Goal: Feedback & Contribution: Submit feedback/report problem

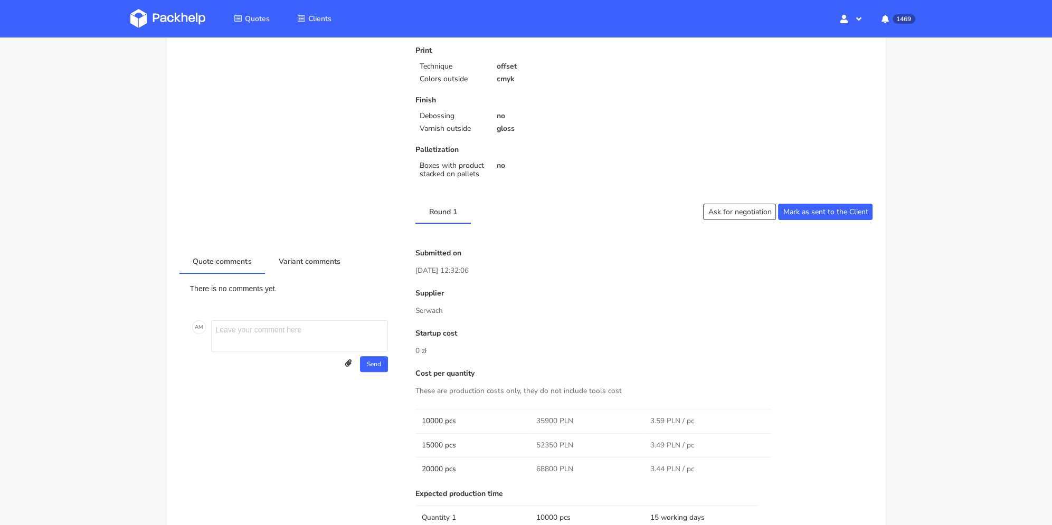
scroll to position [369, 0]
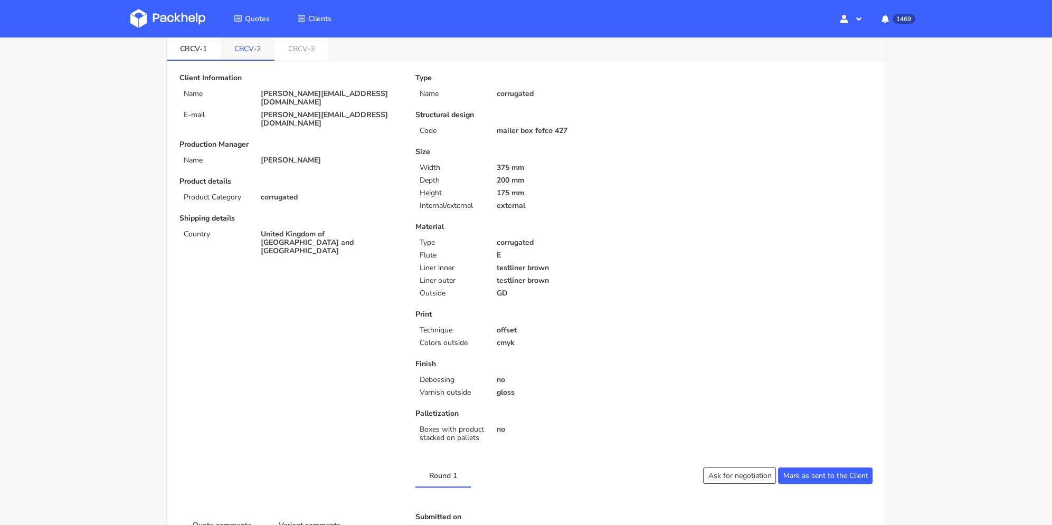
click at [260, 52] on link "CBCV-2" at bounding box center [248, 47] width 54 height 23
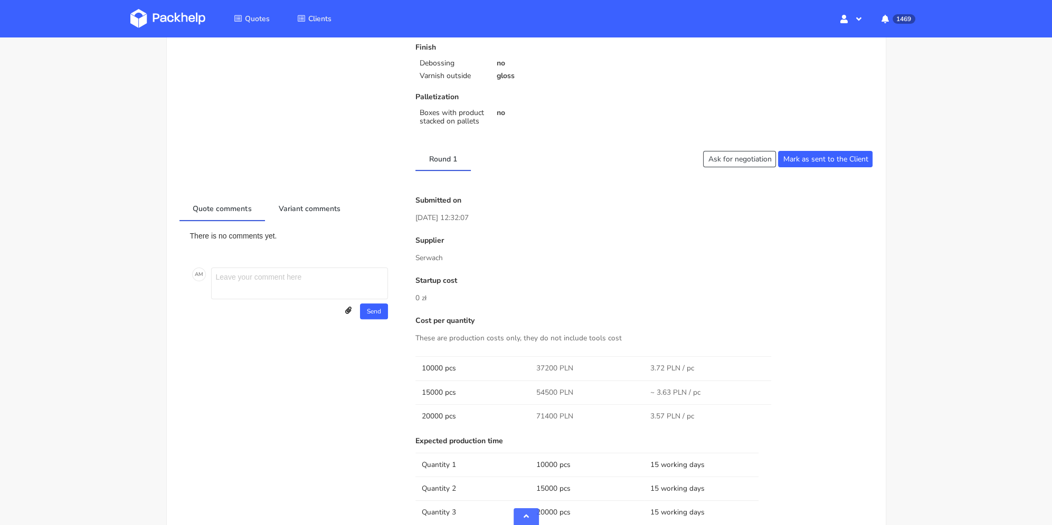
scroll to position [53, 0]
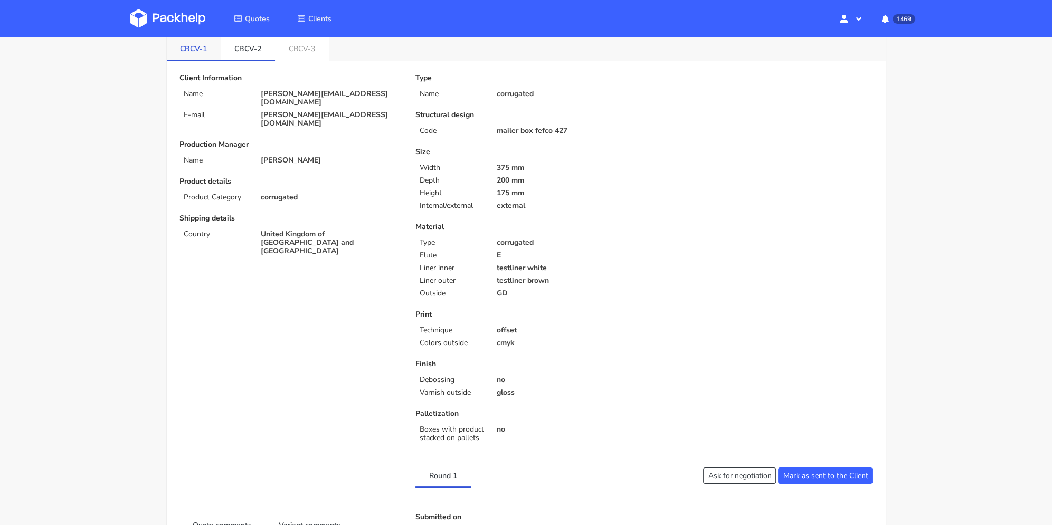
click at [198, 51] on link "CBCV-1" at bounding box center [194, 47] width 54 height 23
click at [253, 52] on link "CBCV-2" at bounding box center [248, 47] width 54 height 23
click at [203, 51] on link "CBCV-1" at bounding box center [194, 47] width 54 height 23
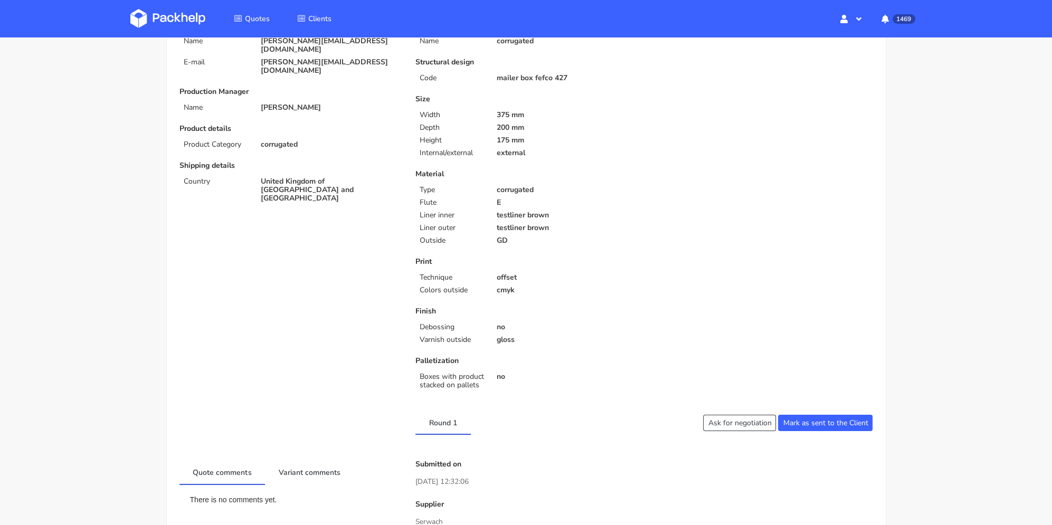
scroll to position [0, 0]
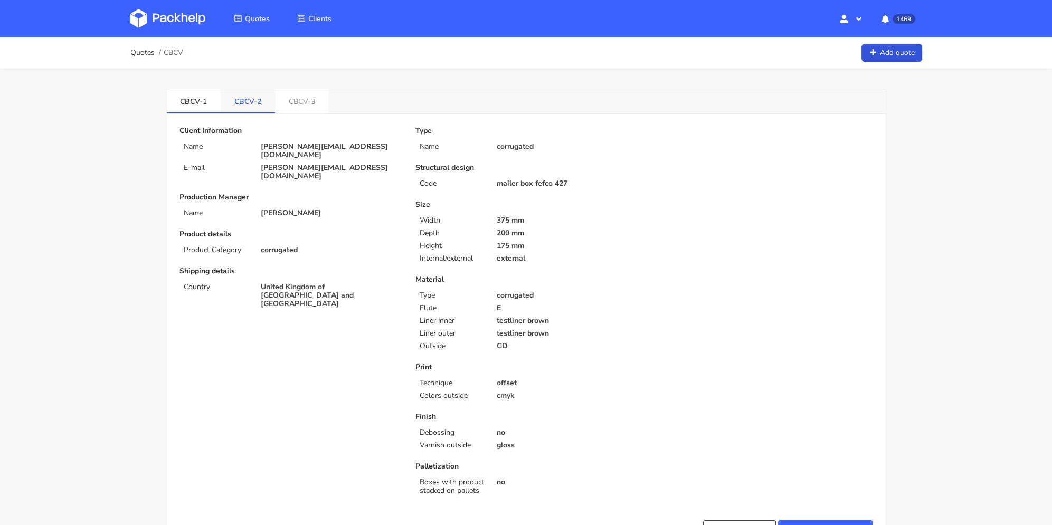
click at [242, 100] on link "CBCV-2" at bounding box center [248, 100] width 54 height 23
click at [315, 102] on link "CBCV-3" at bounding box center [302, 100] width 54 height 23
click at [243, 100] on link "CBCV-2" at bounding box center [248, 100] width 54 height 23
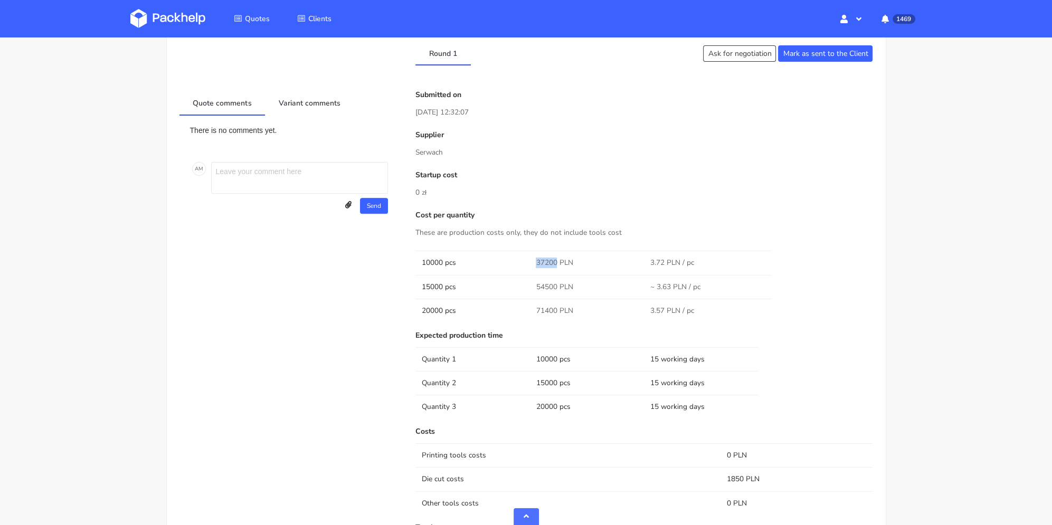
drag, startPoint x: 535, startPoint y: 262, endPoint x: 536, endPoint y: 78, distance: 184.2
click at [557, 263] on td "37200 PLN" at bounding box center [586, 263] width 115 height 24
copy span "37200"
drag, startPoint x: 538, startPoint y: 283, endPoint x: 556, endPoint y: 285, distance: 18.5
click at [556, 285] on span "54500 PLN" at bounding box center [554, 287] width 37 height 11
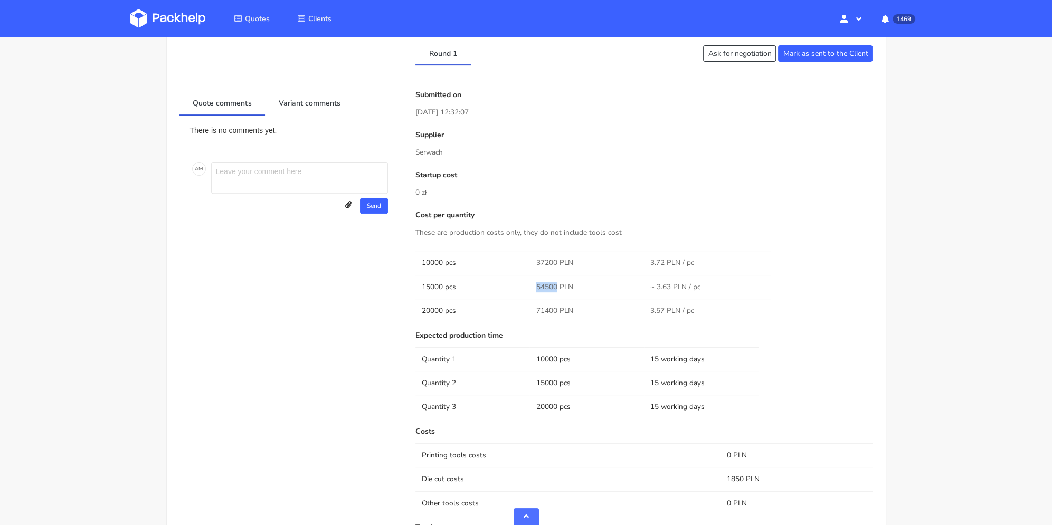
copy span "54500"
click at [547, 306] on span "71400 PLN" at bounding box center [554, 311] width 37 height 11
copy span "71400"
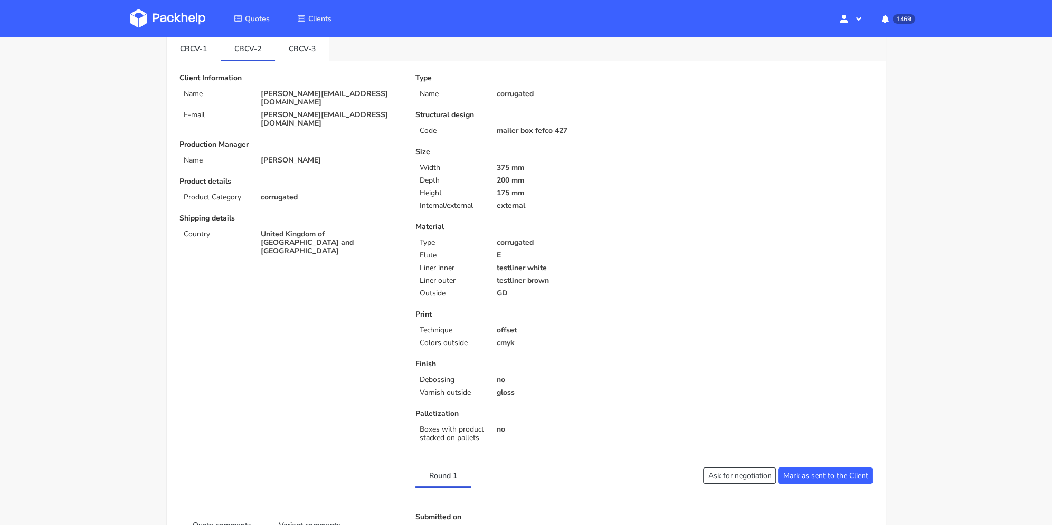
scroll to position [0, 0]
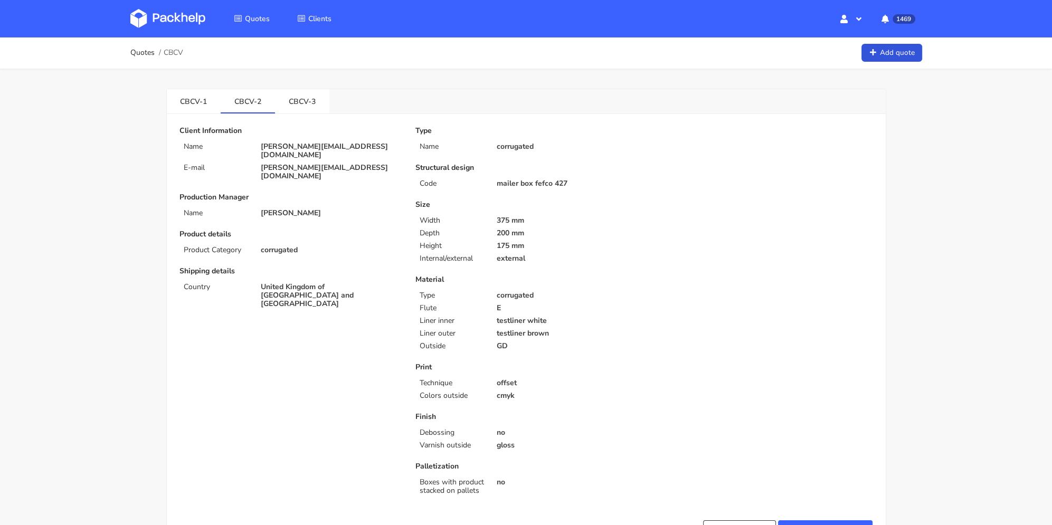
drag, startPoint x: 302, startPoint y: 99, endPoint x: 331, endPoint y: 125, distance: 38.9
click at [302, 99] on link "CBCV-3" at bounding box center [302, 100] width 54 height 23
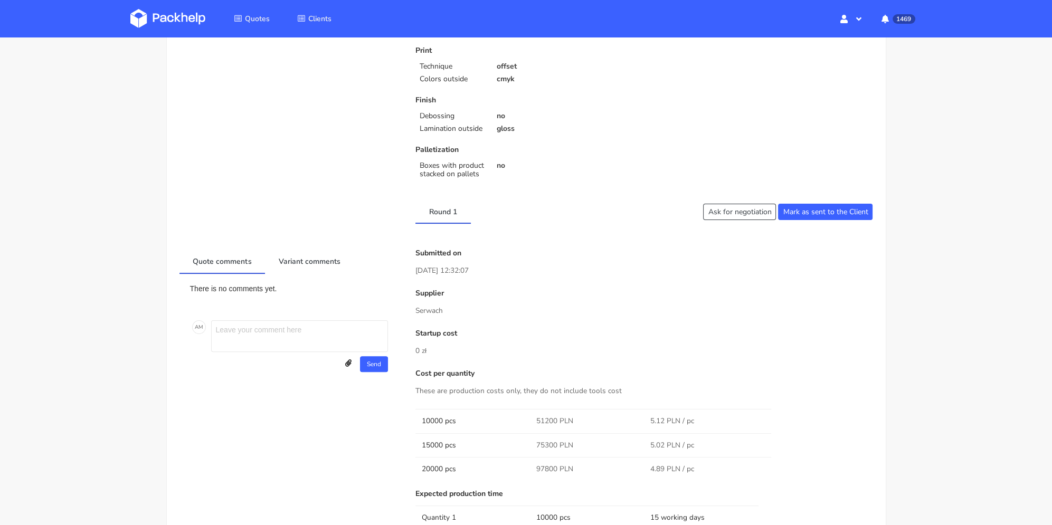
scroll to position [369, 0]
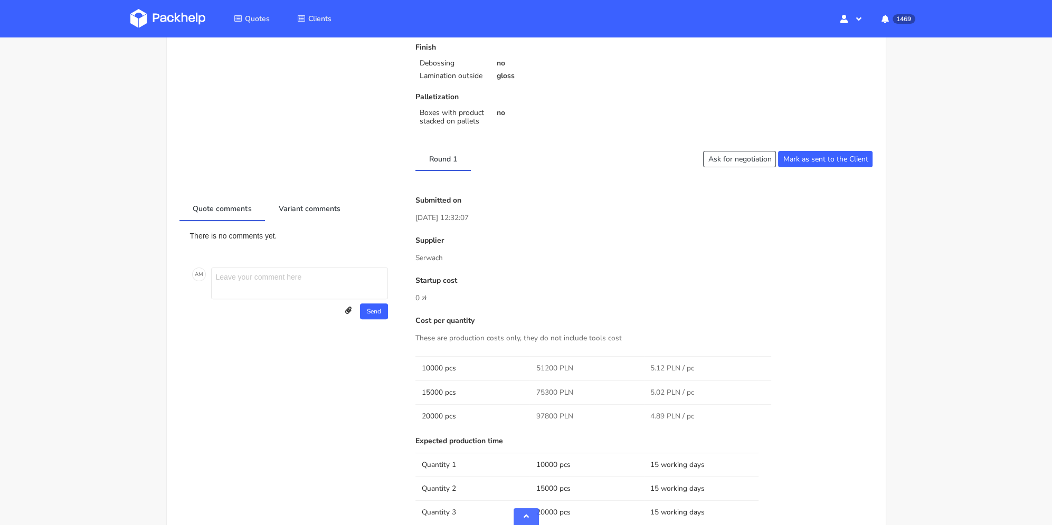
click at [550, 367] on span "51200 PLN" at bounding box center [554, 368] width 37 height 11
drag, startPoint x: 557, startPoint y: 366, endPoint x: 536, endPoint y: 367, distance: 20.6
click at [536, 367] on span "51200 PLN" at bounding box center [554, 368] width 37 height 11
copy span "51200"
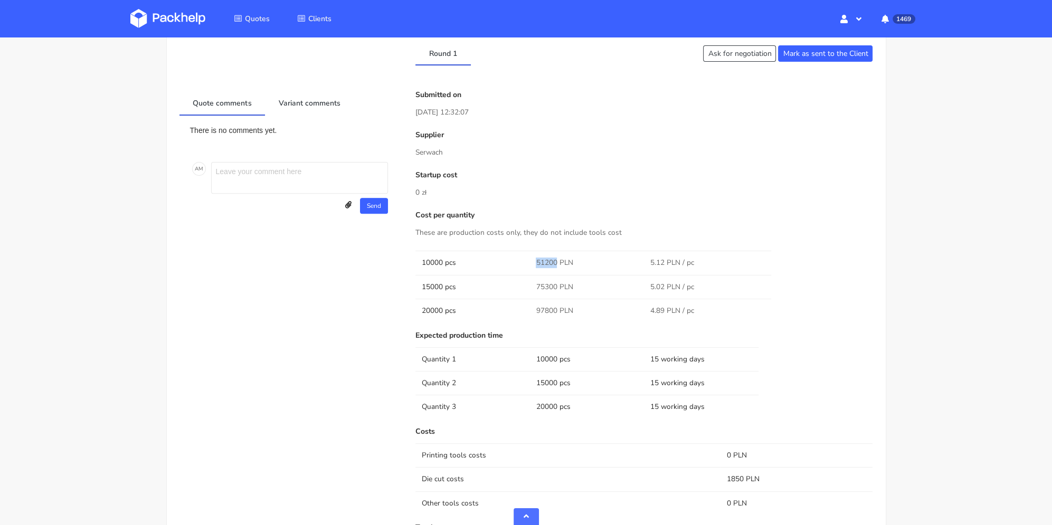
scroll to position [581, 0]
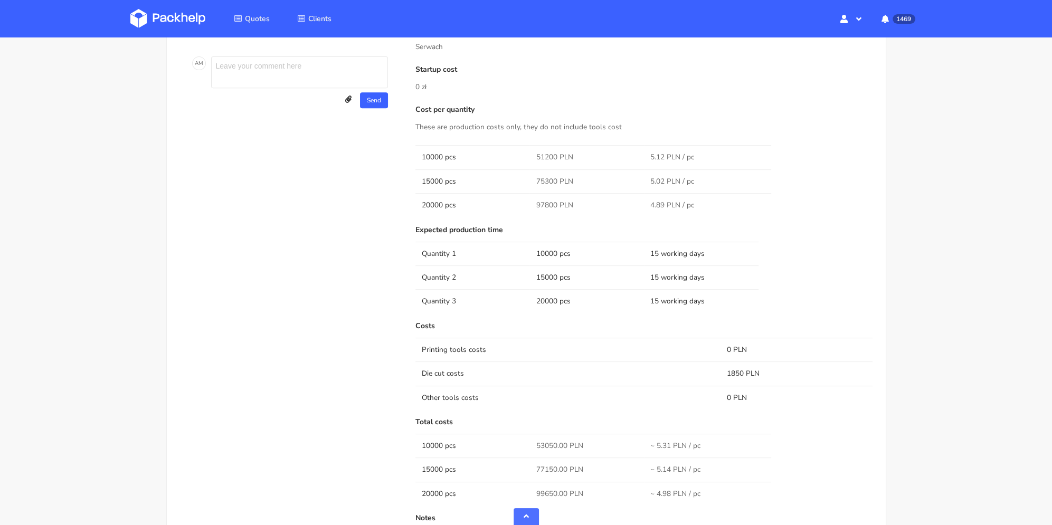
click at [550, 176] on span "75300 PLN" at bounding box center [554, 181] width 37 height 11
copy span "75300"
click at [547, 201] on span "97800 PLN" at bounding box center [554, 205] width 37 height 11
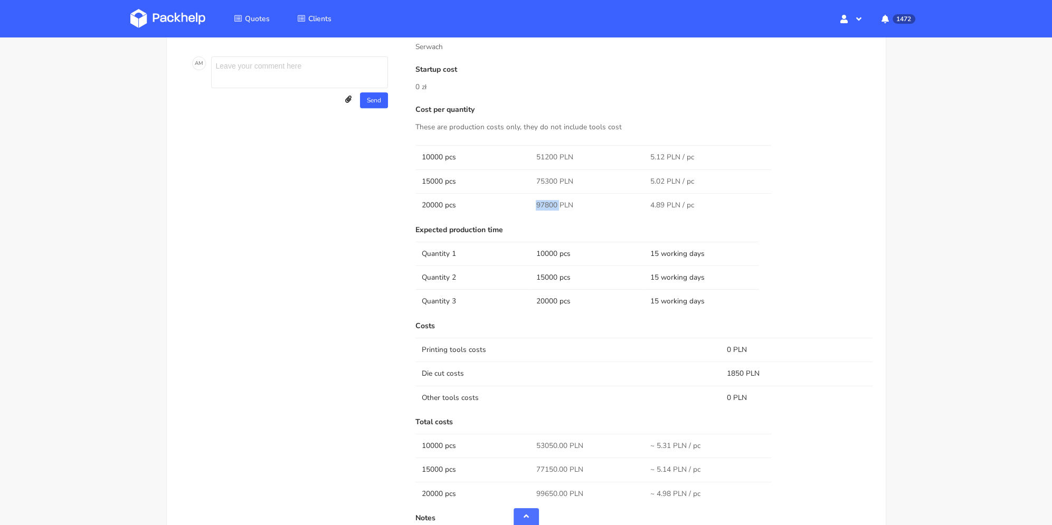
copy span "97800"
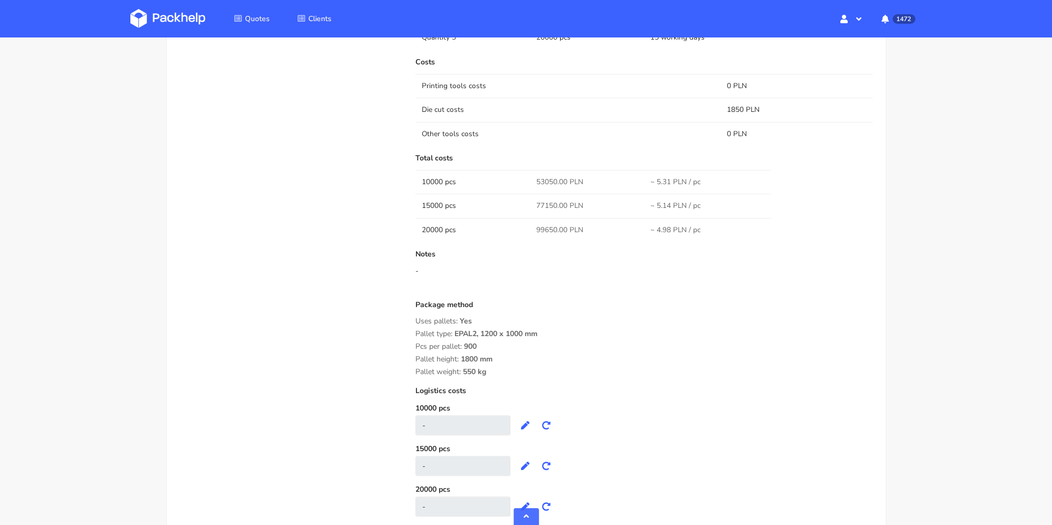
scroll to position [950, 0]
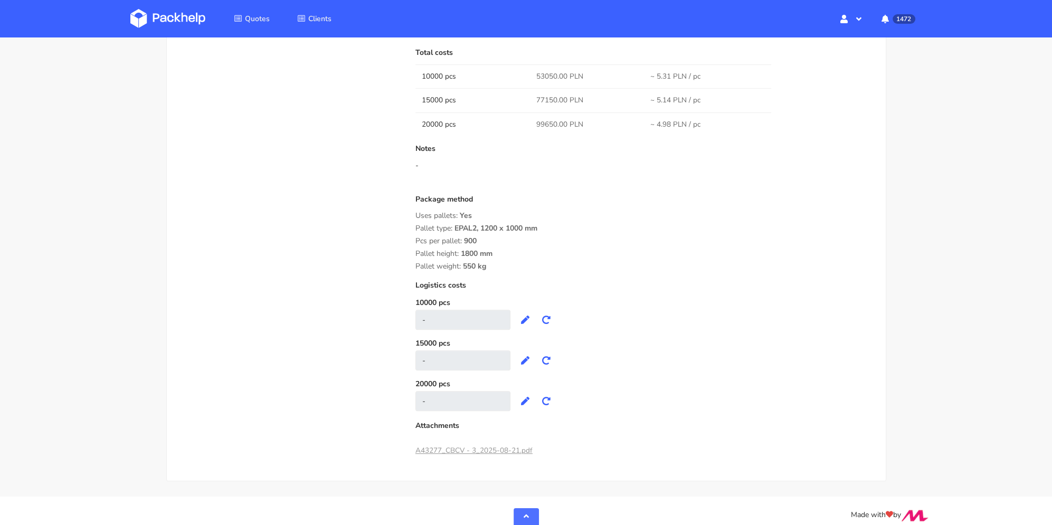
drag, startPoint x: 491, startPoint y: 267, endPoint x: 414, endPoint y: 216, distance: 92.7
click at [414, 216] on div "Submitted on 21 Aug 2025 12:32:07 Supplier Serwach Startup cost 0 zł Cost per q…" at bounding box center [644, 38] width 472 height 844
copy div "Uses pallets: Yes Pallet type: EPAL2, 1200 x 1000 mm Pcs per pallet: 900 Pallet…"
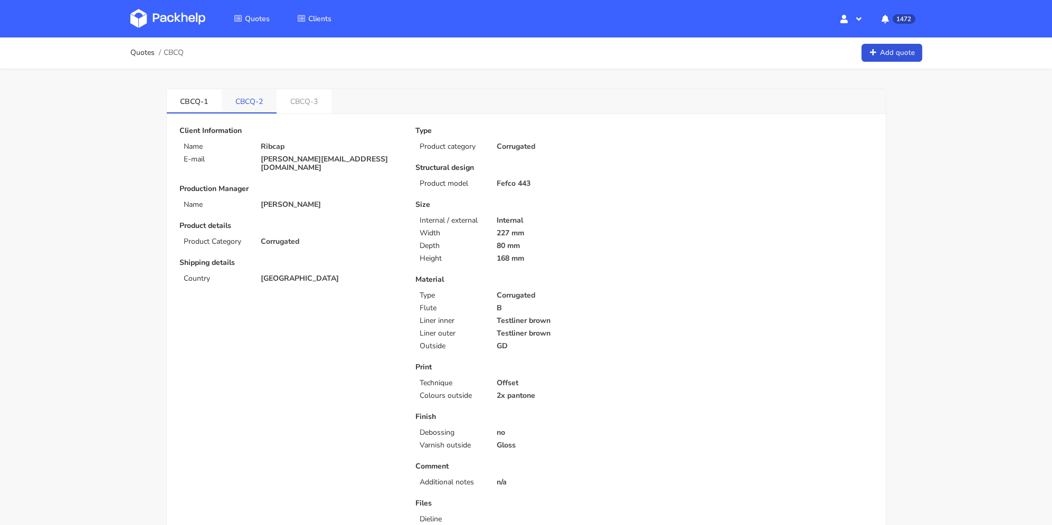
click at [254, 99] on link "CBCQ-2" at bounding box center [249, 100] width 55 height 23
click at [299, 102] on link "CBCQ-3" at bounding box center [304, 100] width 55 height 23
click at [247, 102] on link "CBCQ-2" at bounding box center [249, 100] width 55 height 23
click at [202, 102] on link "CBCQ-1" at bounding box center [194, 100] width 55 height 23
click at [293, 93] on link "CBCQ-3" at bounding box center [304, 100] width 55 height 23
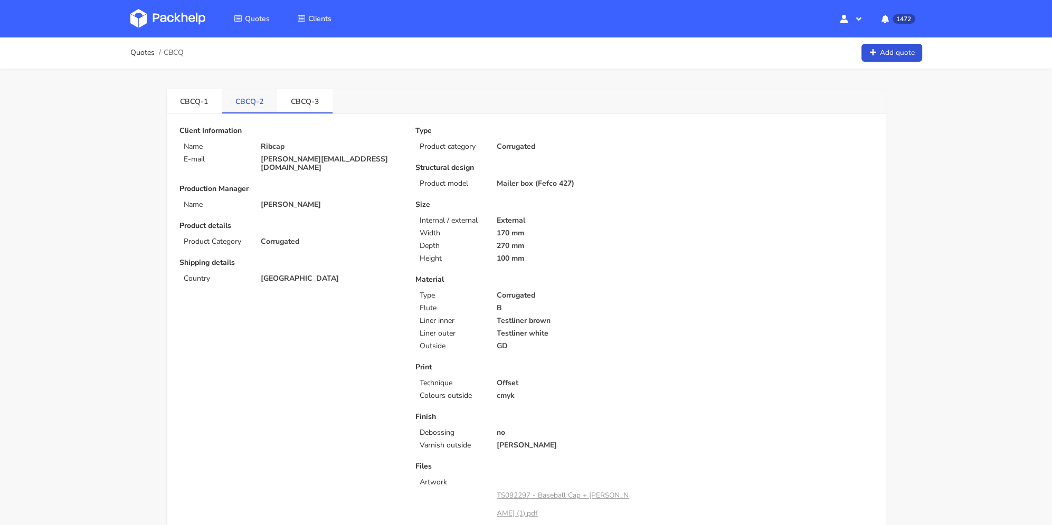
click at [256, 99] on link "CBCQ-2" at bounding box center [249, 100] width 55 height 23
click at [304, 101] on link "CBCQ-3" at bounding box center [304, 100] width 55 height 23
click at [262, 99] on link "CBCQ-2" at bounding box center [249, 100] width 55 height 23
click at [292, 108] on link "CBCQ-3" at bounding box center [304, 100] width 55 height 23
click at [253, 97] on link "CBCQ-2" at bounding box center [249, 100] width 55 height 23
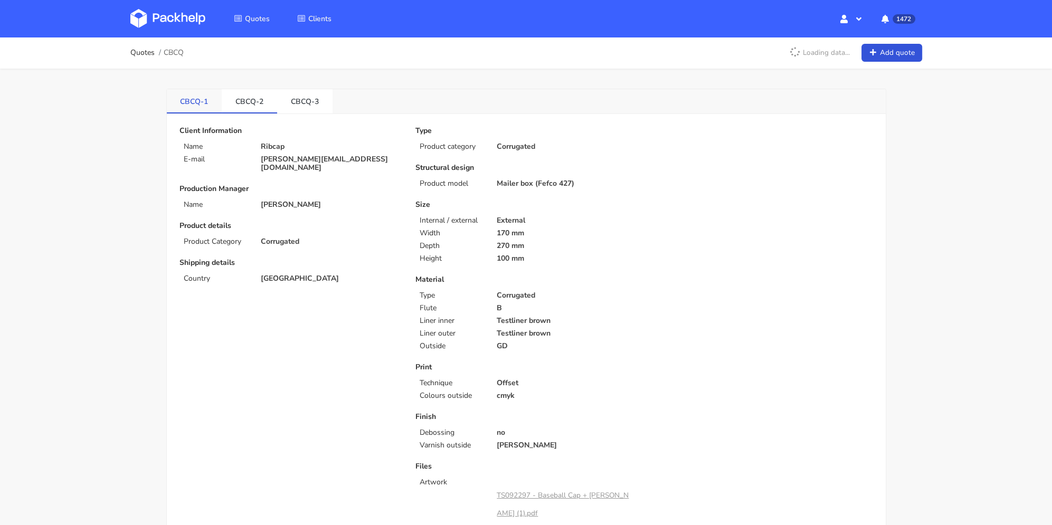
click at [201, 102] on link "CBCQ-1" at bounding box center [194, 100] width 55 height 23
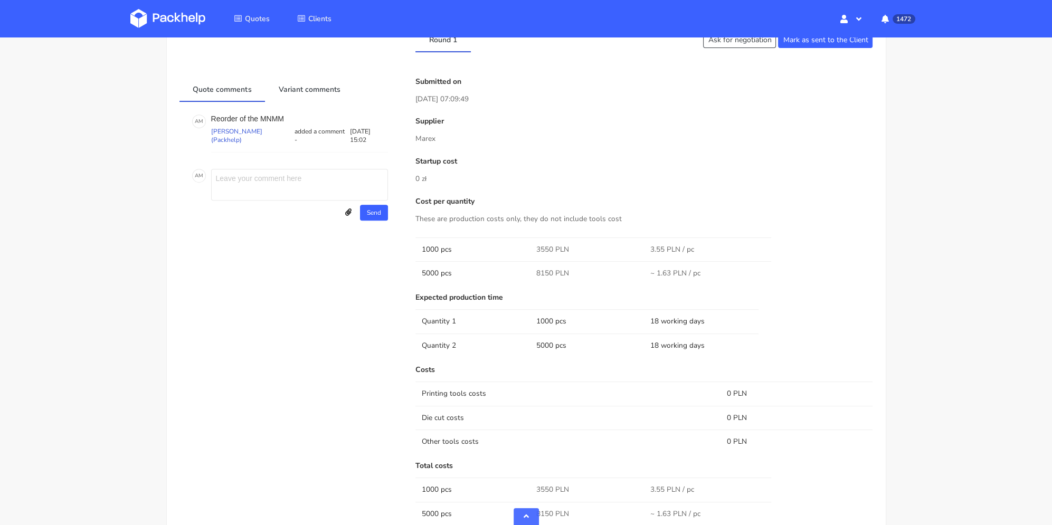
scroll to position [633, 0]
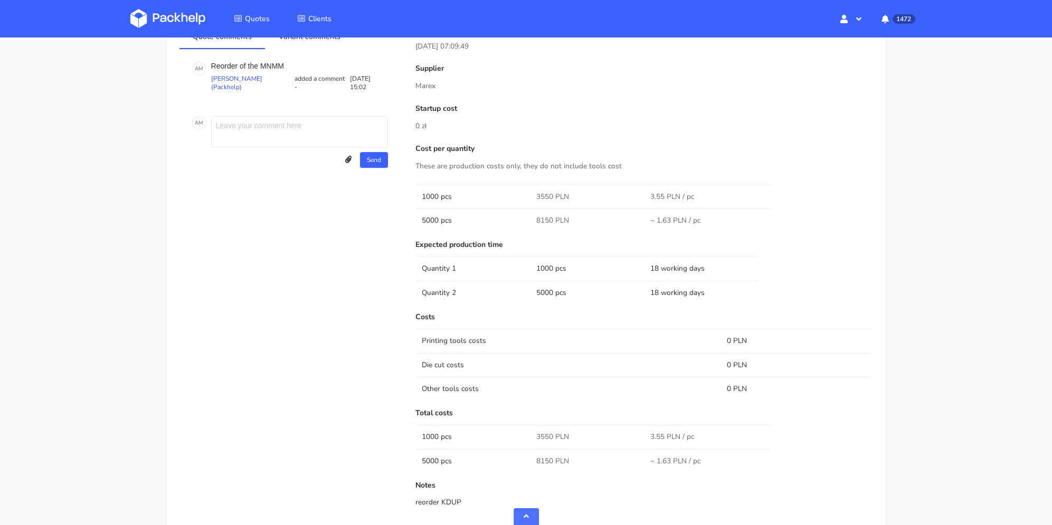
click at [539, 192] on span "3550 PLN" at bounding box center [552, 197] width 33 height 11
copy span "3550"
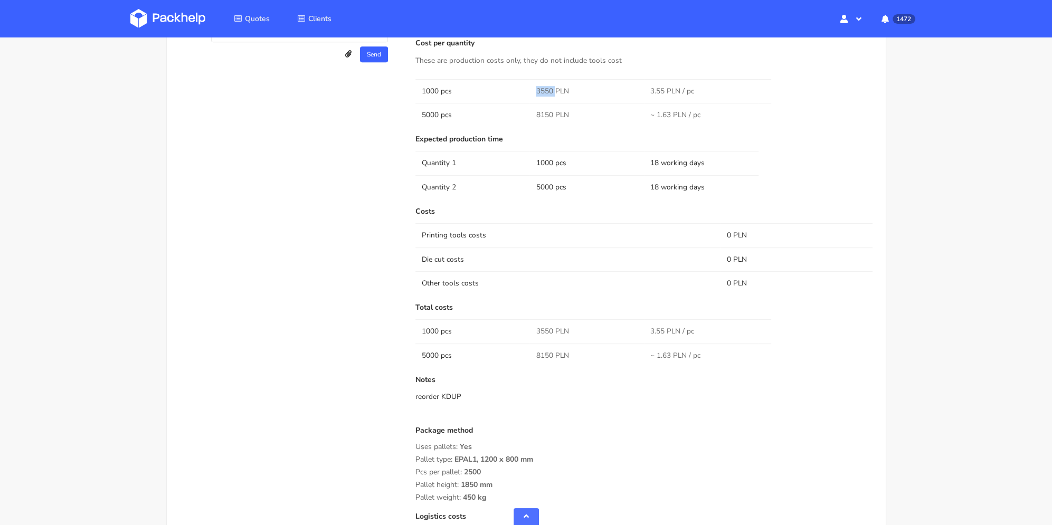
scroll to position [792, 0]
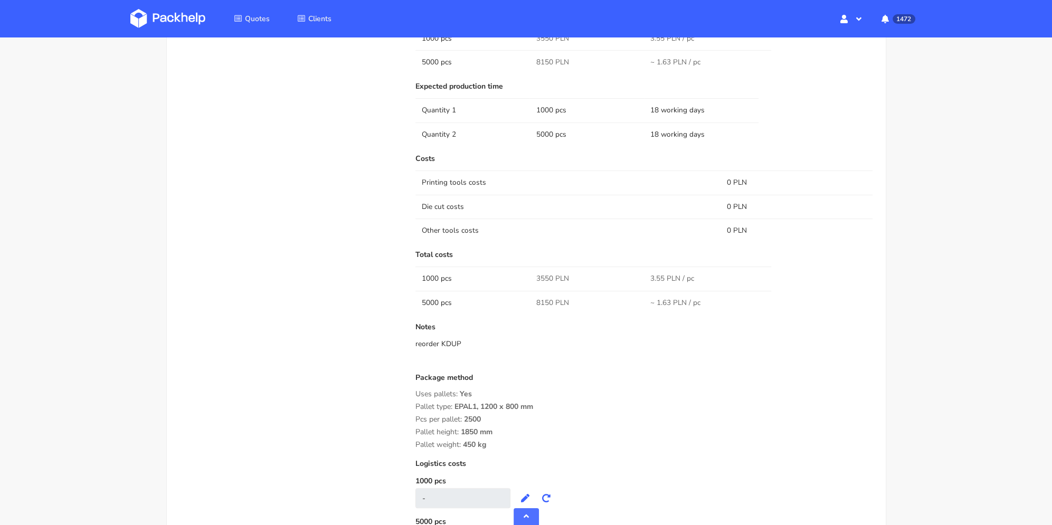
click at [546, 65] on span "8150 PLN" at bounding box center [552, 62] width 33 height 11
copy span "8150"
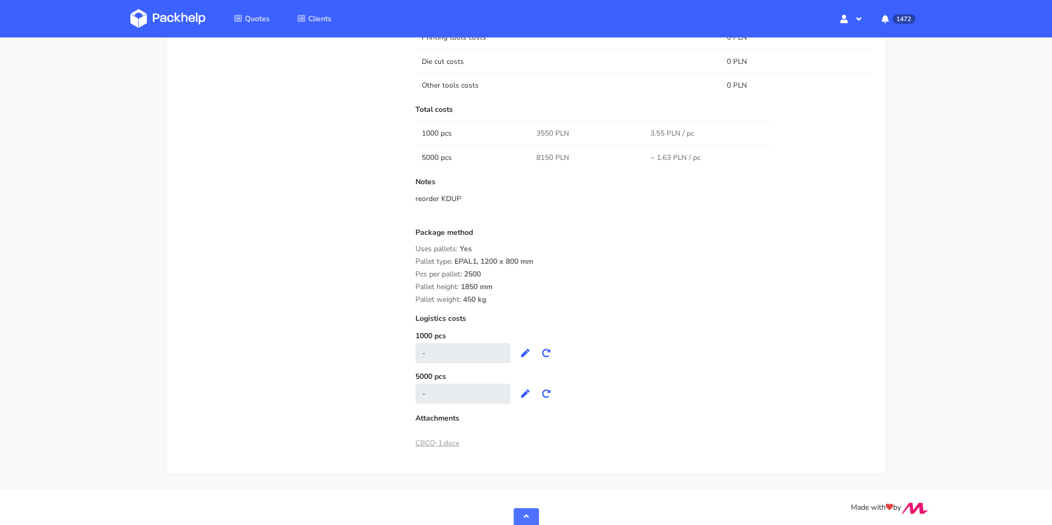
drag, startPoint x: 455, startPoint y: 198, endPoint x: 441, endPoint y: 196, distance: 14.3
click at [441, 196] on div "reorder KDUP" at bounding box center [644, 199] width 458 height 11
copy div "KDUP"
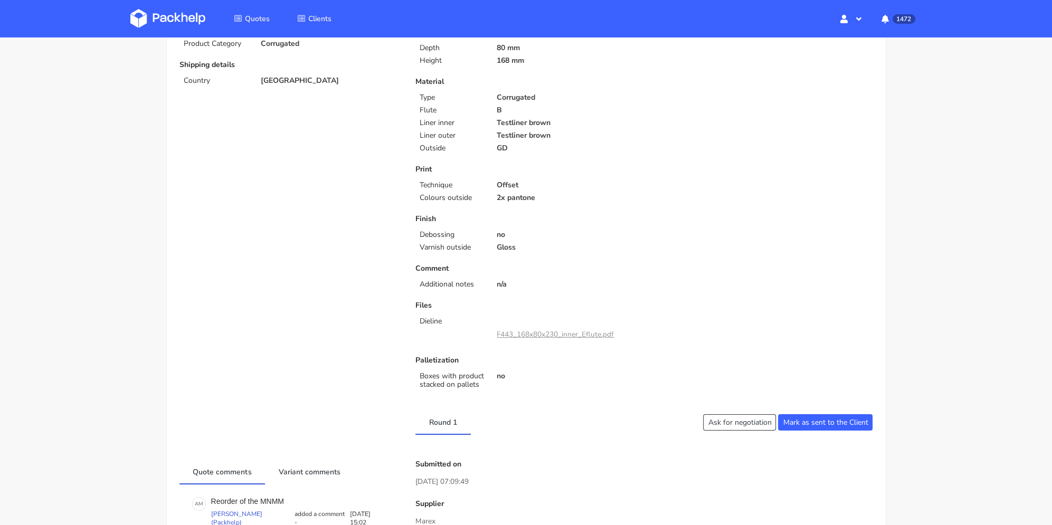
scroll to position [0, 0]
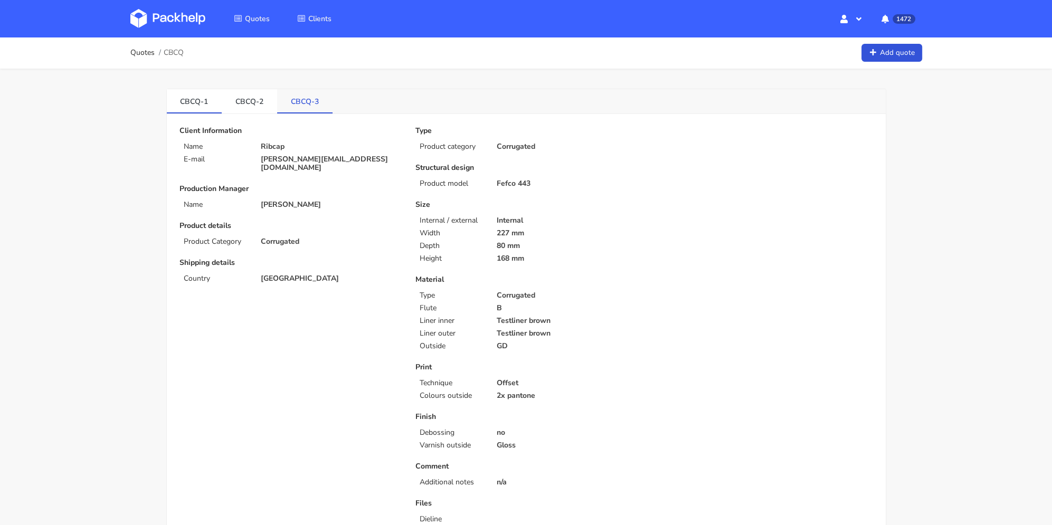
click at [312, 100] on link "CBCQ-3" at bounding box center [304, 100] width 55 height 23
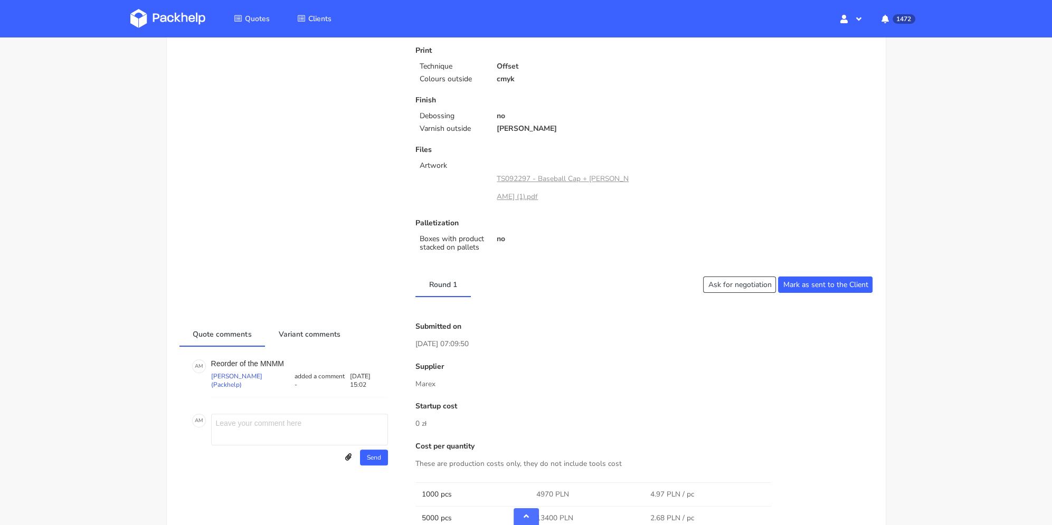
scroll to position [475, 0]
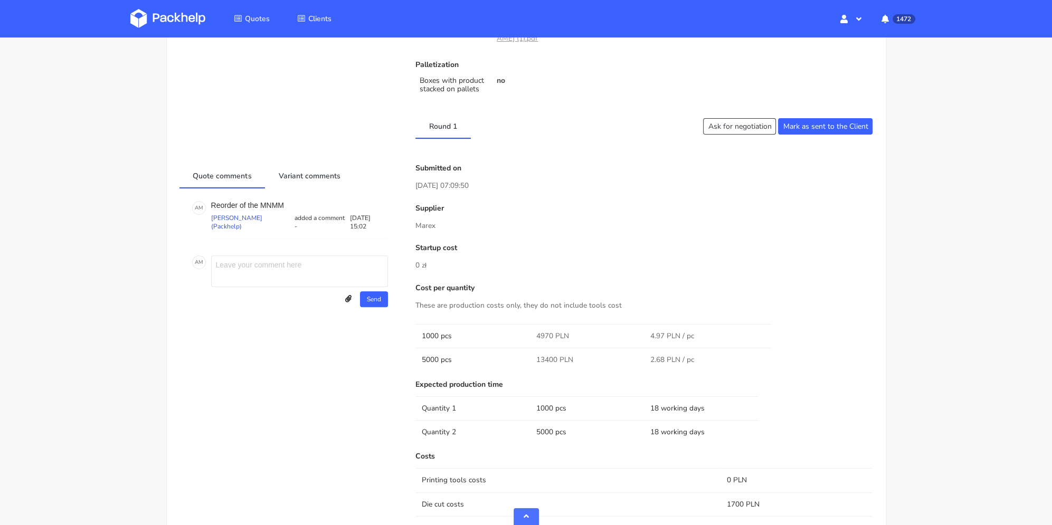
click at [544, 336] on span "4970 PLN" at bounding box center [552, 336] width 33 height 11
copy span "4970"
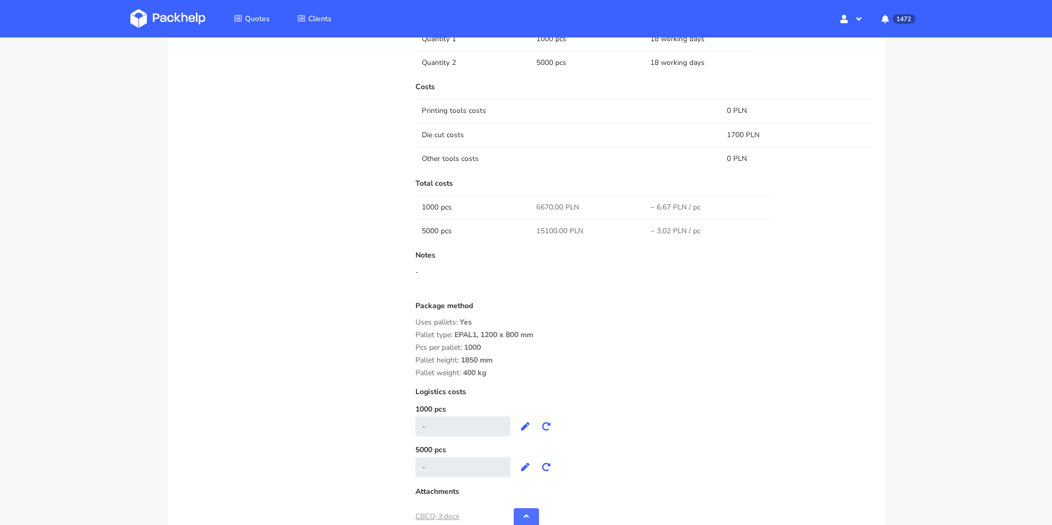
scroll to position [686, 0]
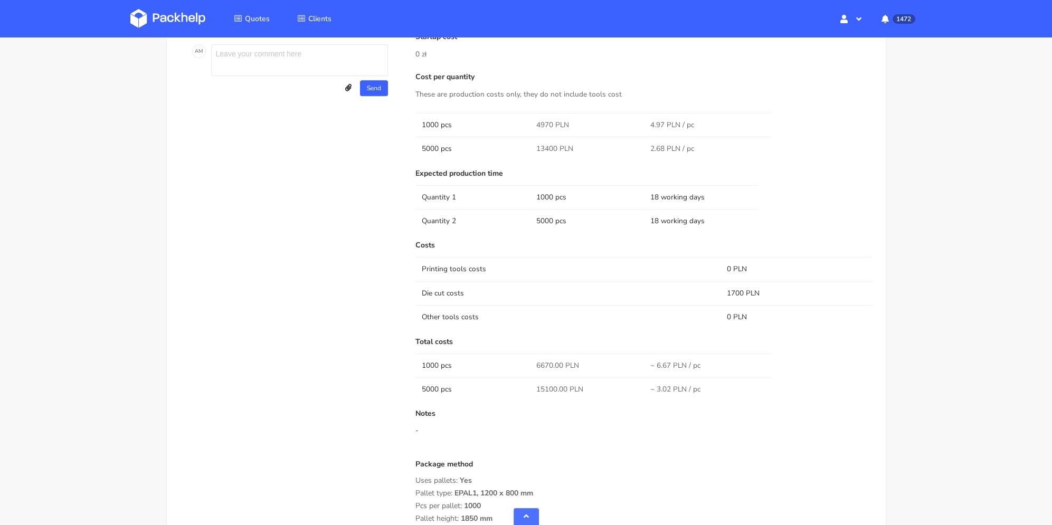
click at [546, 145] on span "13400 PLN" at bounding box center [554, 149] width 37 height 11
copy span "13400"
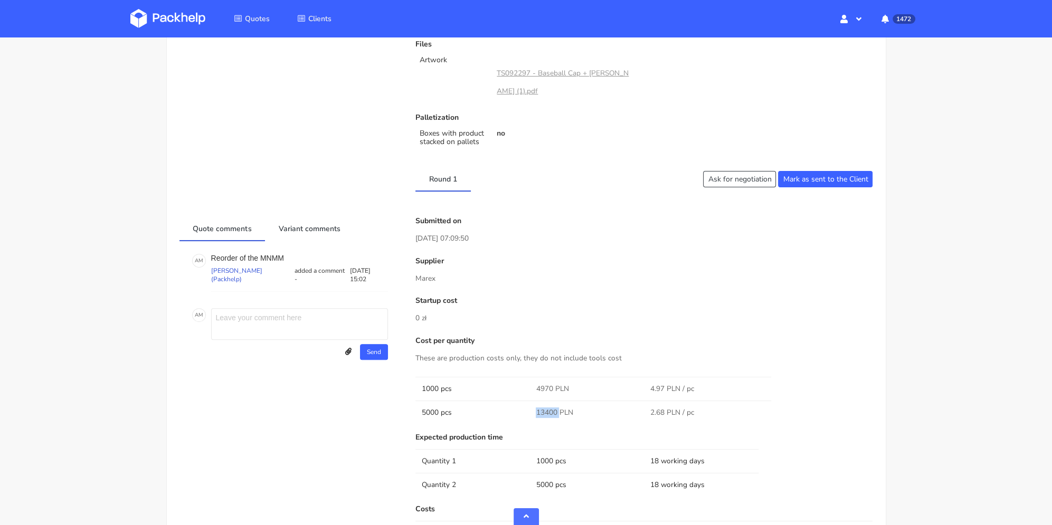
scroll to position [369, 0]
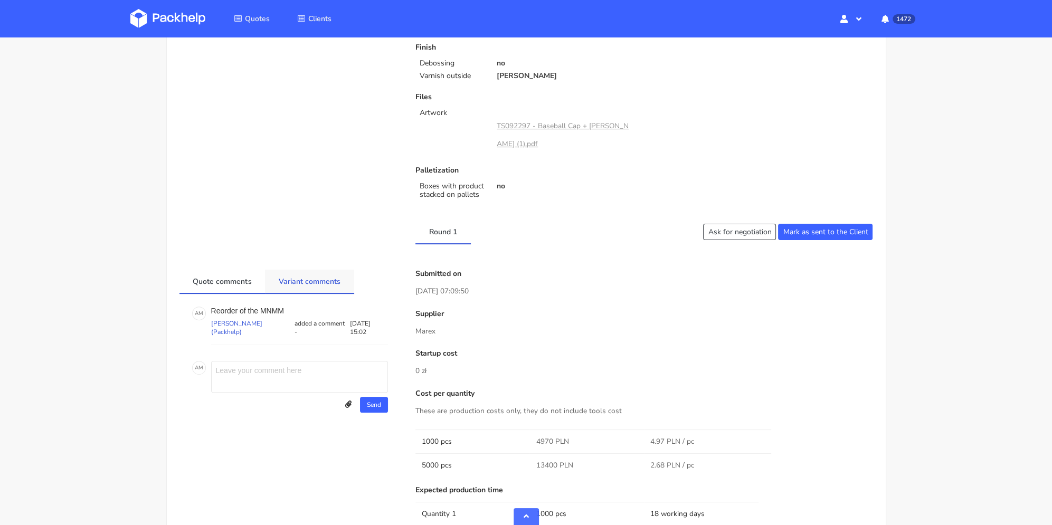
click at [292, 283] on link "Variant comments" at bounding box center [309, 281] width 89 height 23
drag, startPoint x: 238, startPoint y: 284, endPoint x: 244, endPoint y: 286, distance: 6.0
click at [238, 284] on link "Quote comments" at bounding box center [222, 281] width 86 height 23
click at [267, 307] on p "Reorder of the MNMM" at bounding box center [299, 311] width 177 height 8
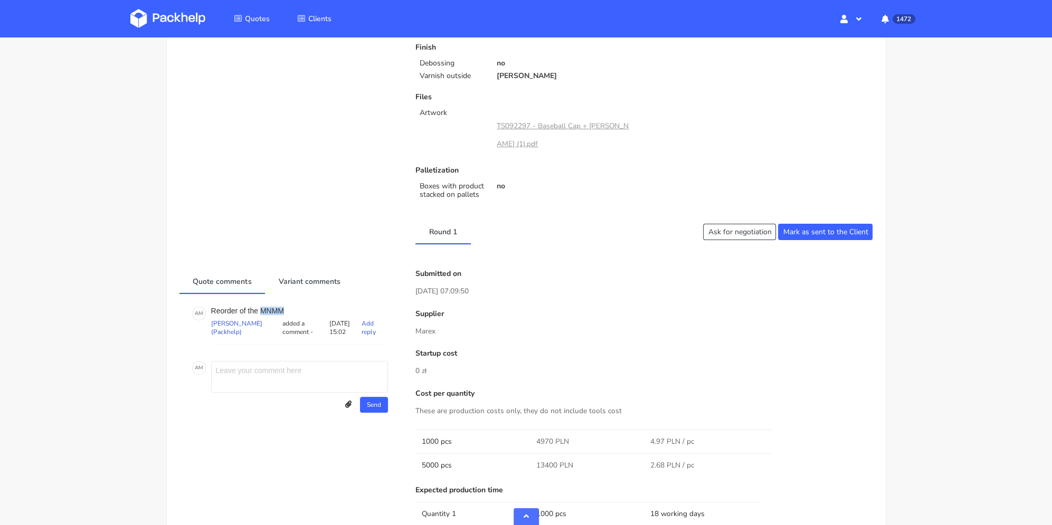
copy p "MNMM"
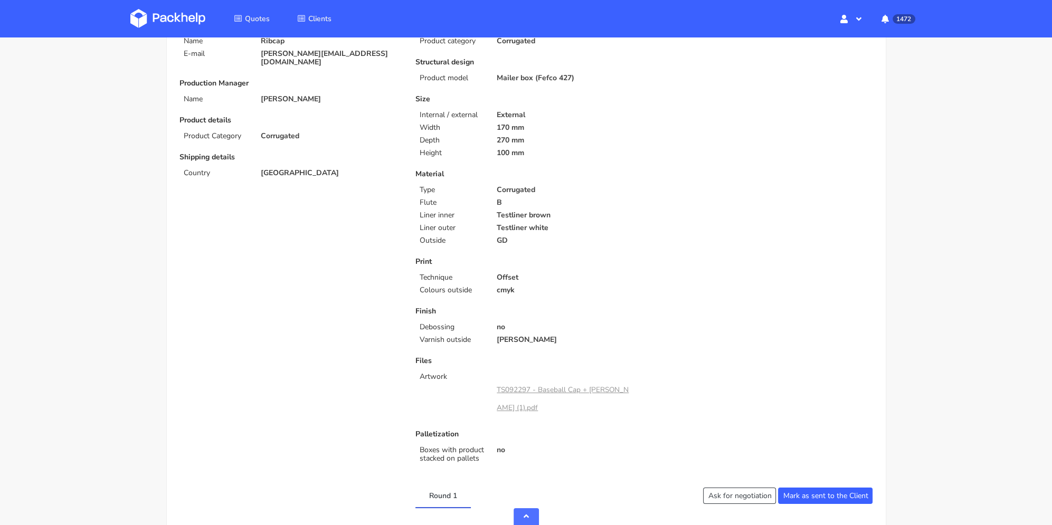
scroll to position [0, 0]
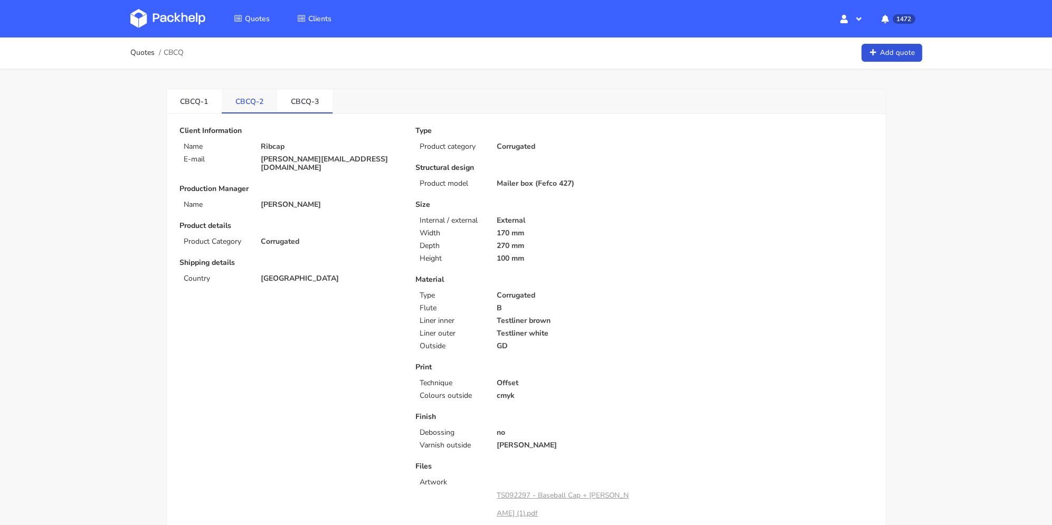
click at [237, 101] on link "CBCQ-2" at bounding box center [249, 100] width 55 height 23
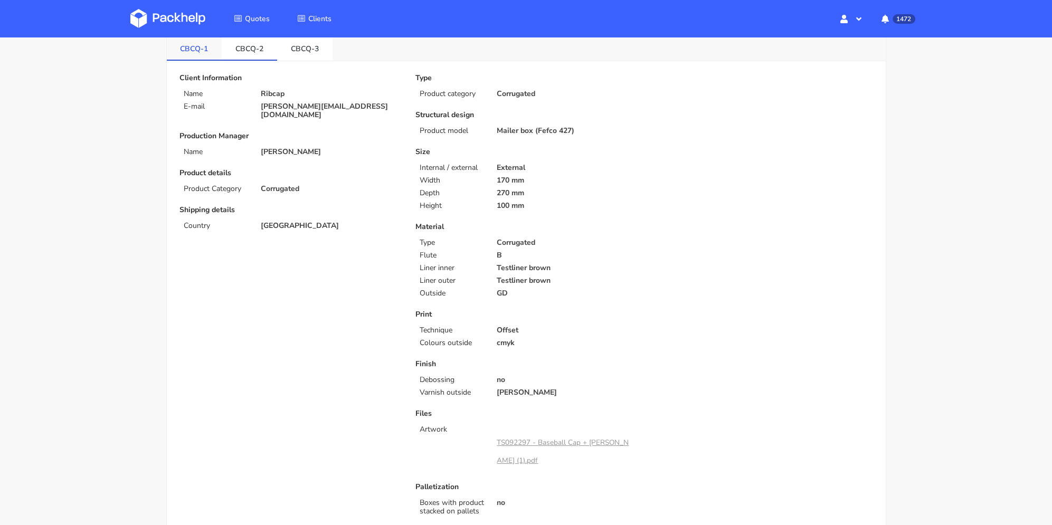
click at [208, 53] on link "CBCQ-1" at bounding box center [194, 47] width 55 height 23
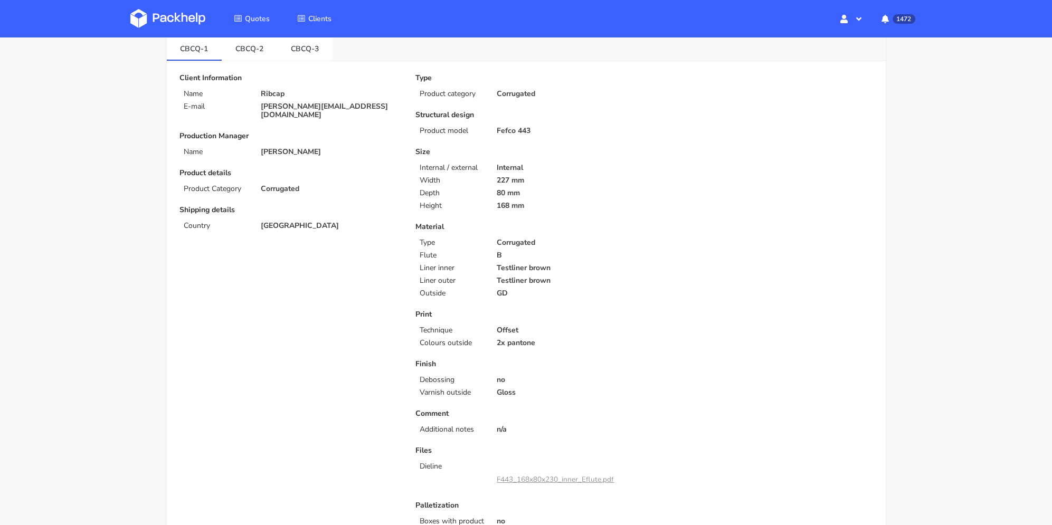
scroll to position [317, 0]
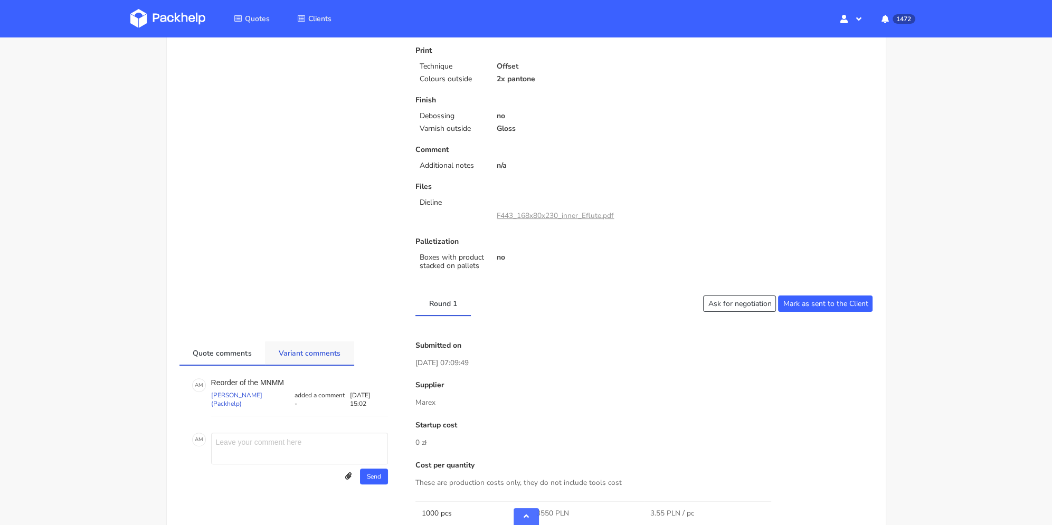
click at [320, 358] on link "Variant comments" at bounding box center [309, 352] width 89 height 23
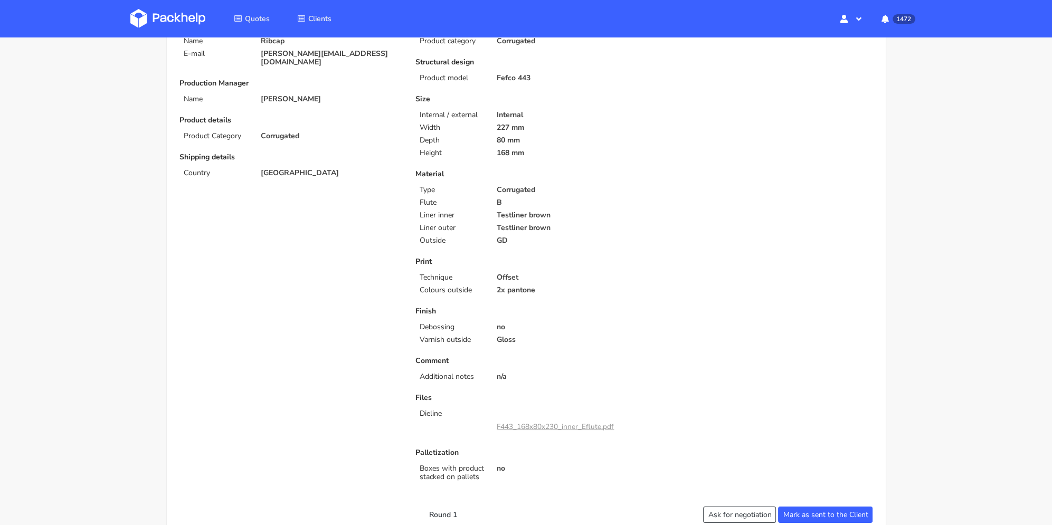
scroll to position [0, 0]
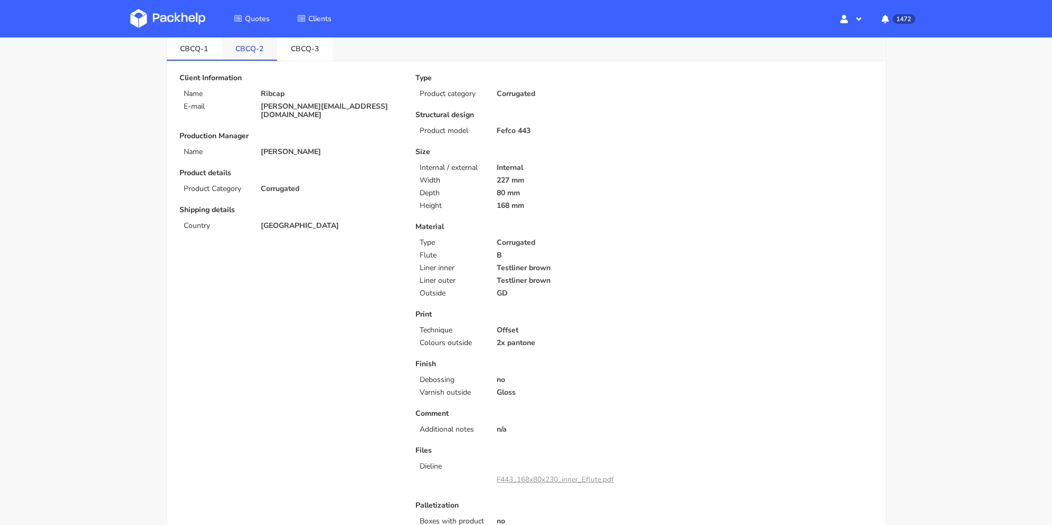
click at [257, 48] on link "CBCQ-2" at bounding box center [249, 47] width 55 height 23
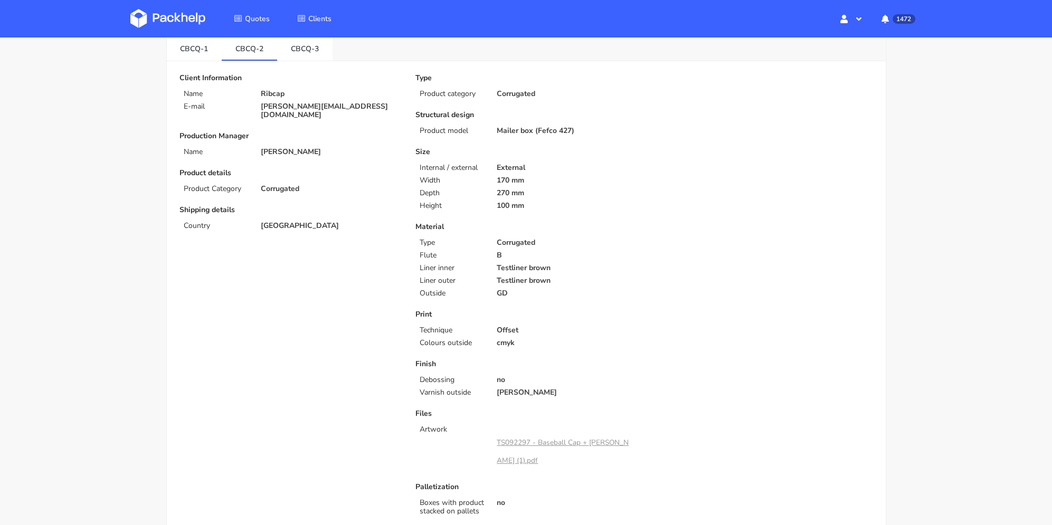
scroll to position [422, 0]
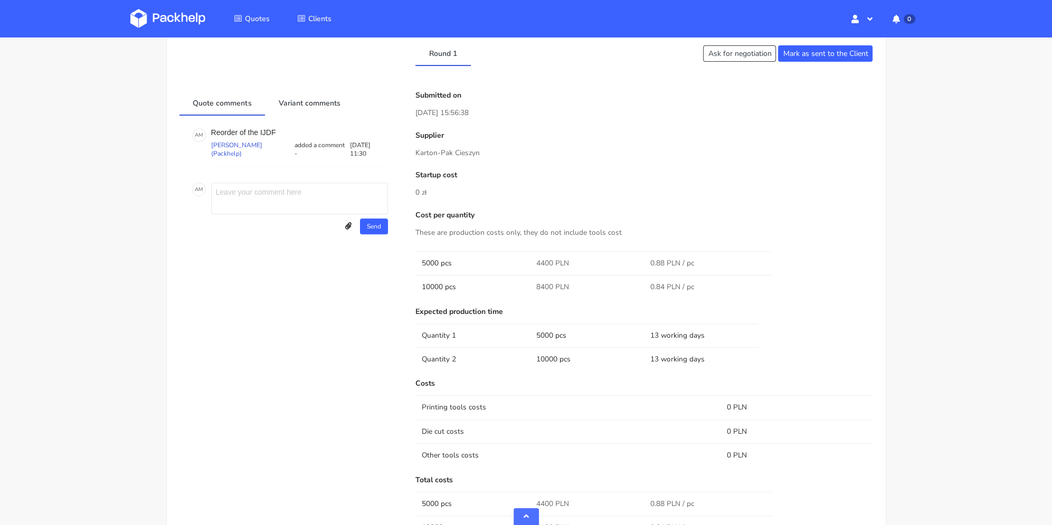
scroll to position [528, 0]
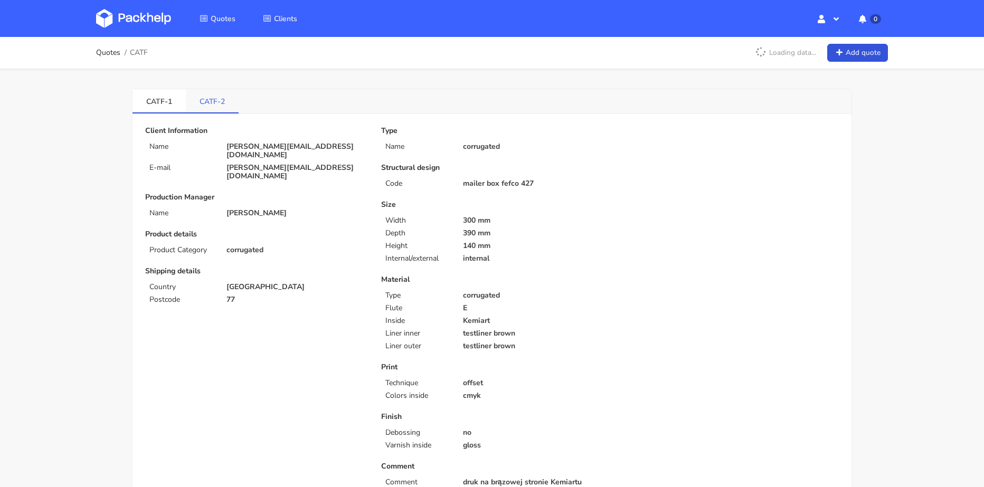
click at [225, 100] on link "CATF-2" at bounding box center [212, 100] width 53 height 23
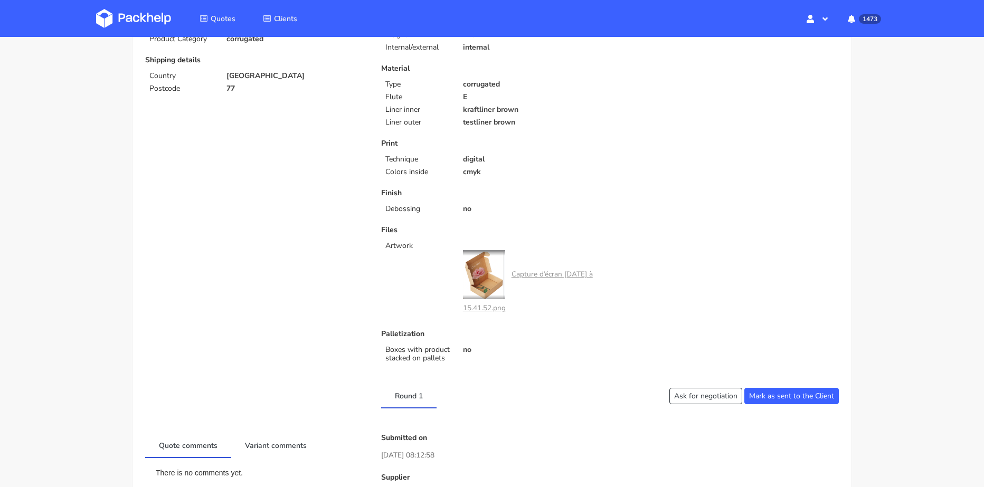
scroll to position [264, 0]
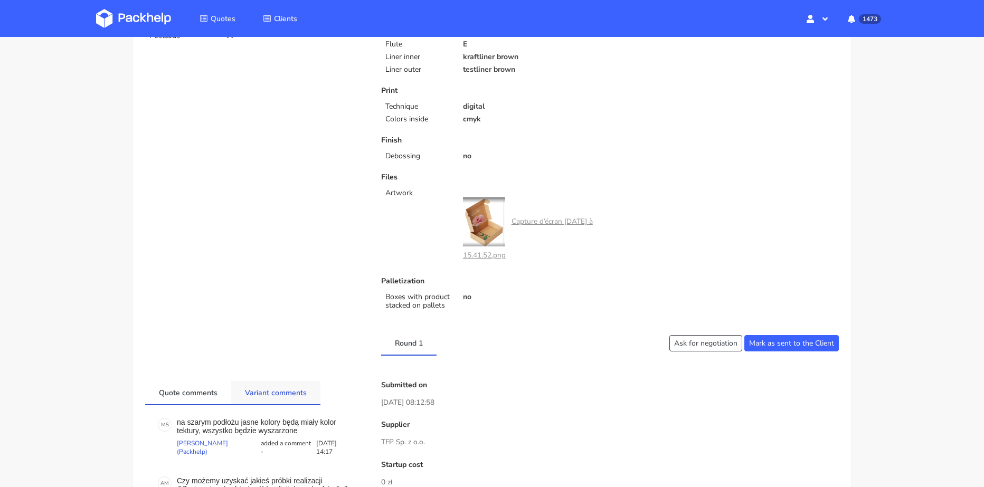
click at [279, 391] on link "Variant comments" at bounding box center [275, 392] width 89 height 23
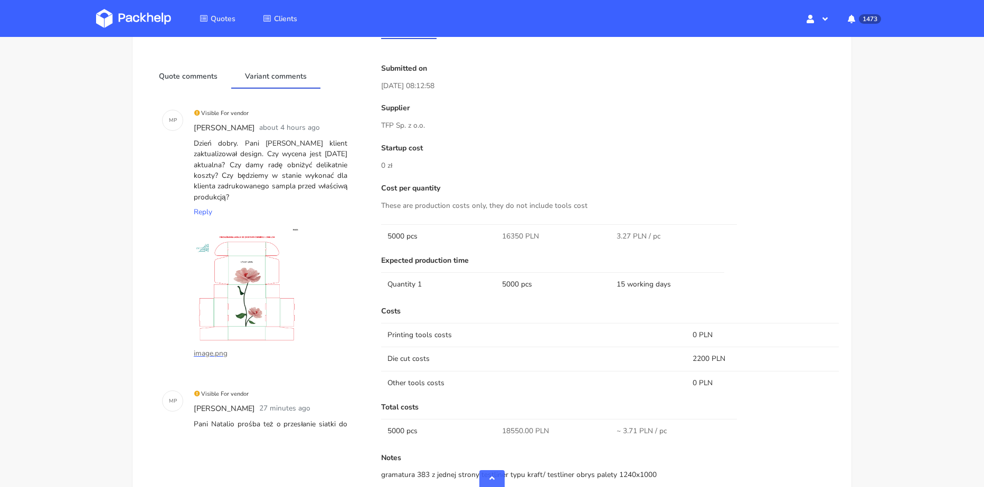
scroll to position [475, 0]
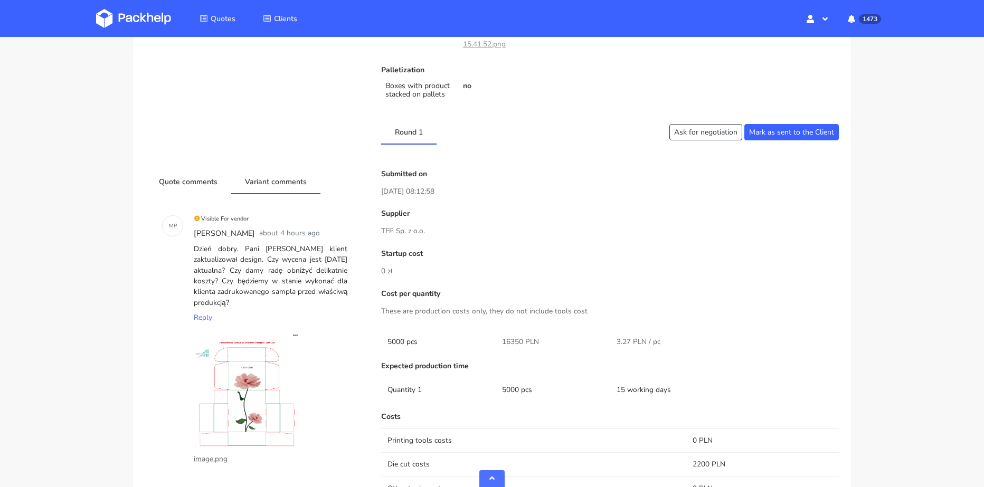
click at [195, 201] on div "M P Visible For vendor Michał Palasek about 4 hours ago Dzień dobry. Pani Natal…" at bounding box center [255, 365] width 221 height 343
click at [195, 193] on link "Quote comments" at bounding box center [188, 181] width 86 height 23
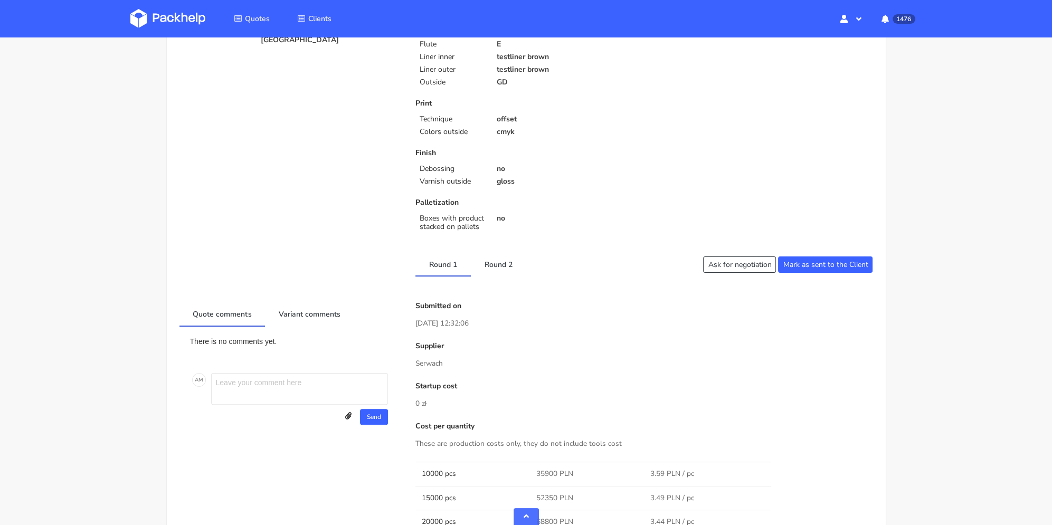
scroll to position [317, 0]
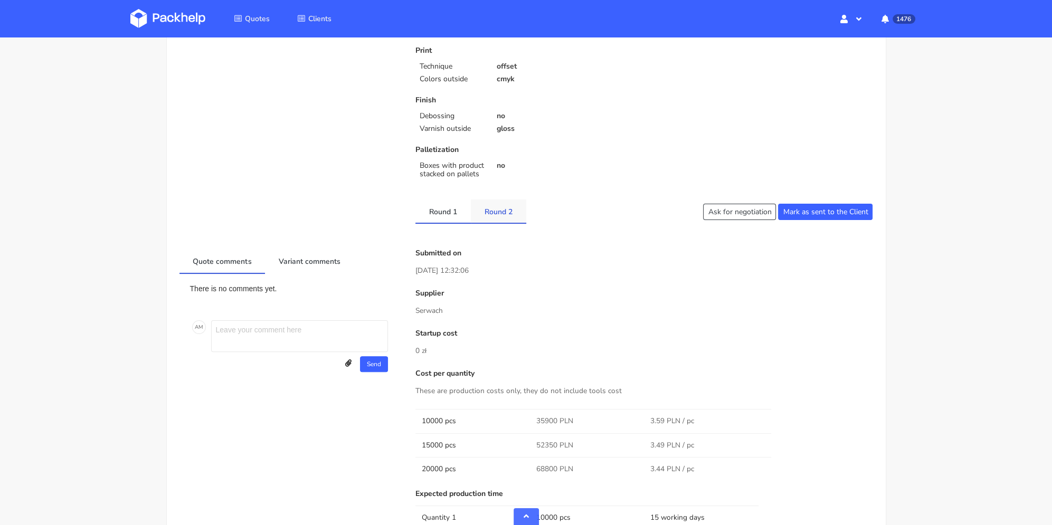
click at [508, 207] on link "Round 2" at bounding box center [498, 210] width 55 height 23
click at [441, 219] on link "Round 1" at bounding box center [442, 210] width 55 height 23
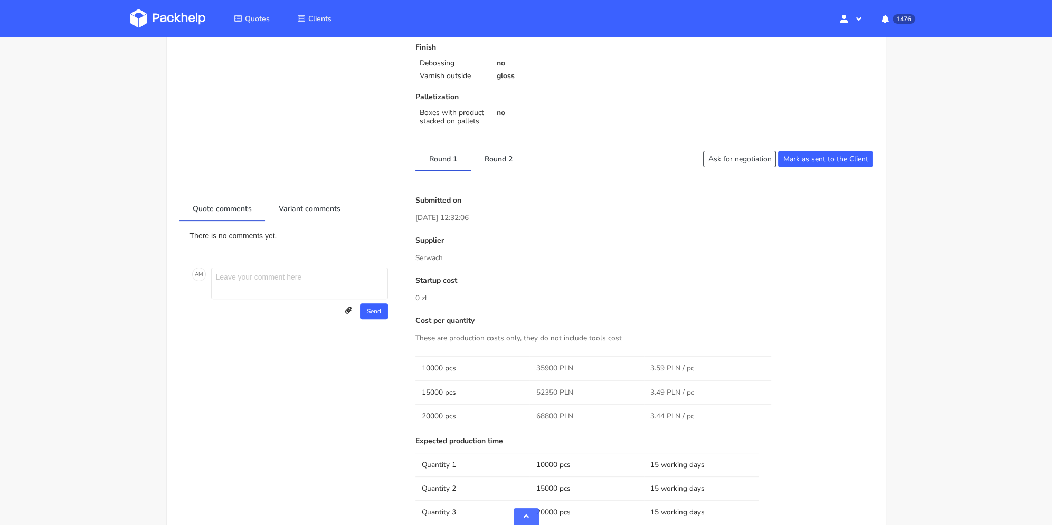
scroll to position [475, 0]
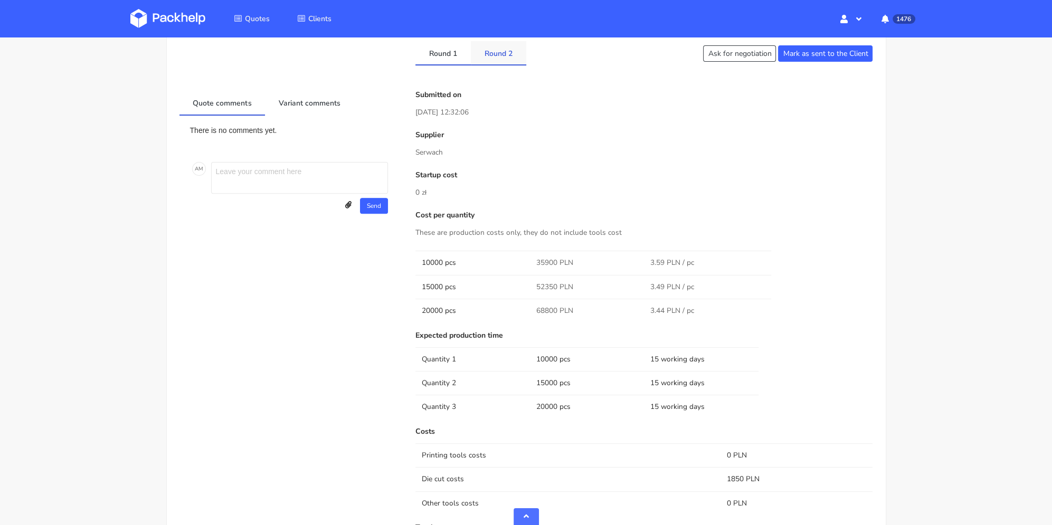
click at [501, 49] on link "Round 2" at bounding box center [498, 52] width 55 height 23
click at [448, 52] on link "Round 1" at bounding box center [442, 52] width 55 height 23
click at [485, 51] on link "Round 2" at bounding box center [498, 52] width 55 height 23
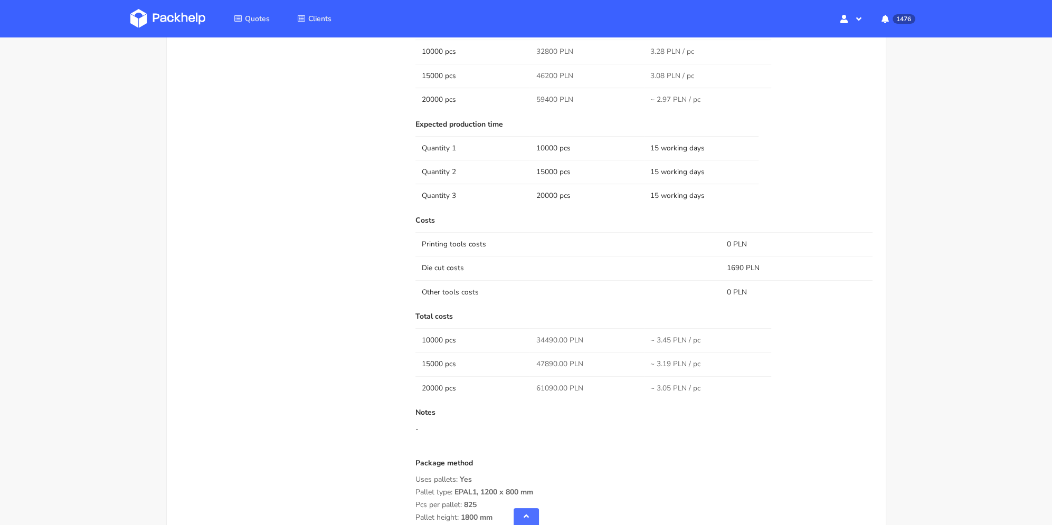
scroll to position [792, 0]
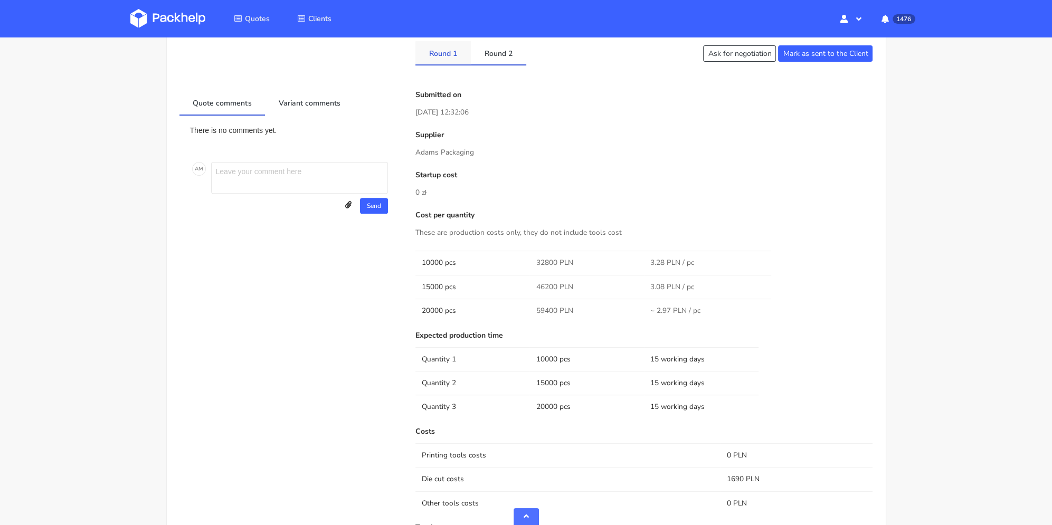
click at [455, 59] on link "Round 1" at bounding box center [442, 52] width 55 height 23
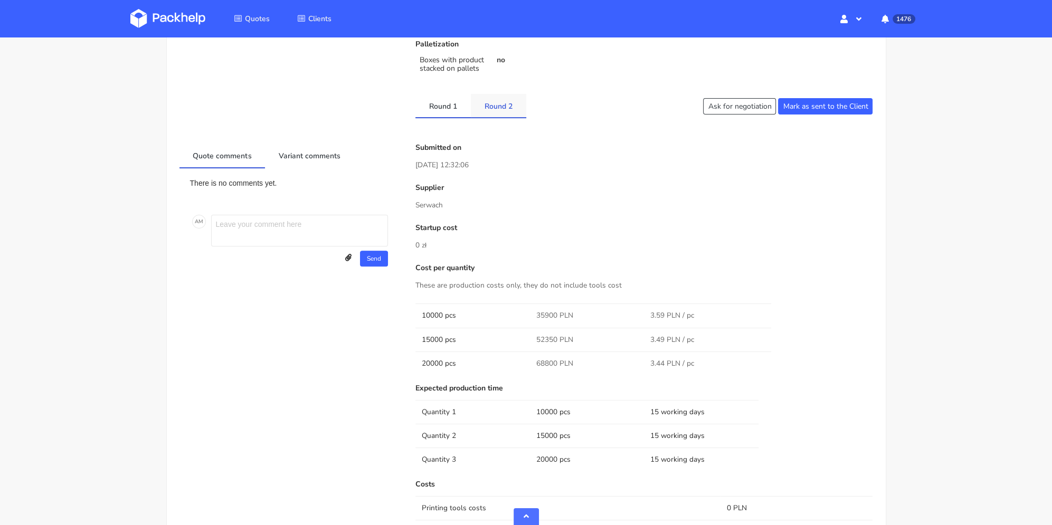
click at [498, 101] on link "Round 2" at bounding box center [498, 105] width 55 height 23
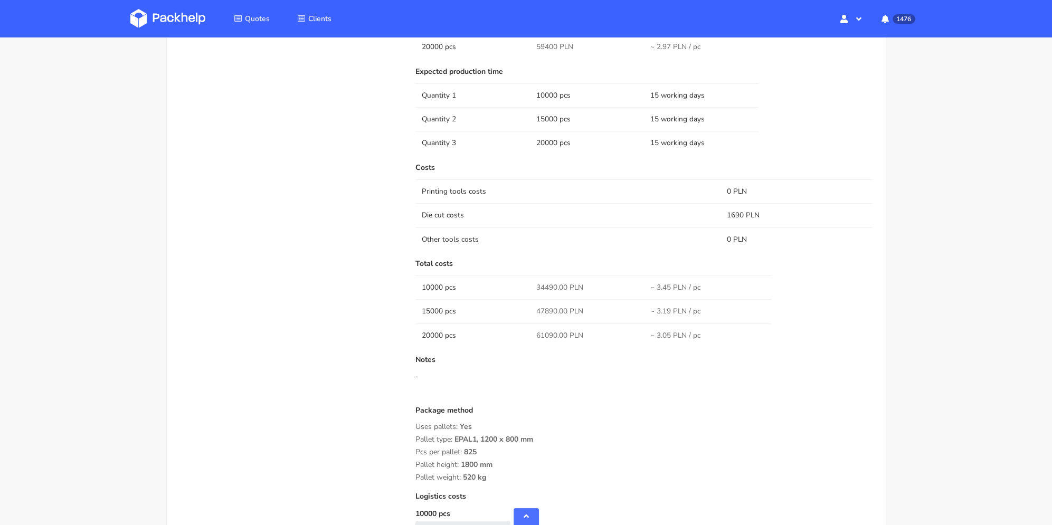
drag, startPoint x: 487, startPoint y: 477, endPoint x: 411, endPoint y: 435, distance: 86.4
click at [411, 435] on div "Submitted on 21 Aug 2025 12:32:06 Supplier Adams Packaging Startup cost 0 zł Co…" at bounding box center [644, 249] width 472 height 844
copy div "Pallet type: EPAL1, 1200 x 800 mm Pcs per pallet: 825 Pallet height: 1800 mm Pa…"
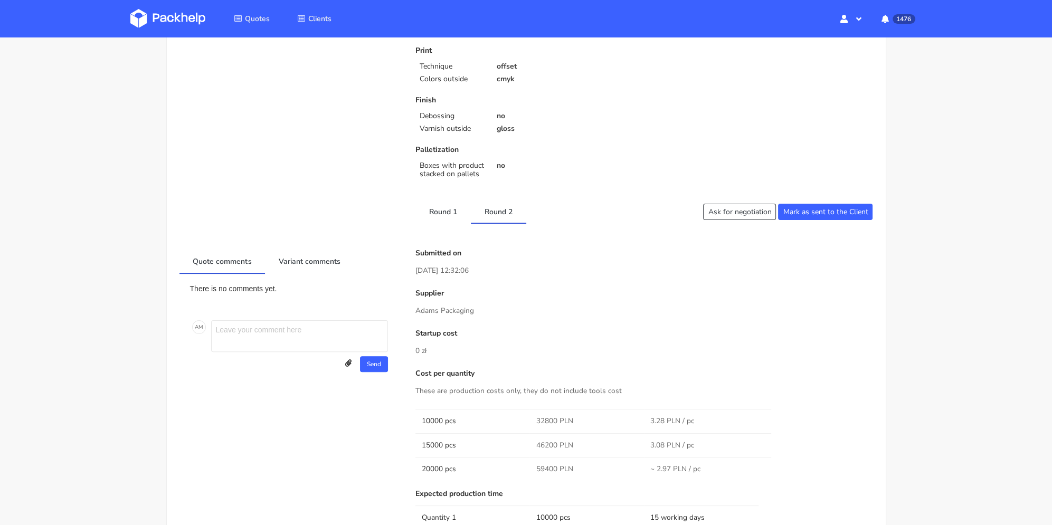
scroll to position [53, 0]
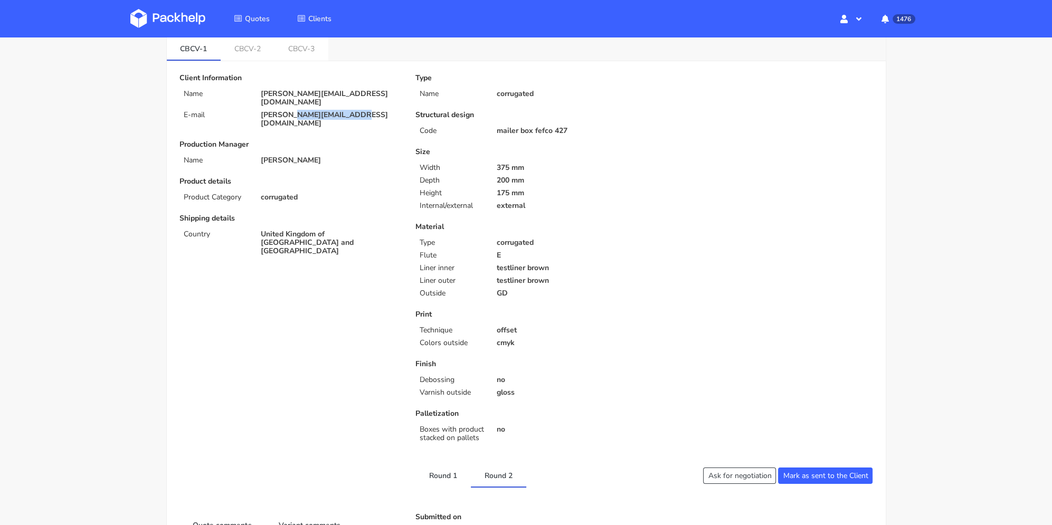
drag, startPoint x: 315, startPoint y: 107, endPoint x: 296, endPoint y: 107, distance: 18.5
click at [296, 111] on p "cameron@claroprint.co.uk" at bounding box center [331, 119] width 140 height 17
copy p "claroprint.co.uk"
click at [264, 58] on link "CBCV-2" at bounding box center [248, 47] width 54 height 23
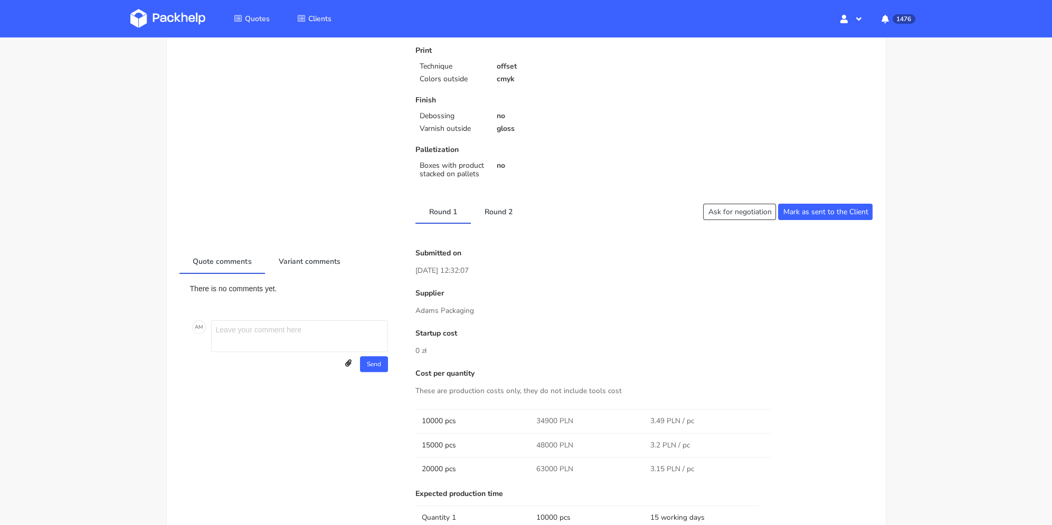
scroll to position [369, 0]
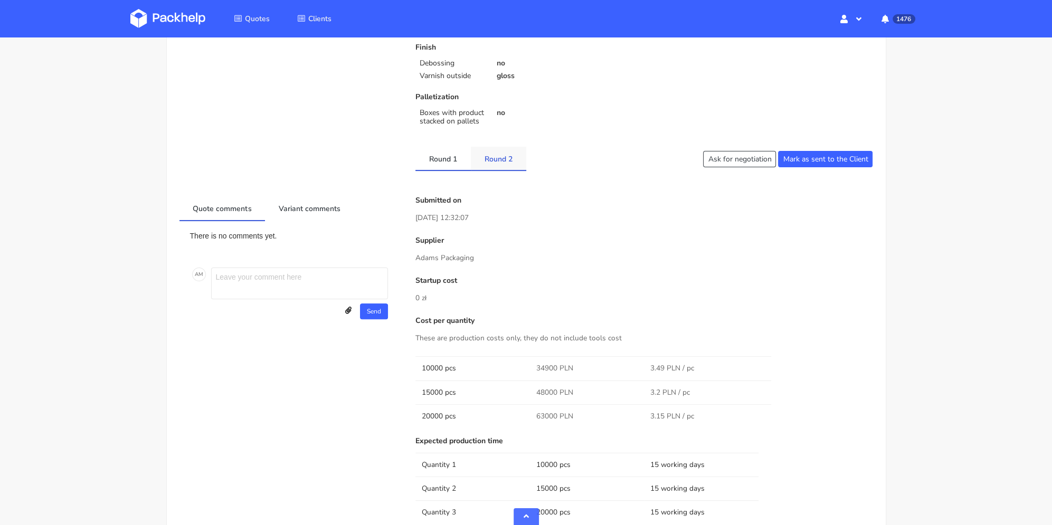
click at [500, 161] on link "Round 2" at bounding box center [498, 158] width 55 height 23
click at [453, 160] on link "Round 1" at bounding box center [442, 158] width 55 height 23
click at [498, 155] on link "Round 2" at bounding box center [498, 158] width 55 height 23
click at [447, 160] on link "Round 1" at bounding box center [442, 158] width 55 height 23
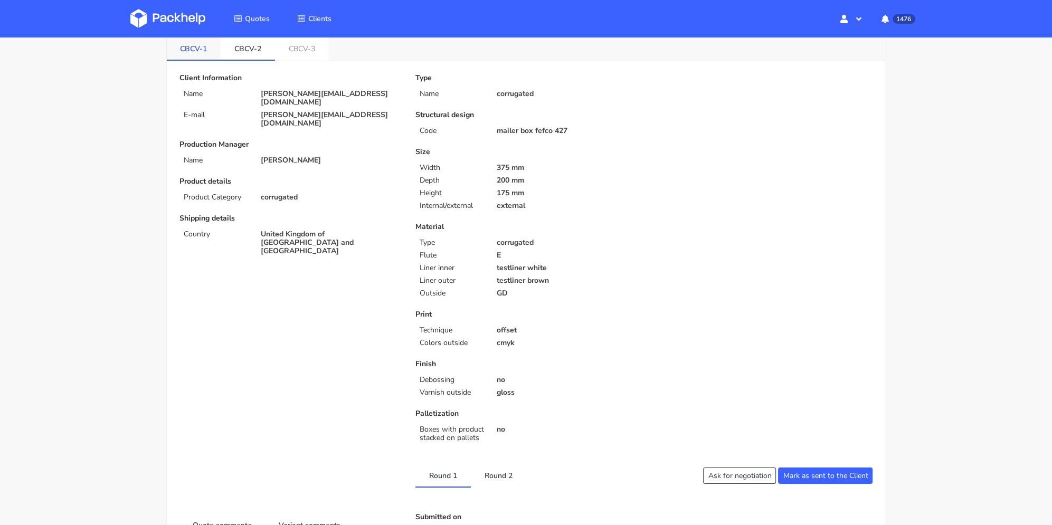
click at [193, 56] on link "CBCV-1" at bounding box center [194, 47] width 54 height 23
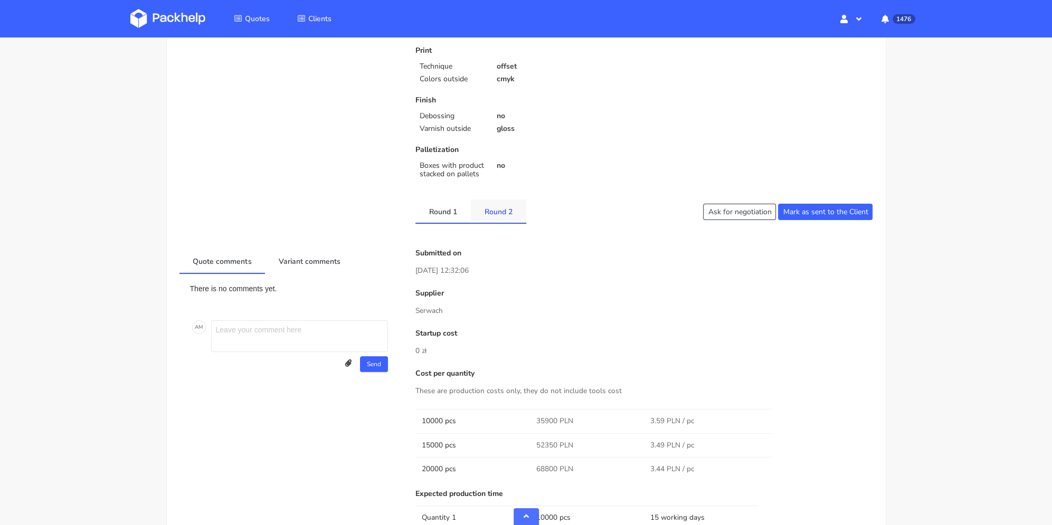
click at [515, 215] on link "Round 2" at bounding box center [498, 210] width 55 height 23
click at [444, 209] on link "Round 1" at bounding box center [442, 210] width 55 height 23
click at [508, 205] on link "Round 2" at bounding box center [498, 210] width 55 height 23
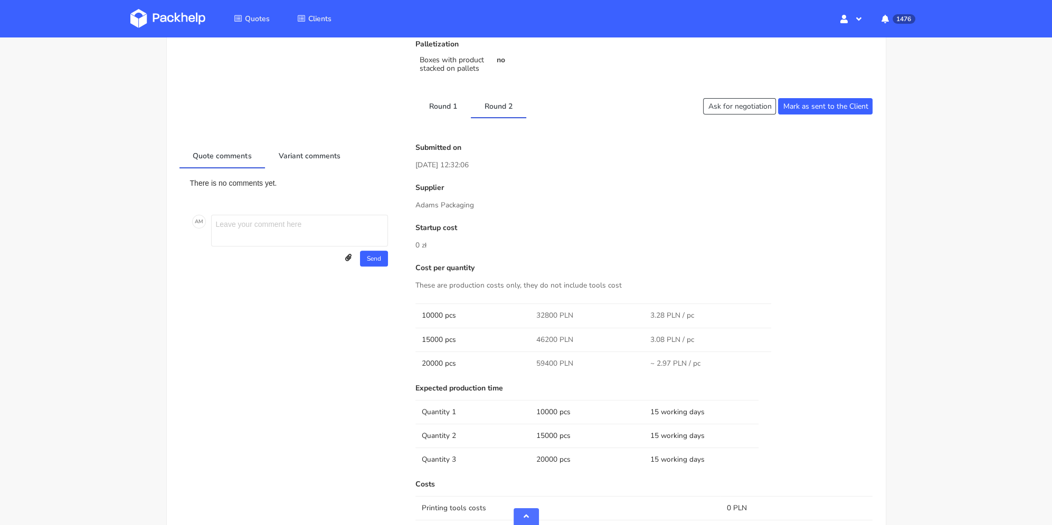
scroll to position [369, 0]
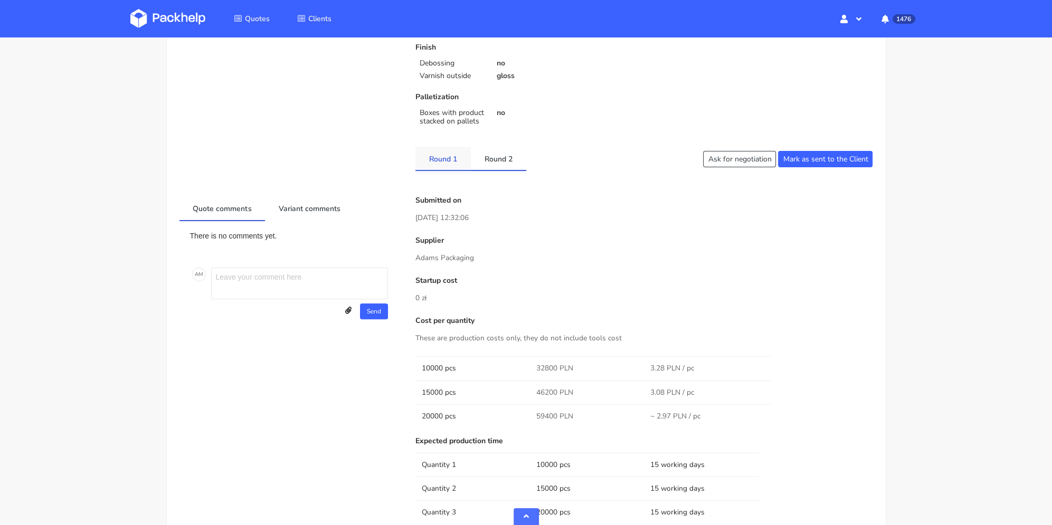
click at [447, 158] on link "Round 1" at bounding box center [442, 158] width 55 height 23
click at [493, 155] on link "Round 2" at bounding box center [498, 158] width 55 height 23
drag, startPoint x: 536, startPoint y: 364, endPoint x: 557, endPoint y: 365, distance: 21.6
click at [557, 365] on span "32800 PLN" at bounding box center [554, 368] width 37 height 11
copy span "32800"
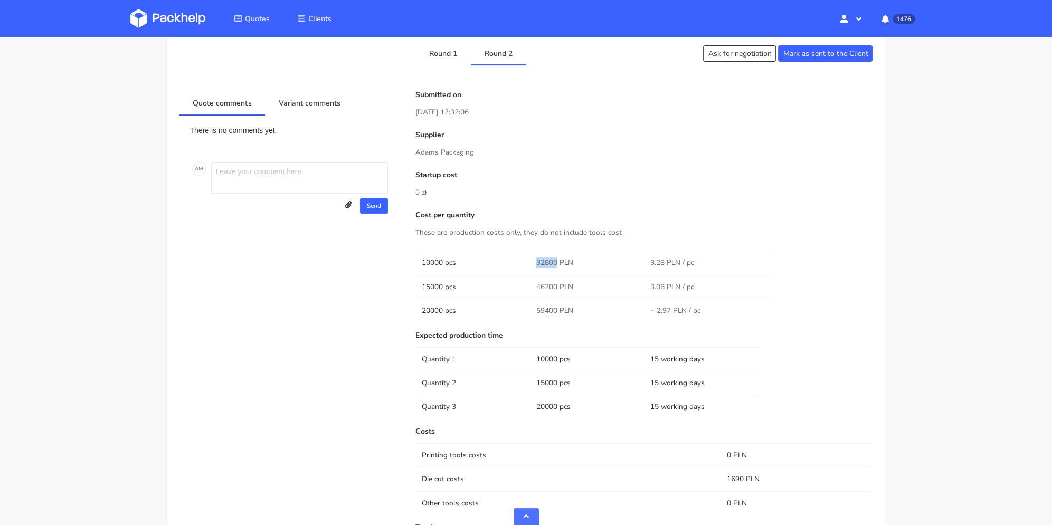
scroll to position [581, 0]
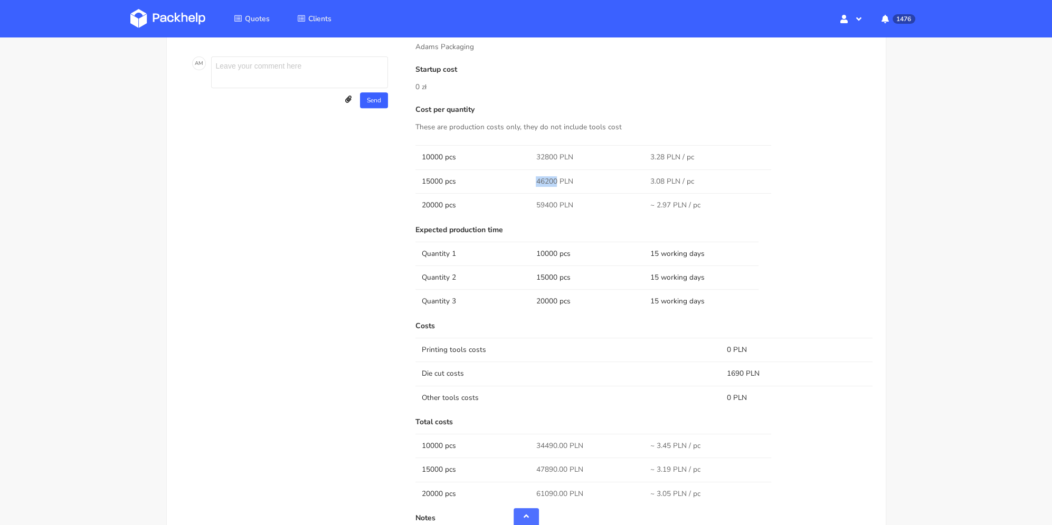
drag, startPoint x: 537, startPoint y: 177, endPoint x: 552, endPoint y: 180, distance: 15.5
click at [556, 178] on span "46200 PLN" at bounding box center [554, 181] width 37 height 11
copy span "46200"
drag, startPoint x: 543, startPoint y: 204, endPoint x: 551, endPoint y: 205, distance: 8.0
click at [551, 205] on span "59400 PLN" at bounding box center [554, 205] width 37 height 11
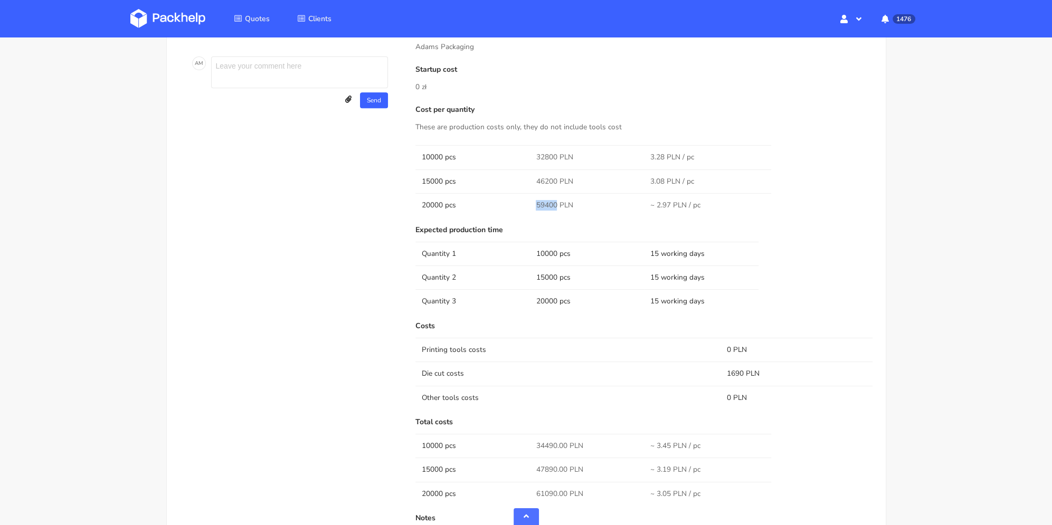
drag, startPoint x: 556, startPoint y: 202, endPoint x: 539, endPoint y: 203, distance: 16.4
click at [537, 202] on span "59400 PLN" at bounding box center [554, 205] width 37 height 11
copy span "59400"
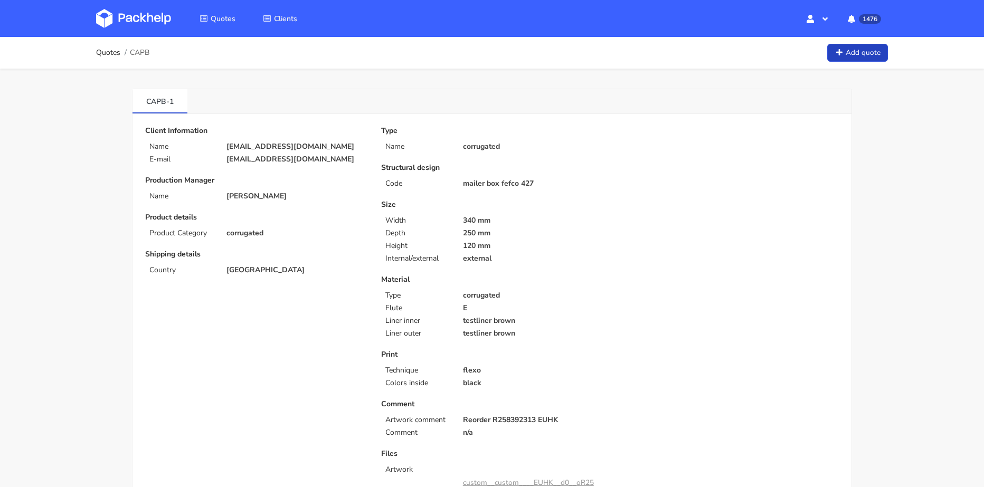
click at [862, 55] on link "Add quote" at bounding box center [857, 53] width 61 height 18
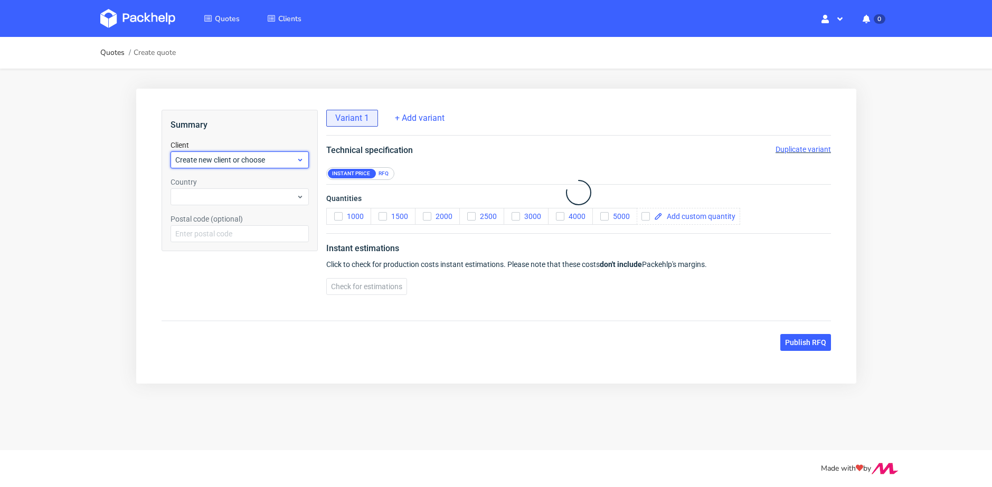
click at [235, 156] on span "Create new client or choose" at bounding box center [235, 160] width 121 height 11
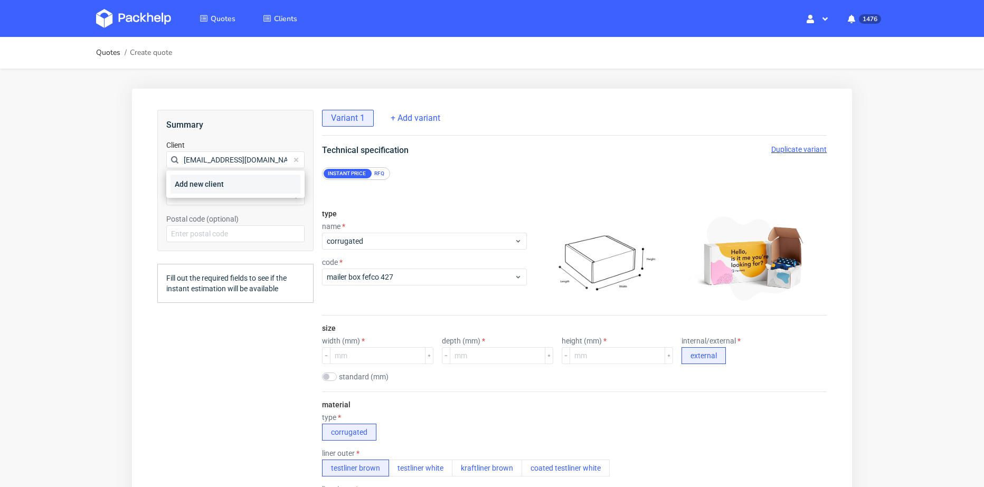
type input "oferty@maxprint.com.pl"
click at [224, 187] on div "Add new client" at bounding box center [235, 184] width 130 height 19
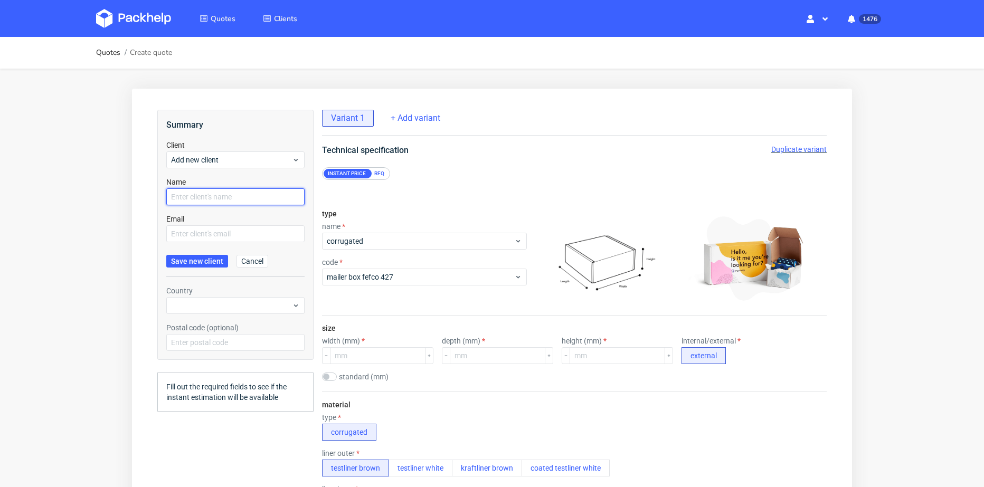
click at [222, 198] on input "text" at bounding box center [235, 196] width 138 height 17
paste input "oferty@maxprint.com.pl"
type input "oferty@maxprint.com.pl"
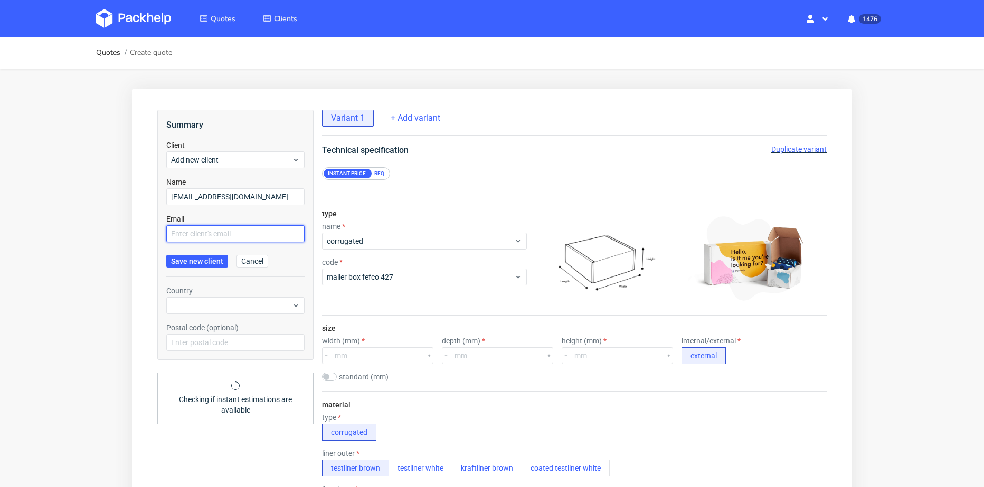
click at [203, 233] on input "text" at bounding box center [235, 233] width 138 height 17
paste input "oferty@maxprint.com.pl"
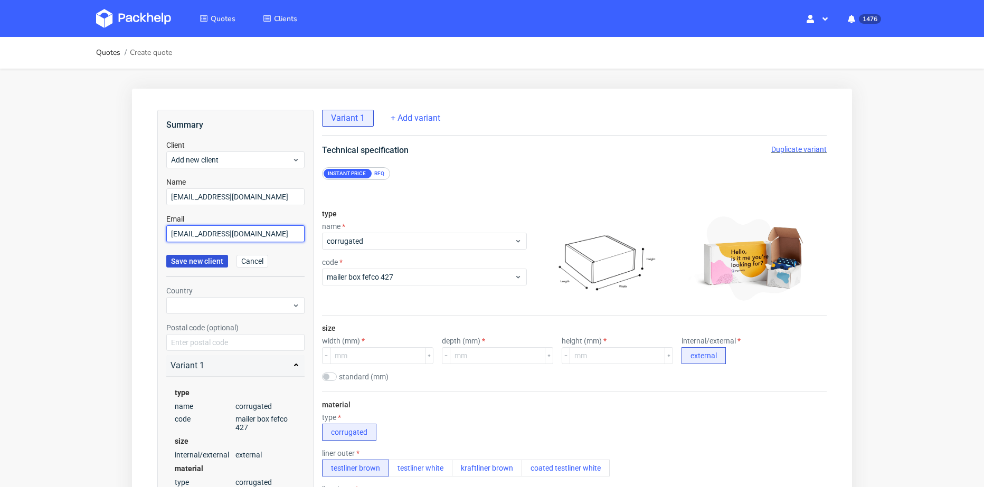
type input "oferty@maxprint.com.pl"
click at [196, 260] on span "Save new client" at bounding box center [197, 261] width 52 height 7
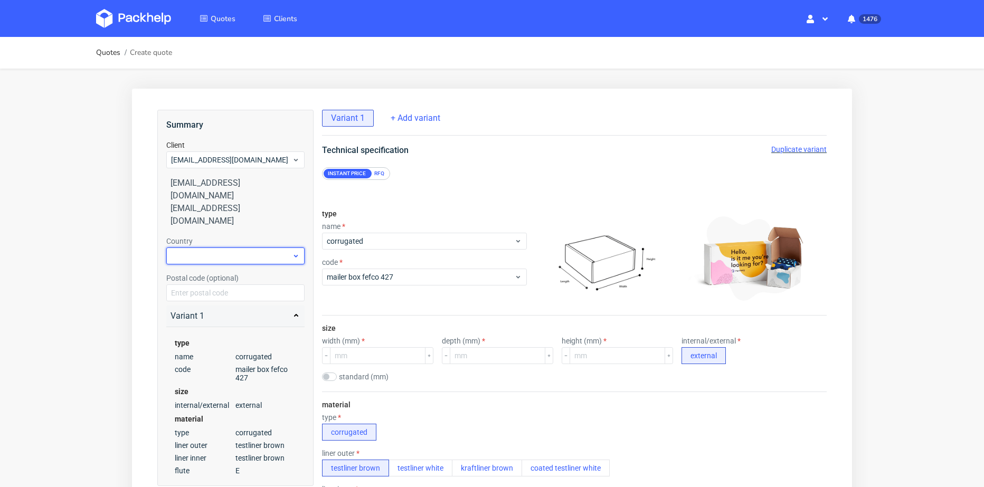
click at [216, 248] on div at bounding box center [235, 256] width 138 height 17
type input "pol"
click at [207, 271] on div "Poland" at bounding box center [235, 273] width 130 height 19
click at [379, 174] on div "RFQ" at bounding box center [379, 173] width 18 height 9
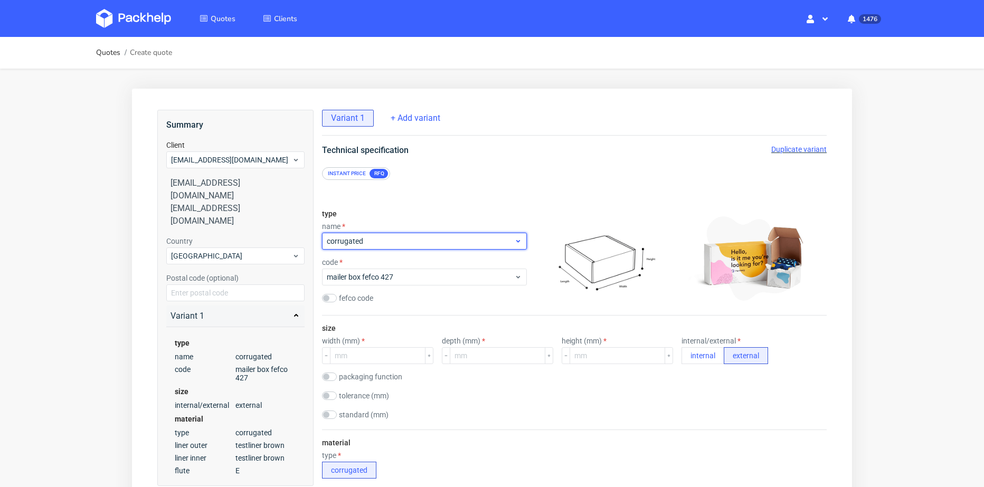
click at [381, 236] on span "corrugated" at bounding box center [420, 241] width 187 height 11
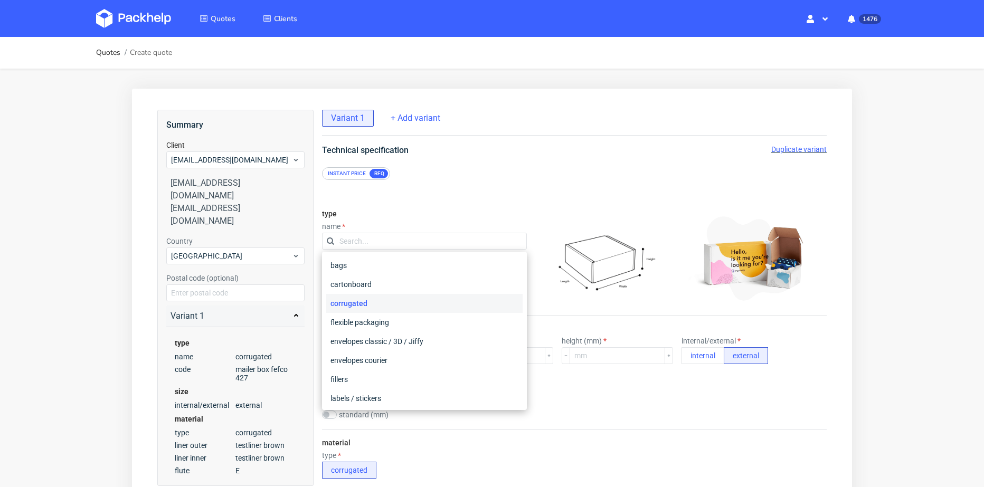
click at [387, 306] on div "corrugated" at bounding box center [424, 303] width 196 height 19
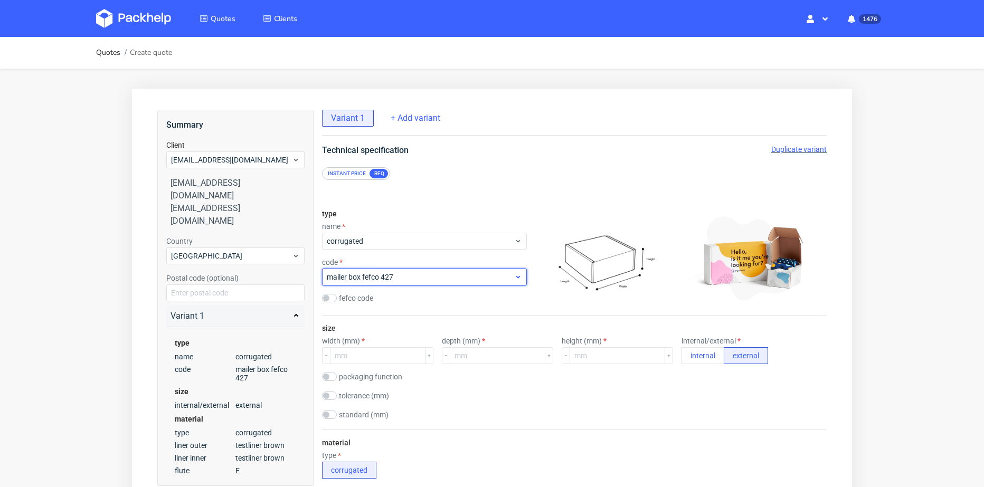
click at [388, 275] on span "mailer box fefco 427" at bounding box center [420, 277] width 187 height 11
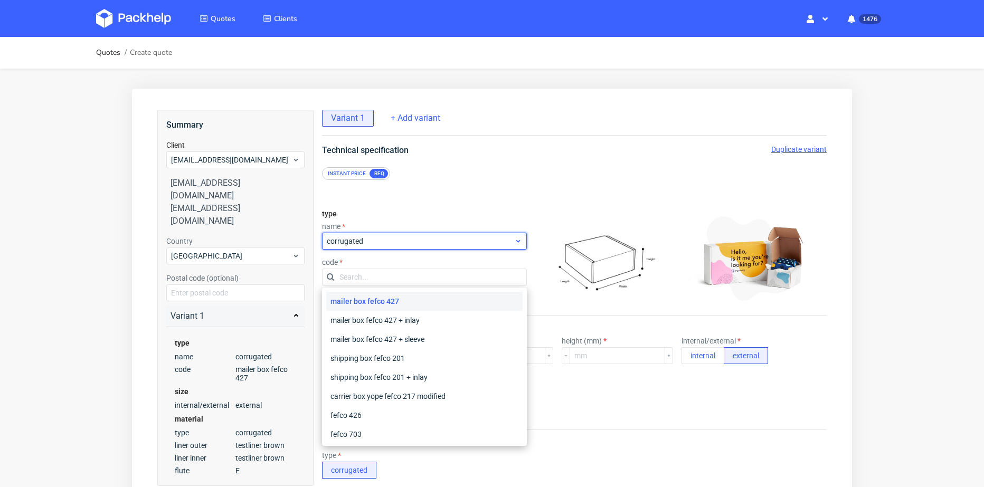
click at [397, 241] on span "corrugated" at bounding box center [420, 241] width 187 height 11
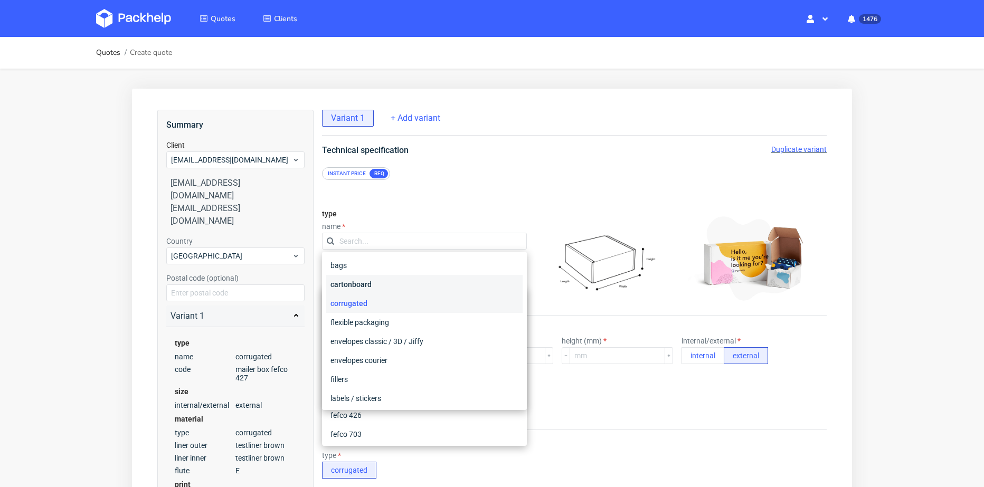
click at [387, 286] on div "cartonboard" at bounding box center [424, 284] width 196 height 19
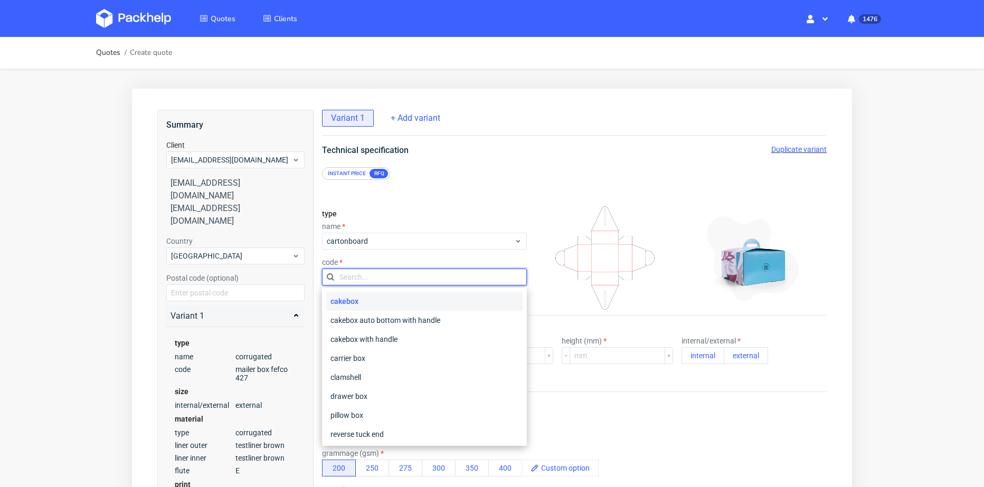
click at [387, 284] on input "text" at bounding box center [424, 277] width 205 height 17
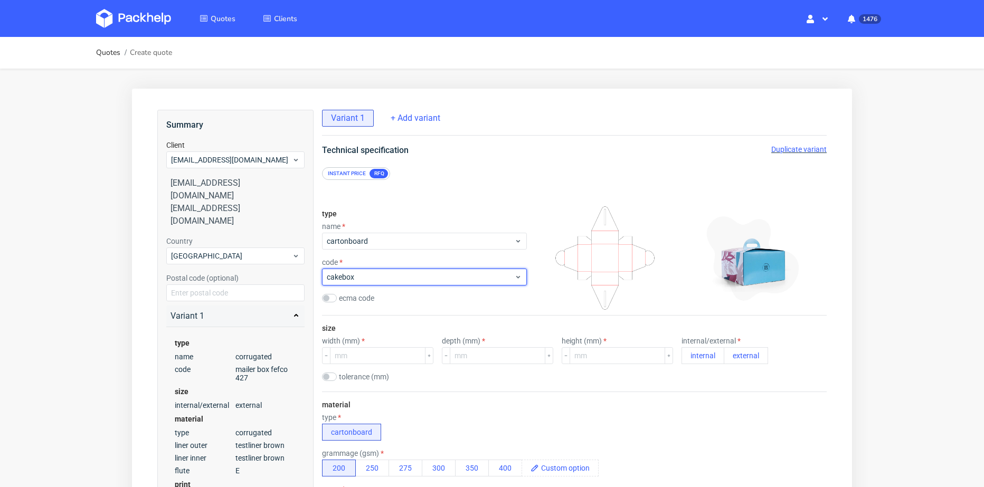
click at [388, 284] on div "cakebox" at bounding box center [424, 277] width 205 height 17
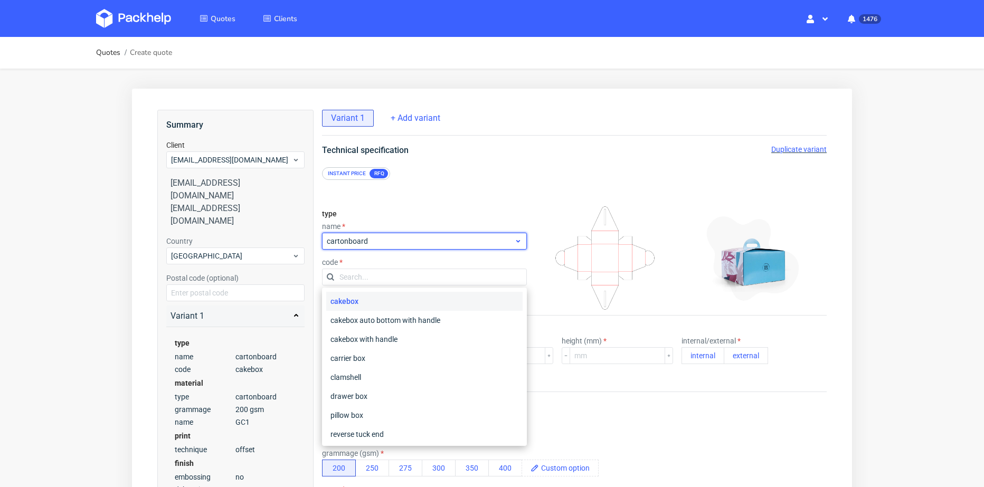
click at [388, 242] on span "cartonboard" at bounding box center [420, 241] width 187 height 11
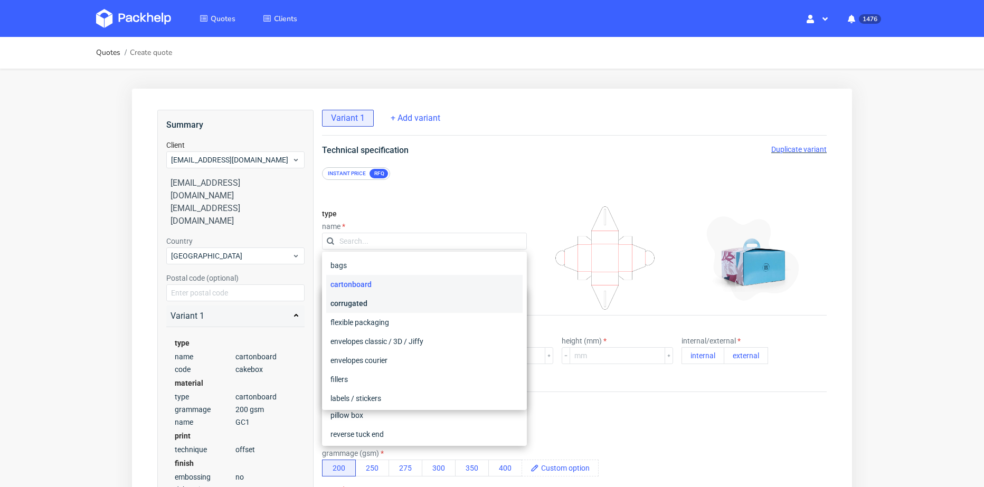
drag, startPoint x: 391, startPoint y: 302, endPoint x: 396, endPoint y: 280, distance: 23.3
click at [392, 302] on div "corrugated" at bounding box center [424, 303] width 196 height 19
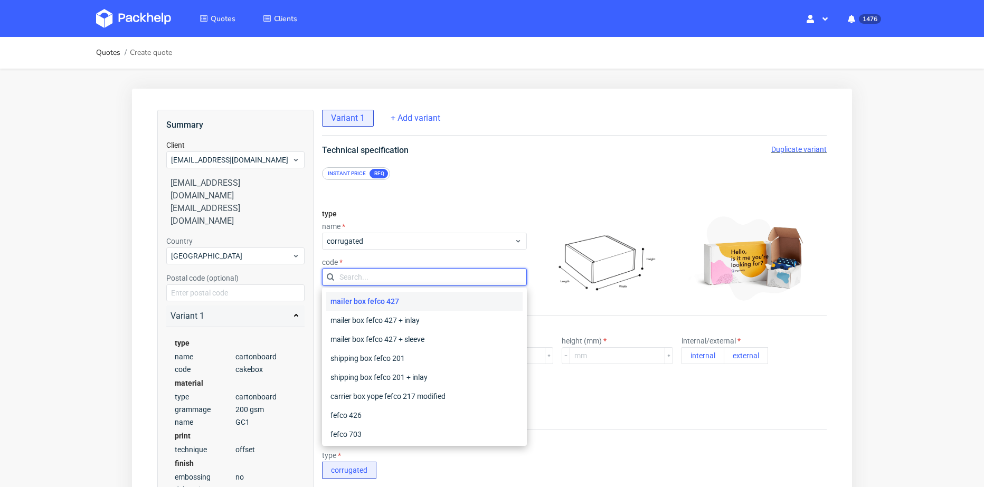
click at [396, 277] on input "text" at bounding box center [424, 277] width 205 height 17
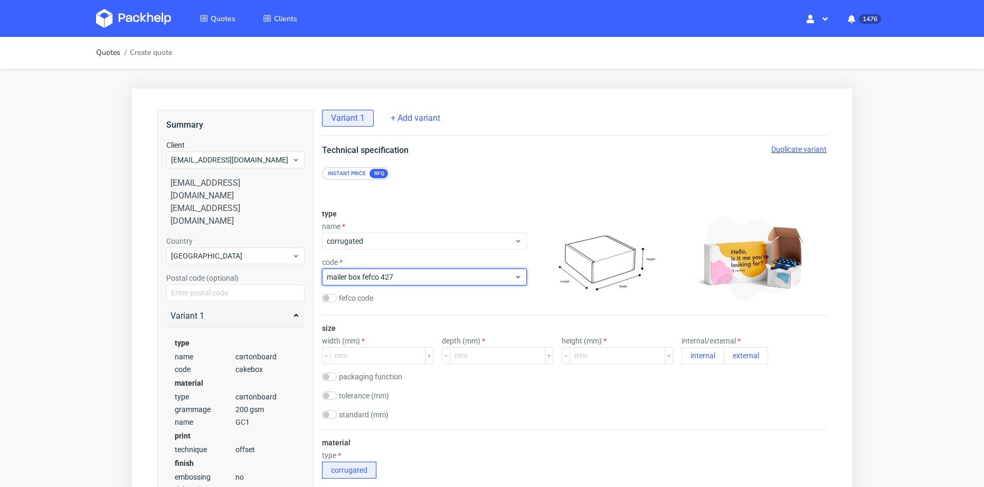
click at [410, 282] on div "mailer box fefco 427" at bounding box center [424, 277] width 205 height 17
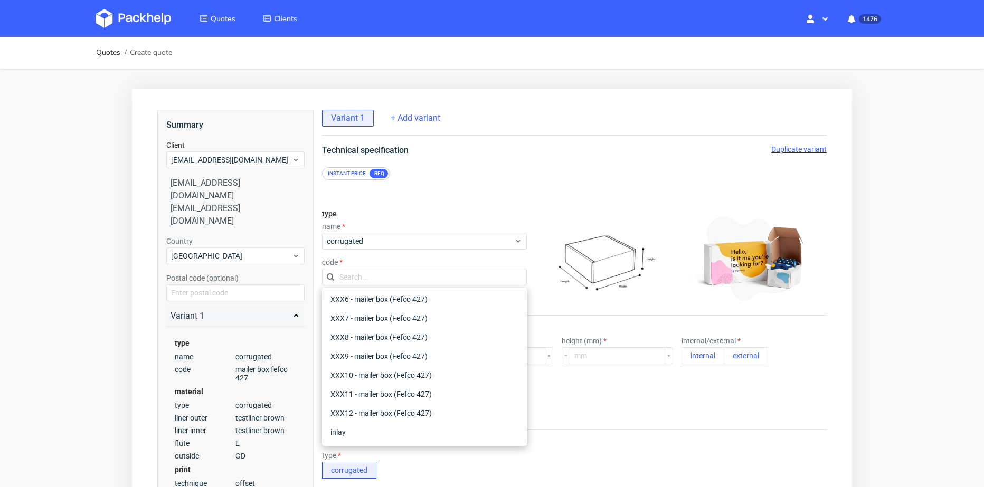
scroll to position [160, 0]
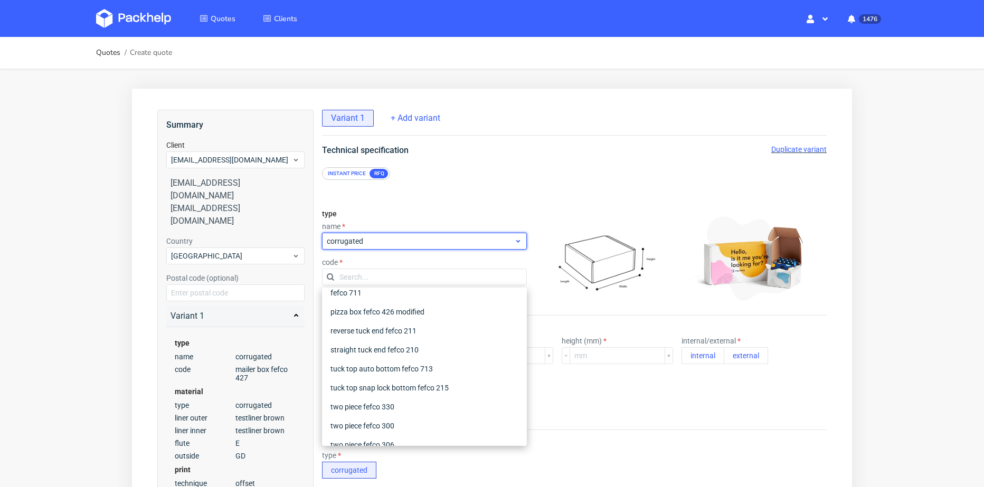
click at [408, 241] on span "corrugated" at bounding box center [420, 241] width 187 height 11
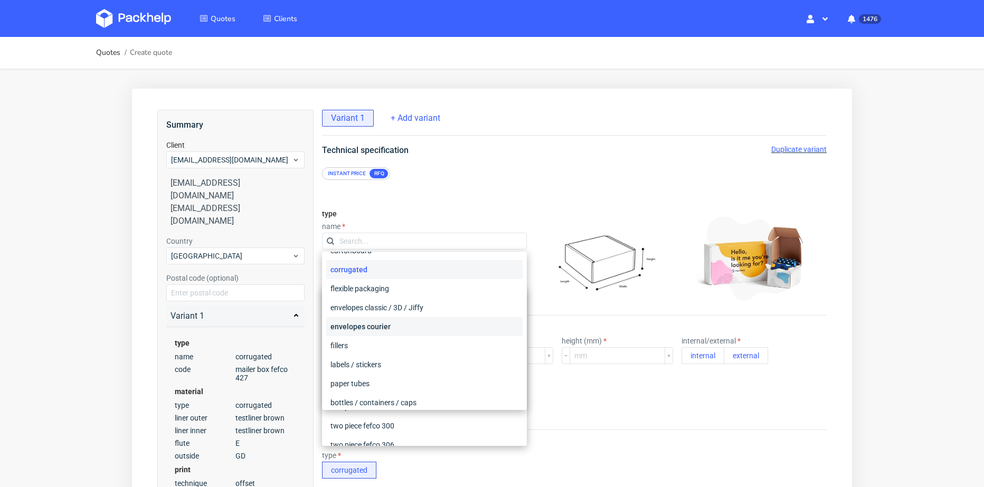
scroll to position [0, 0]
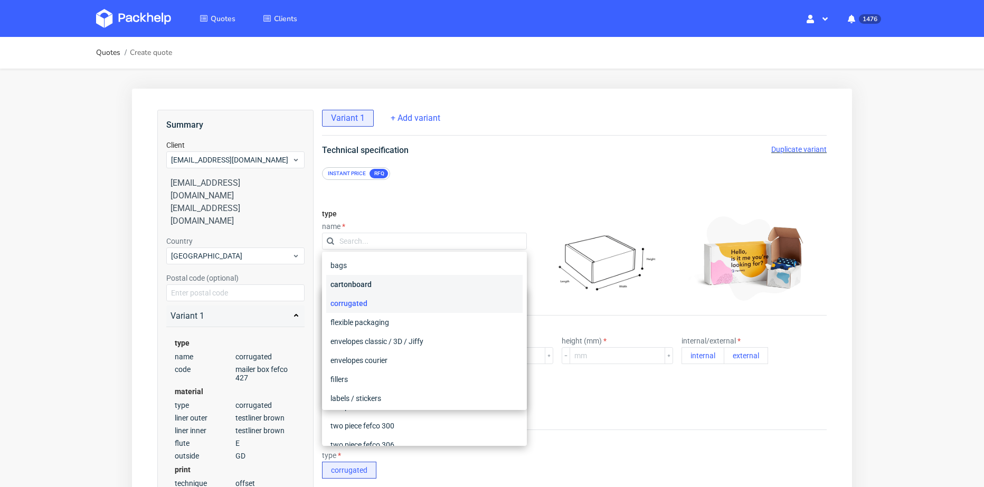
click at [397, 281] on div "cartonboard" at bounding box center [424, 284] width 196 height 19
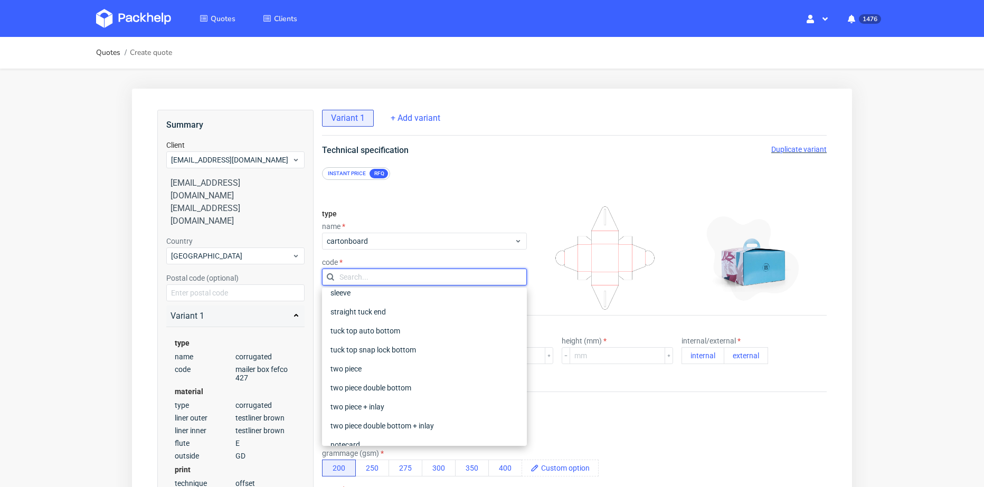
click at [405, 273] on input "text" at bounding box center [424, 277] width 205 height 17
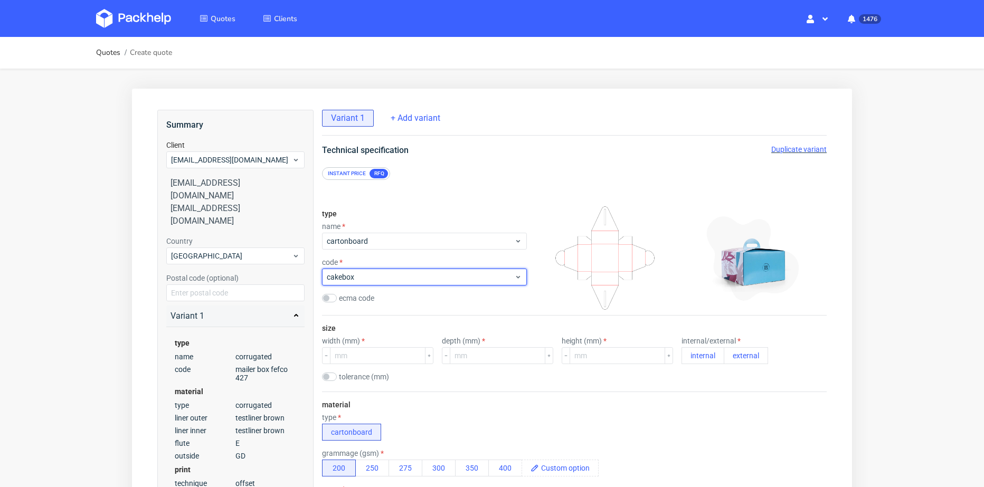
click at [406, 277] on span "cakebox" at bounding box center [420, 277] width 187 height 11
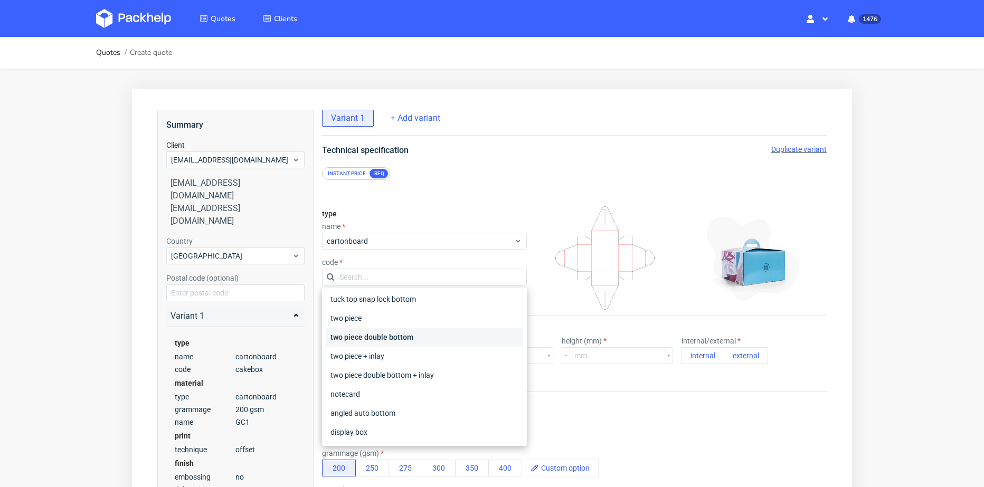
scroll to position [249, 0]
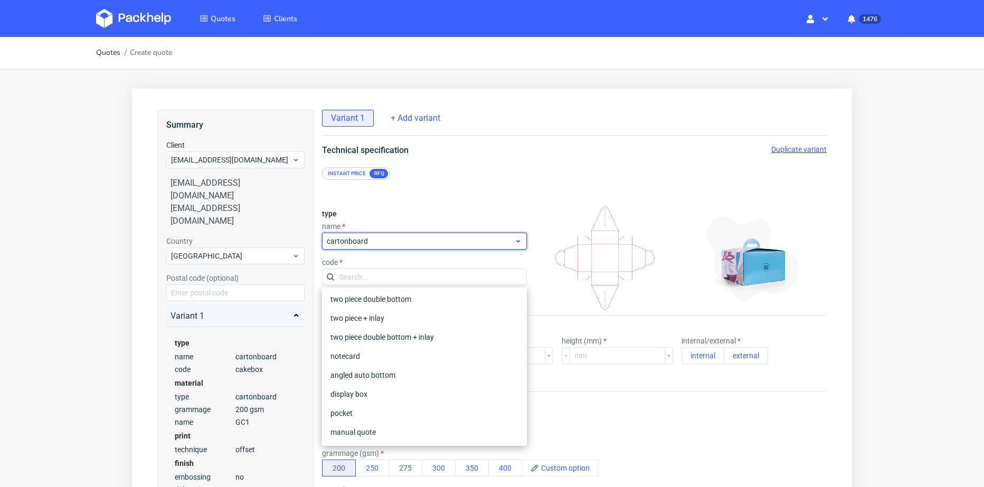
click at [387, 242] on span "cartonboard" at bounding box center [420, 241] width 187 height 11
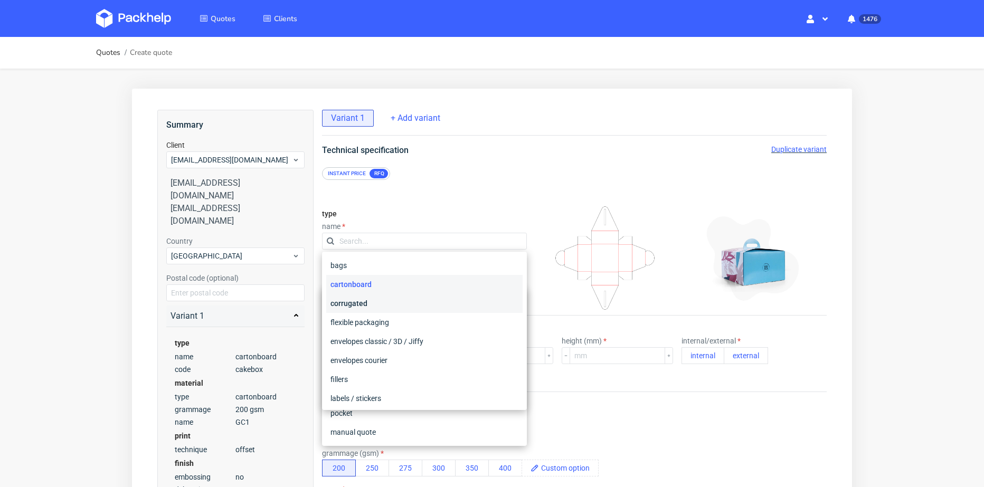
click at [384, 301] on div "corrugated" at bounding box center [424, 303] width 196 height 19
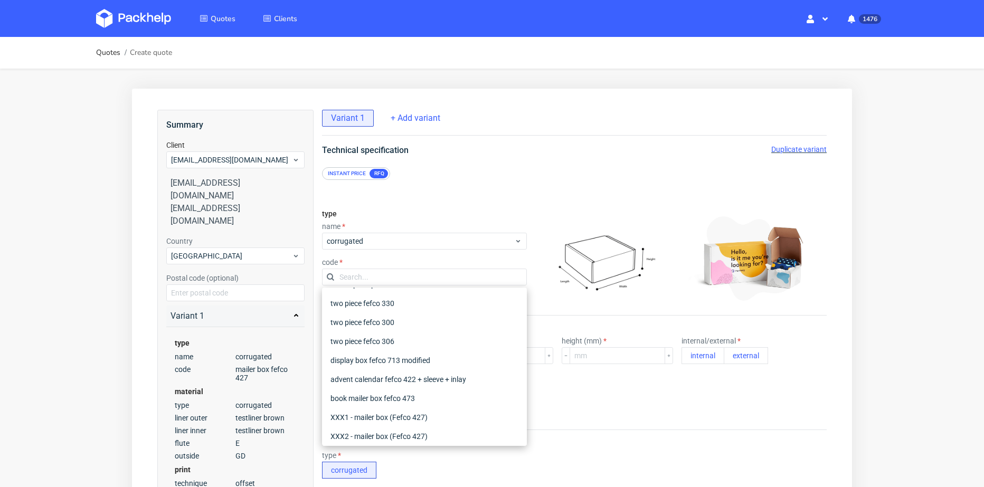
scroll to position [317, 0]
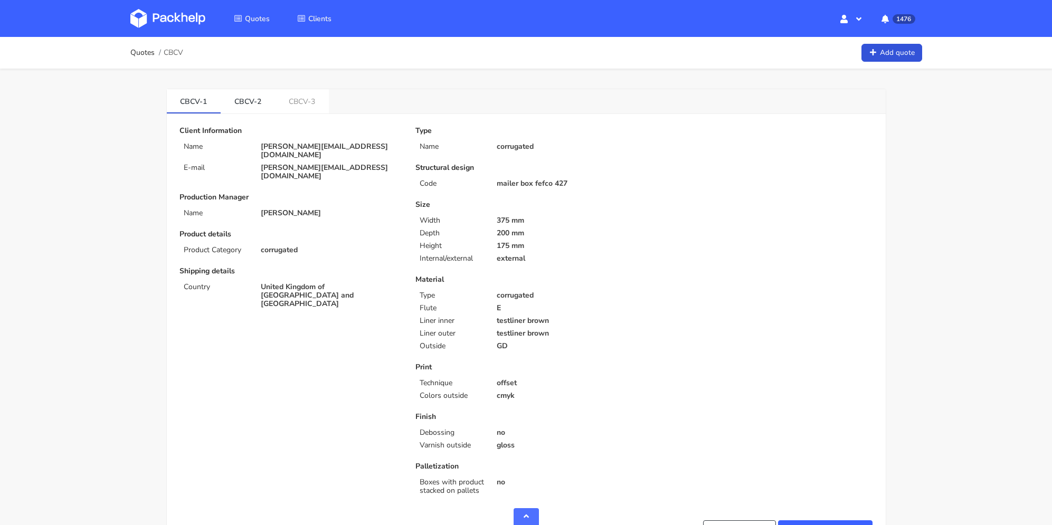
scroll to position [581, 0]
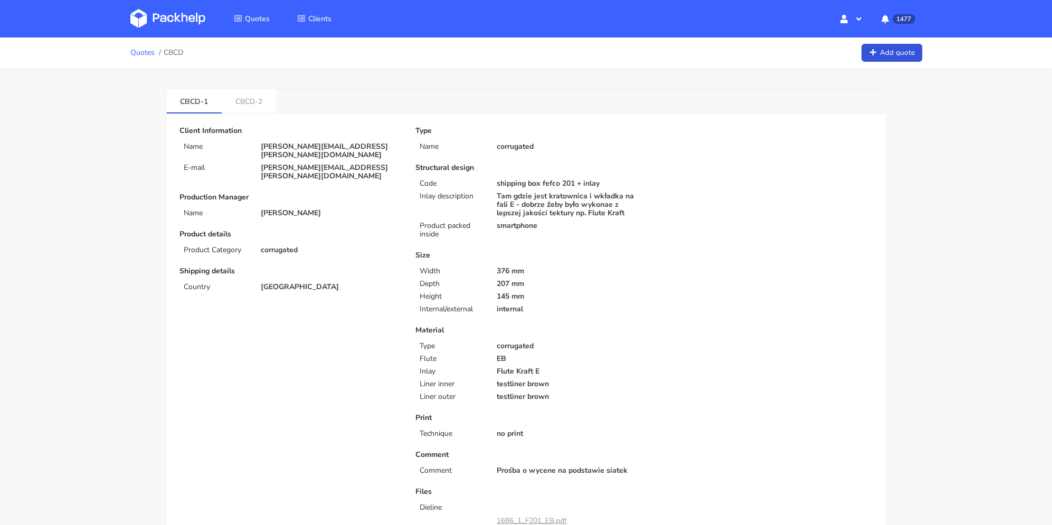
click at [145, 52] on link "Quotes" at bounding box center [142, 53] width 24 height 8
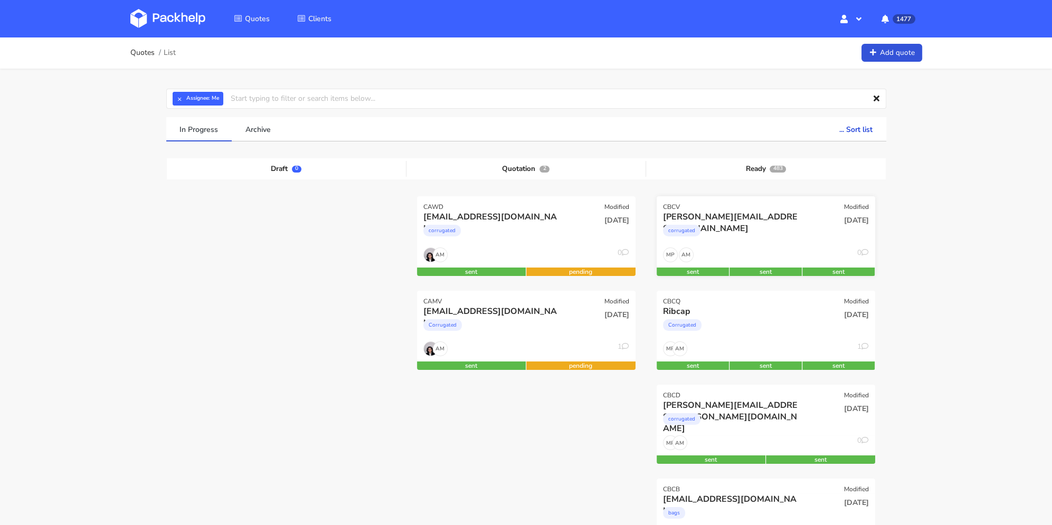
click at [793, 233] on div "corrugated" at bounding box center [733, 233] width 140 height 21
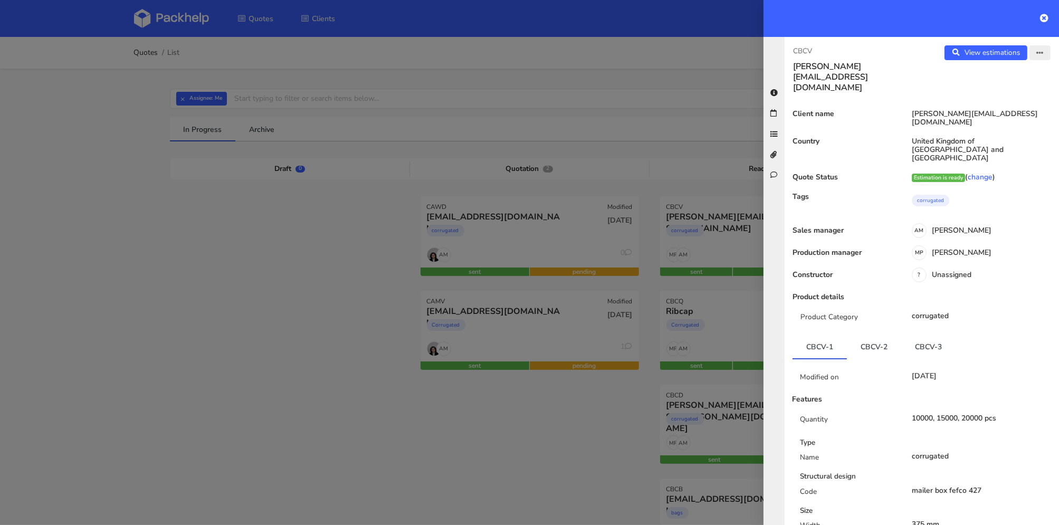
click at [1037, 55] on icon "button" at bounding box center [1040, 53] width 7 height 7
click at [995, 97] on link "Edit quote" at bounding box center [1005, 93] width 93 height 17
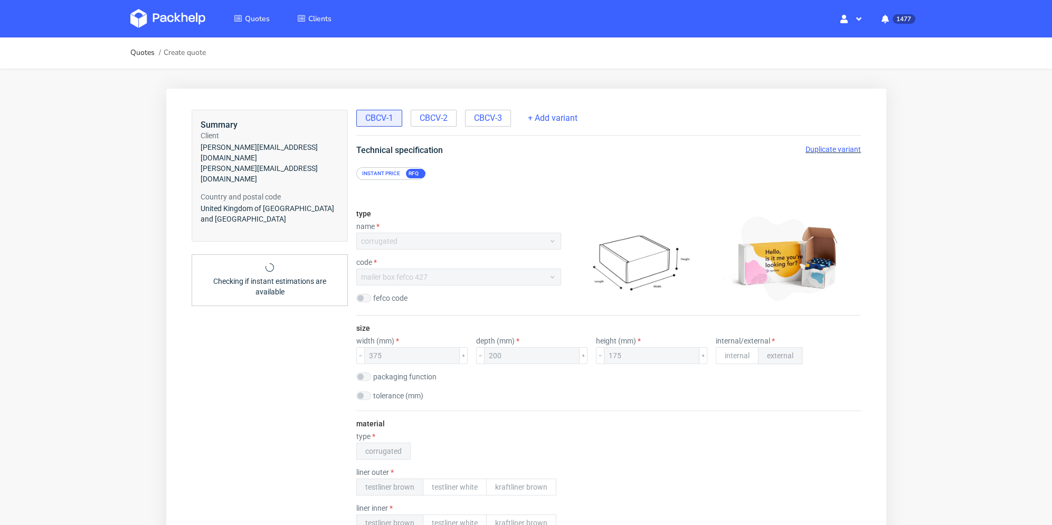
click at [835, 151] on span "Duplicate variant" at bounding box center [832, 149] width 55 height 8
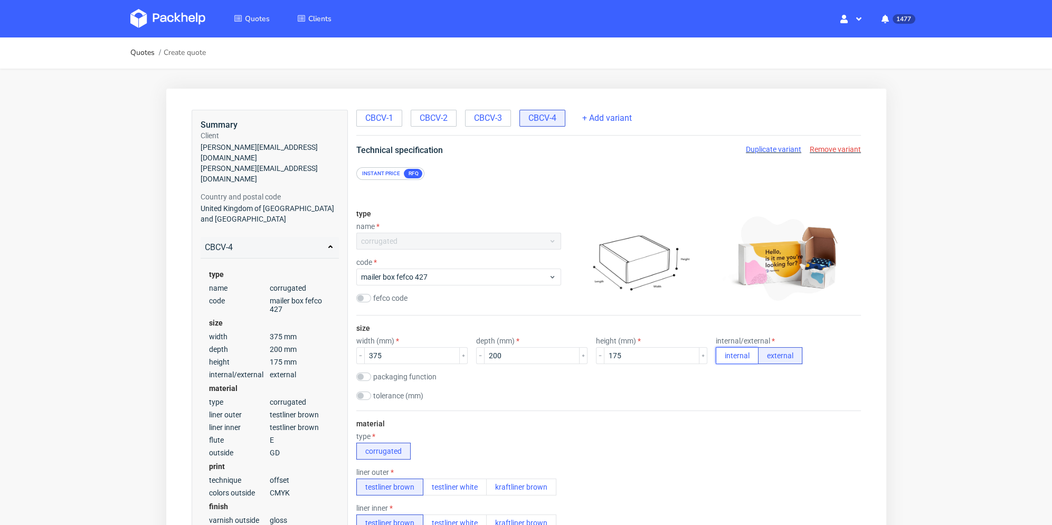
click at [737, 354] on button "internal" at bounding box center [736, 355] width 43 height 17
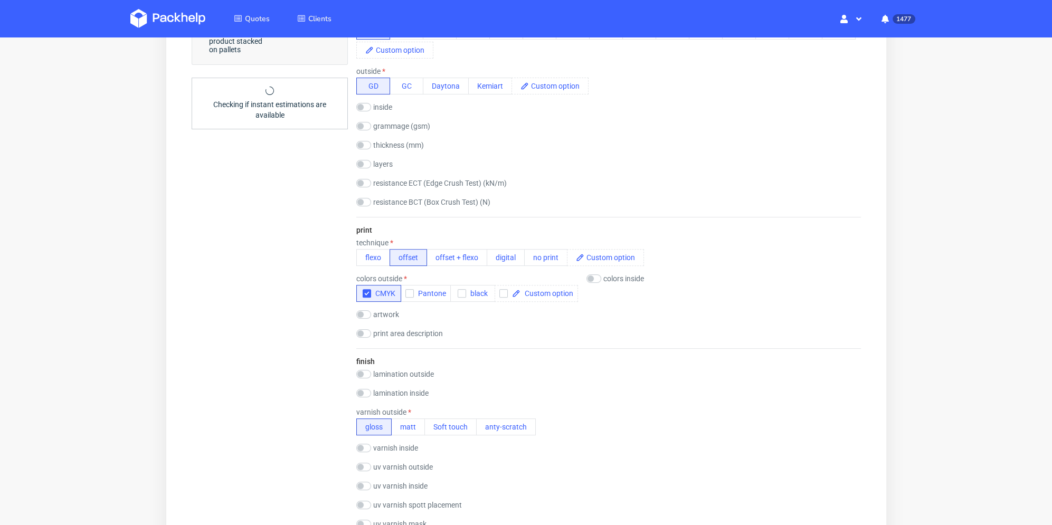
scroll to position [317, 0]
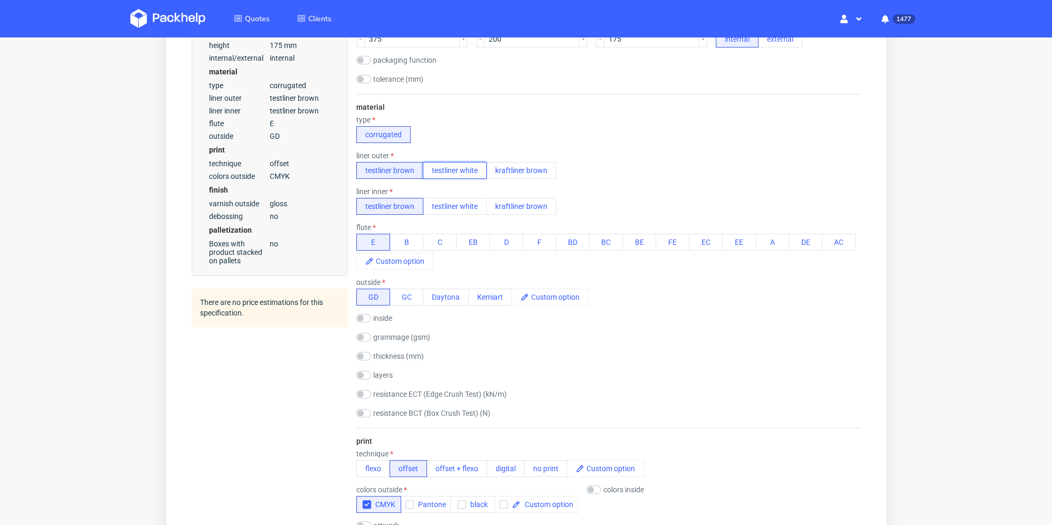
click at [458, 170] on button "testliner white" at bounding box center [454, 170] width 64 height 17
click at [464, 202] on button "testliner white" at bounding box center [454, 206] width 64 height 17
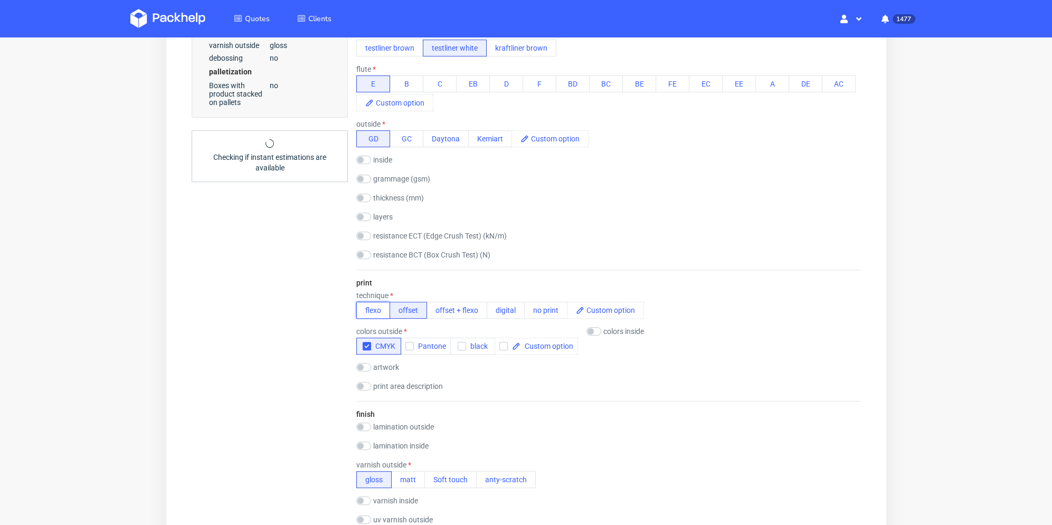
click at [367, 302] on button "flexo" at bounding box center [373, 310] width 34 height 17
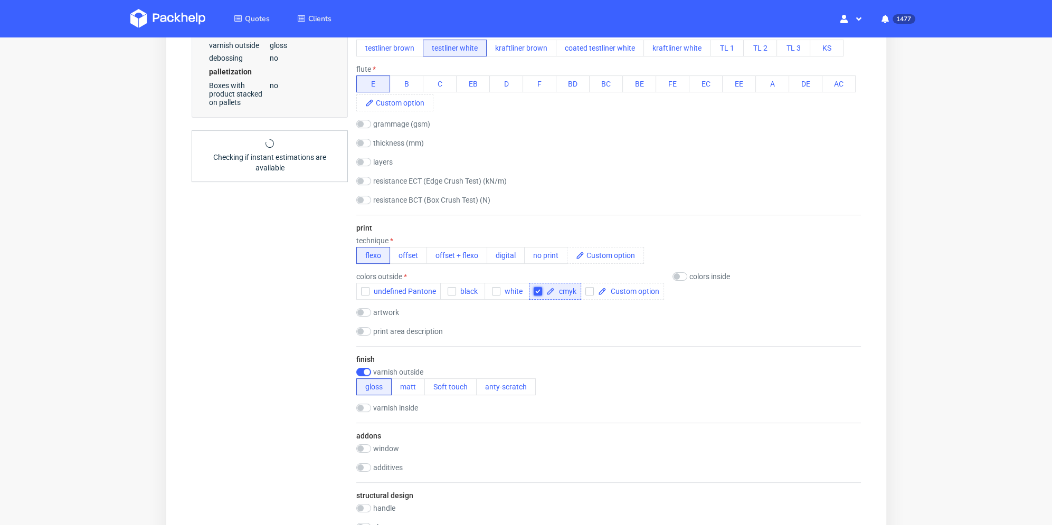
click at [537, 291] on input "checkbox" at bounding box center [537, 291] width 8 height 8
checkbox input "false"
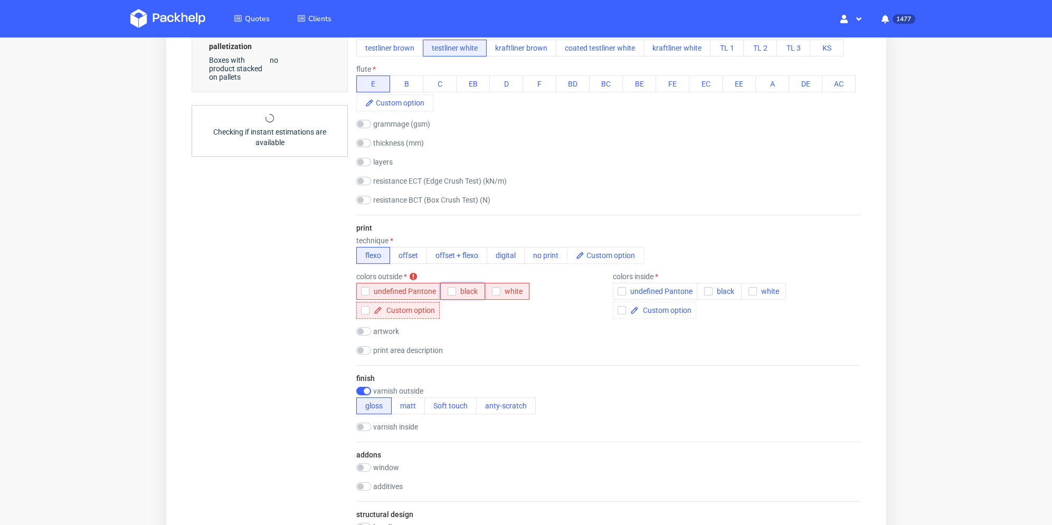
click at [450, 289] on icon "button" at bounding box center [451, 291] width 7 height 7
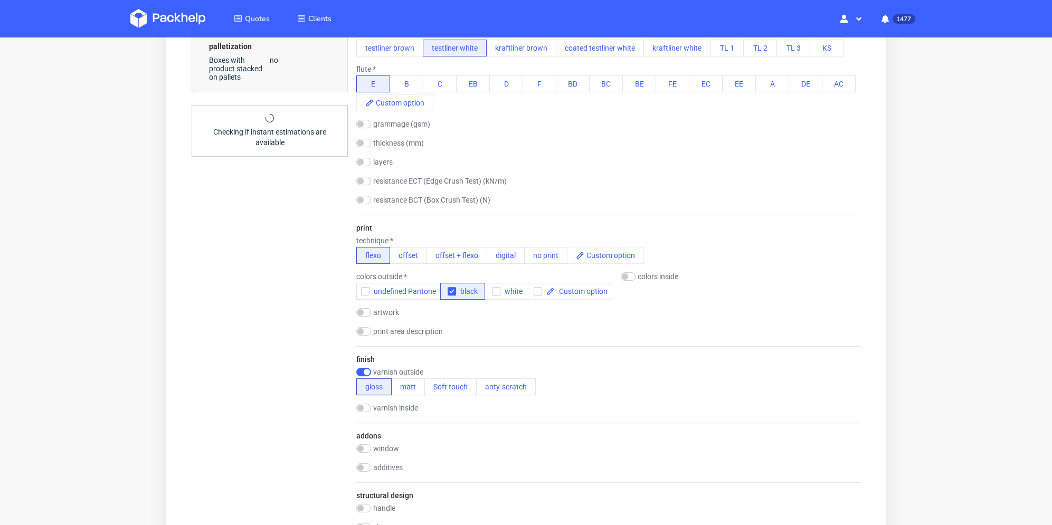
drag, startPoint x: 272, startPoint y: 333, endPoint x: 287, endPoint y: 331, distance: 14.9
click at [272, 333] on div "Summary Client [EMAIL_ADDRESS][DOMAIN_NAME] [EMAIL_ADDRESS][DOMAIN_NAME] Countr…" at bounding box center [269, 285] width 156 height 1301
click at [367, 369] on input "checkbox" at bounding box center [363, 372] width 15 height 8
checkbox input "false"
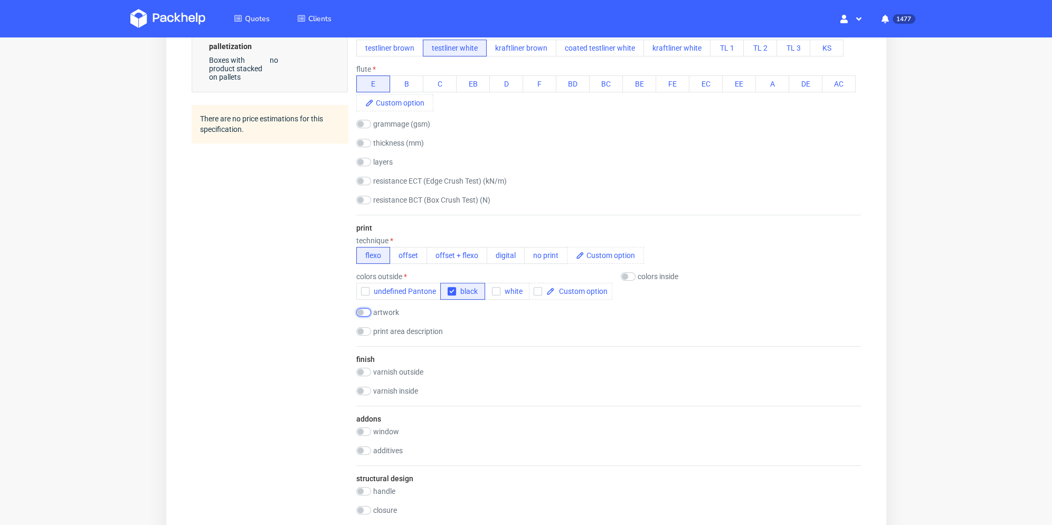
click at [366, 311] on input "checkbox" at bounding box center [363, 312] width 15 height 8
checkbox input "true"
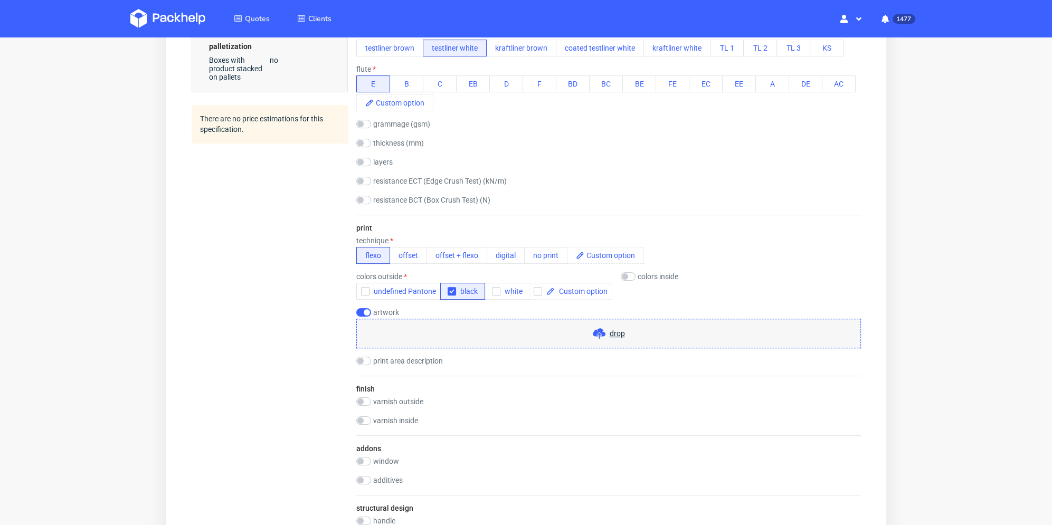
click at [433, 332] on div "drop" at bounding box center [608, 334] width 505 height 30
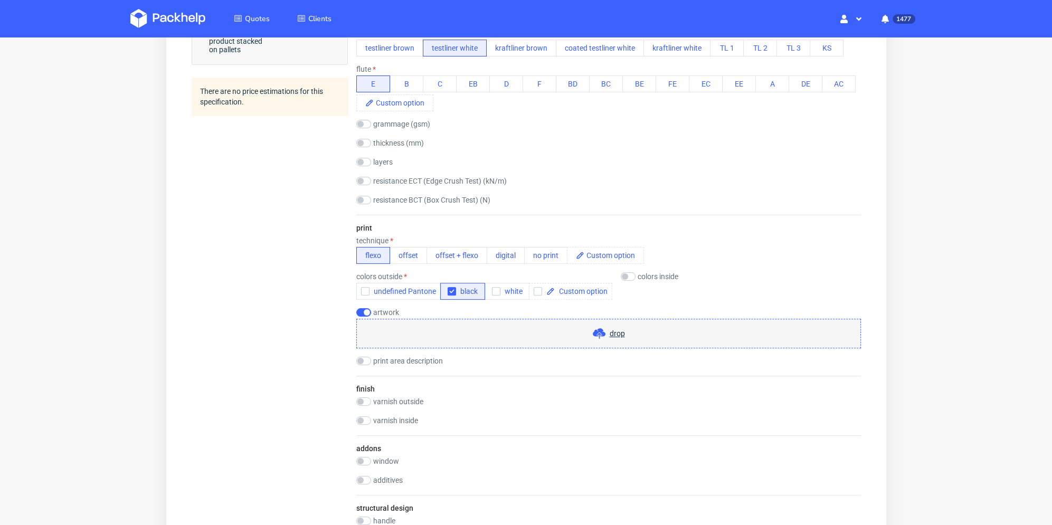
click at [402, 332] on div "drop" at bounding box center [608, 334] width 505 height 30
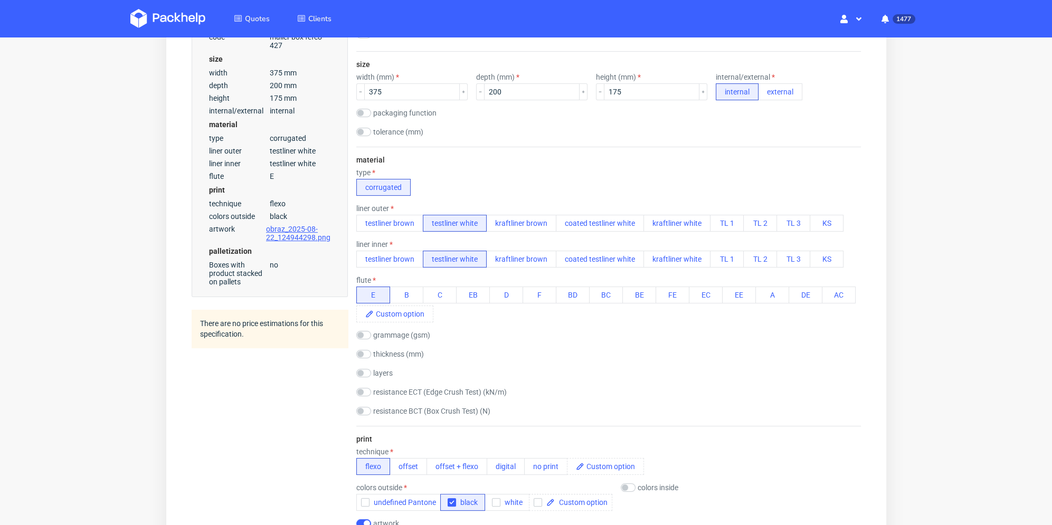
scroll to position [211, 0]
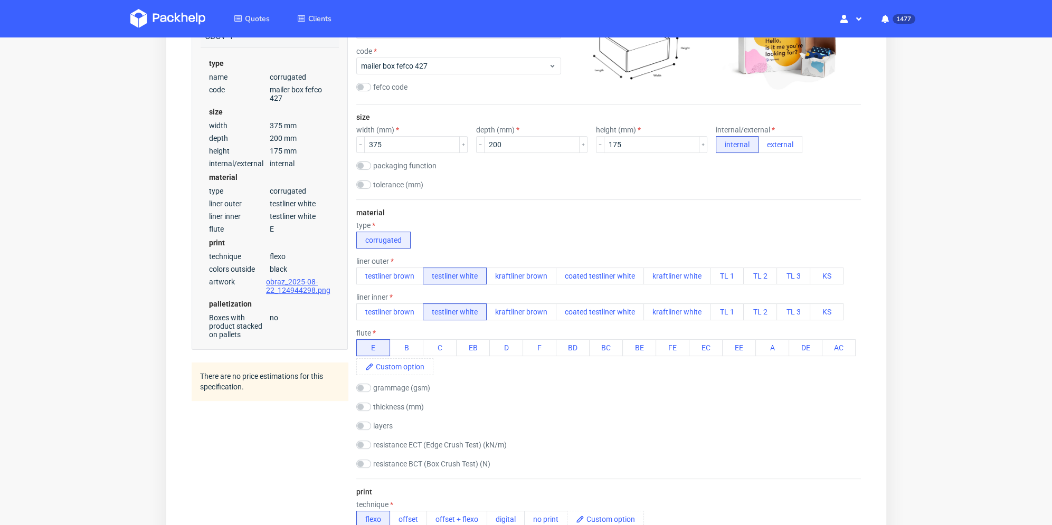
click at [533, 219] on div "material type corrugated liner outer testliner brown testliner white kraftliner…" at bounding box center [608, 338] width 505 height 279
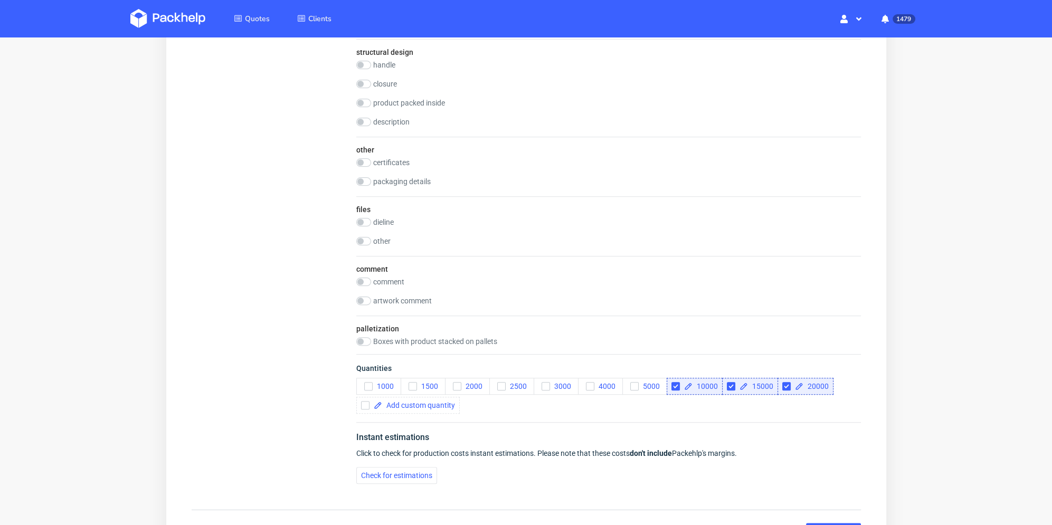
scroll to position [1003, 0]
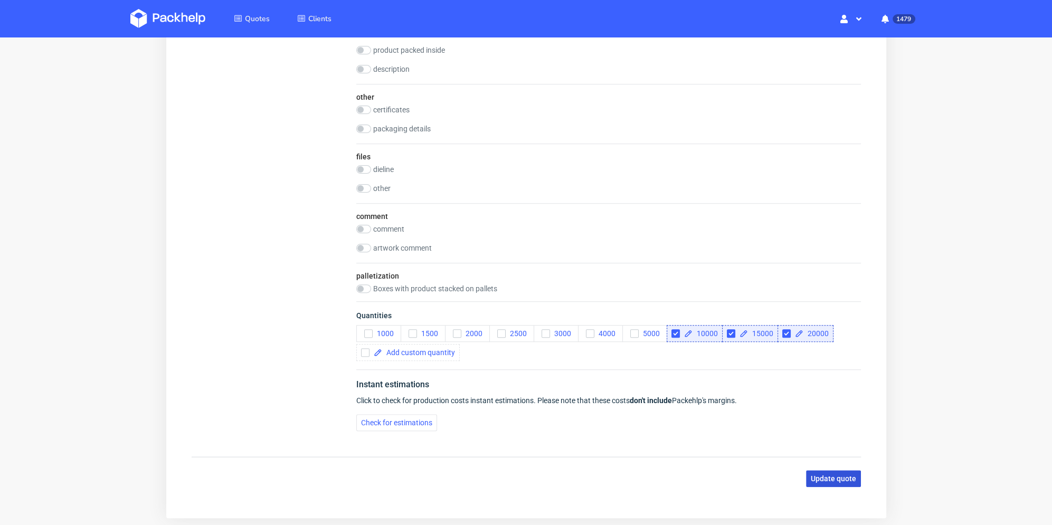
click at [847, 475] on span "Update quote" at bounding box center [832, 478] width 45 height 7
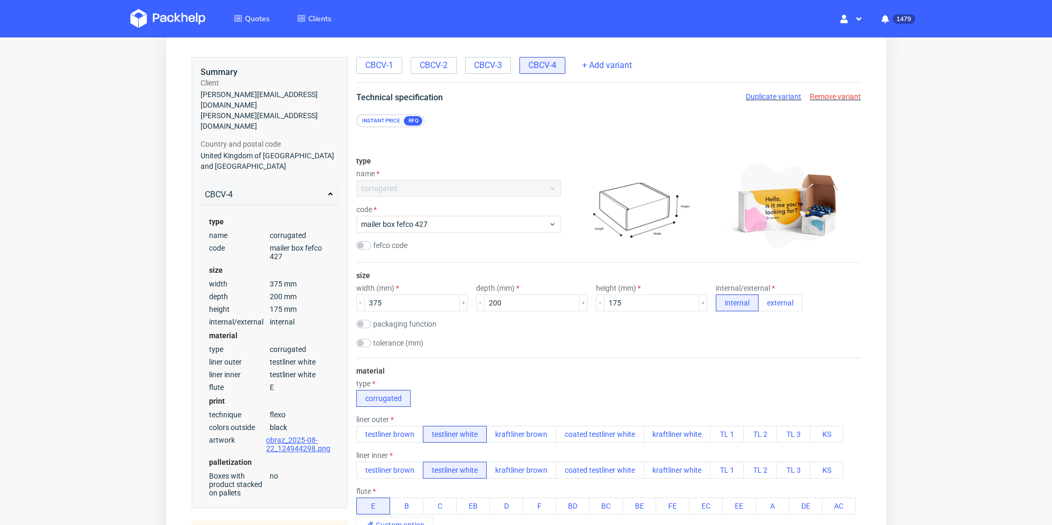
scroll to position [0, 0]
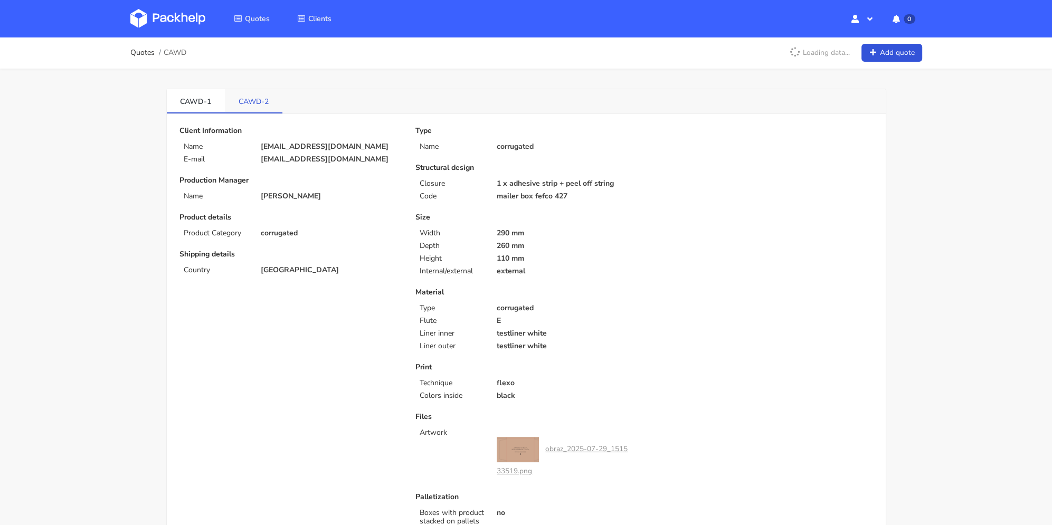
click at [259, 104] on link "CAWD-2" at bounding box center [254, 100] width 58 height 23
click at [191, 104] on link "CAWD-1" at bounding box center [196, 100] width 59 height 23
click at [252, 99] on link "CAWD-2" at bounding box center [254, 100] width 59 height 23
drag, startPoint x: 339, startPoint y: 160, endPoint x: 254, endPoint y: 159, distance: 85.0
click at [254, 159] on div "[EMAIL_ADDRESS][DOMAIN_NAME]" at bounding box center [330, 159] width 155 height 8
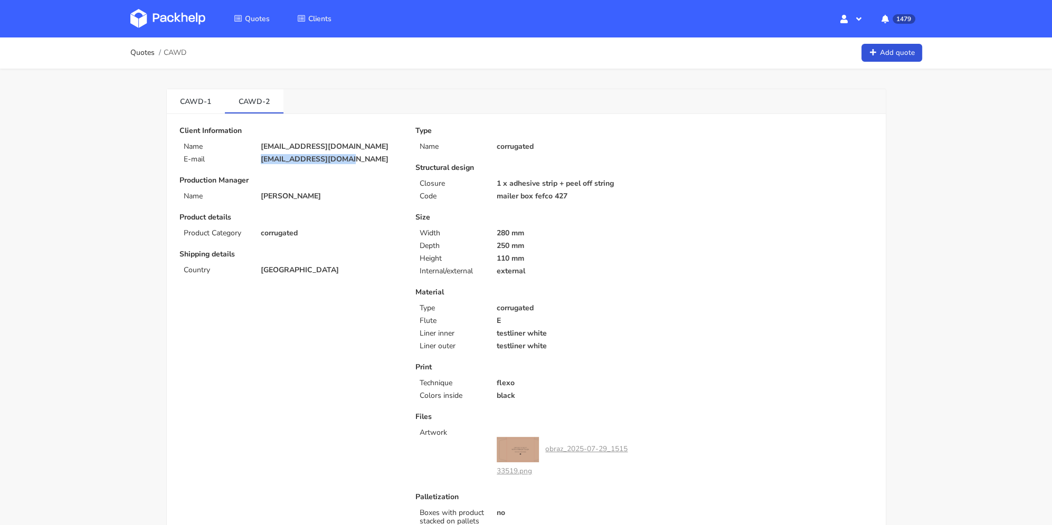
copy p "[EMAIL_ADDRESS][DOMAIN_NAME]"
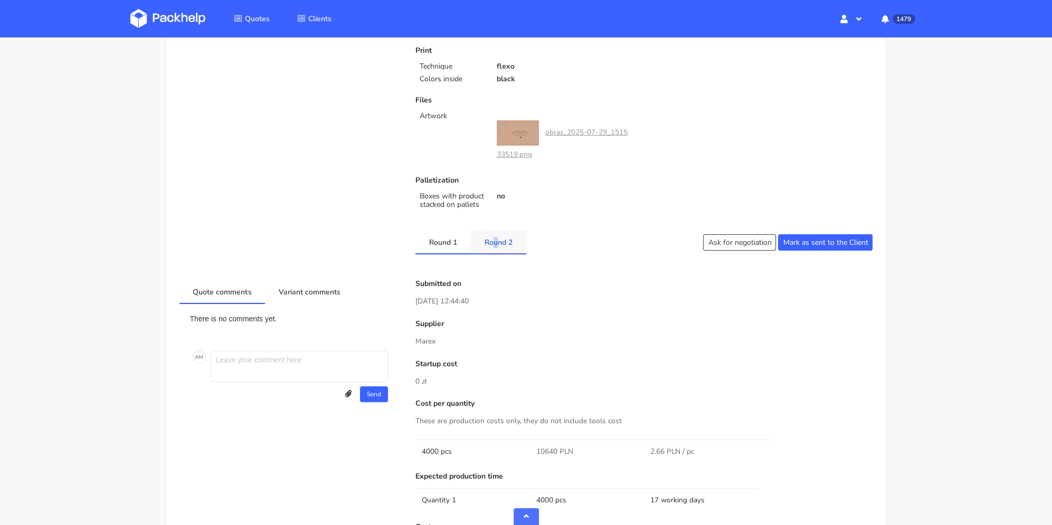
click at [496, 245] on link "Round 2" at bounding box center [498, 241] width 55 height 23
click at [458, 246] on link "Round 1" at bounding box center [442, 241] width 55 height 23
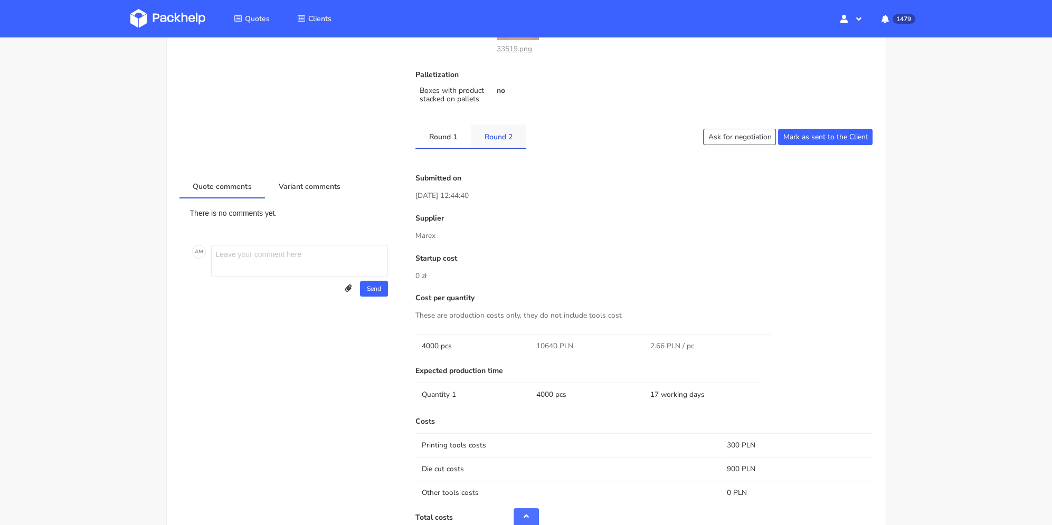
click at [508, 133] on link "Round 2" at bounding box center [498, 136] width 55 height 23
click at [449, 143] on link "Round 1" at bounding box center [442, 136] width 55 height 23
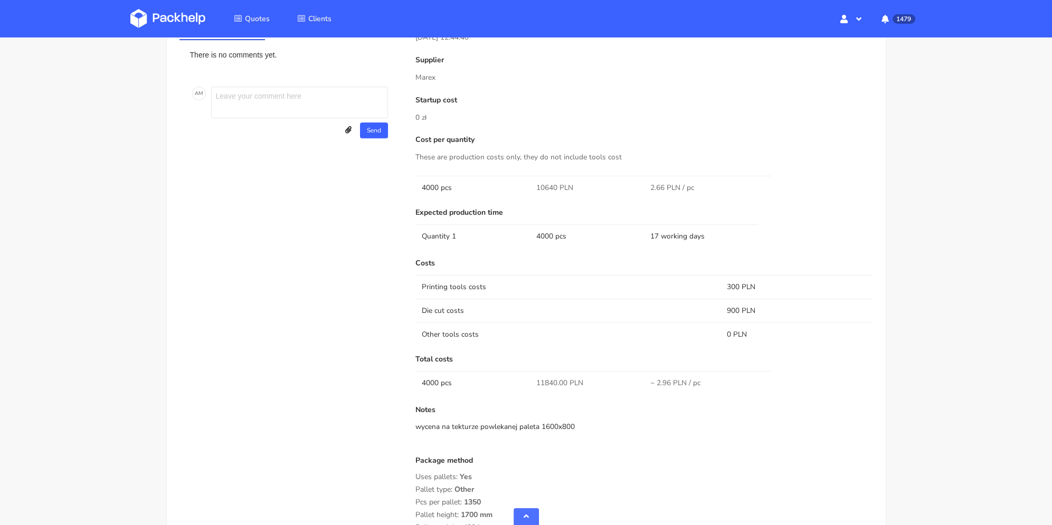
scroll to position [475, 0]
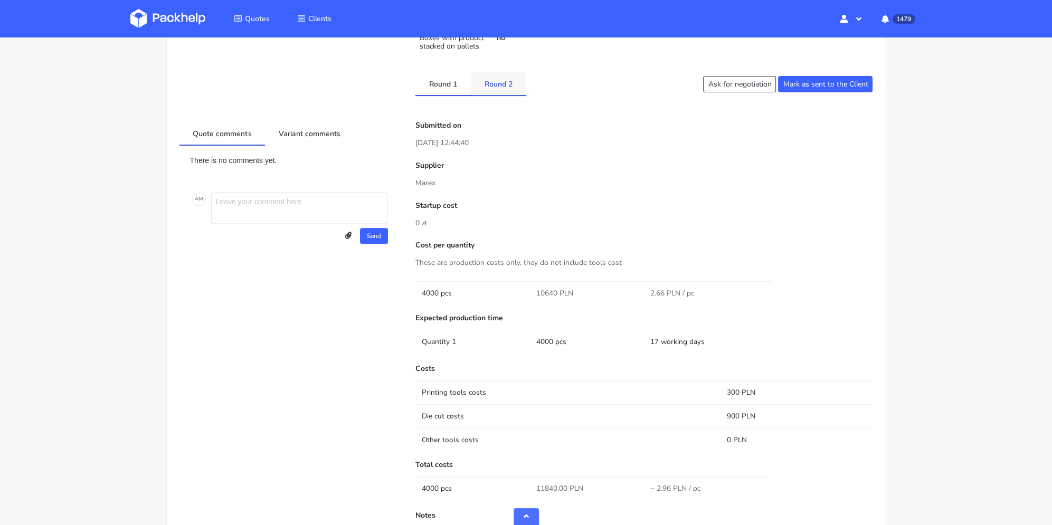
click at [506, 82] on link "Round 2" at bounding box center [498, 83] width 55 height 23
drag, startPoint x: 540, startPoint y: 290, endPoint x: 552, endPoint y: 292, distance: 11.8
click at [552, 292] on span "7200 PLN" at bounding box center [552, 293] width 33 height 11
copy span "7200"
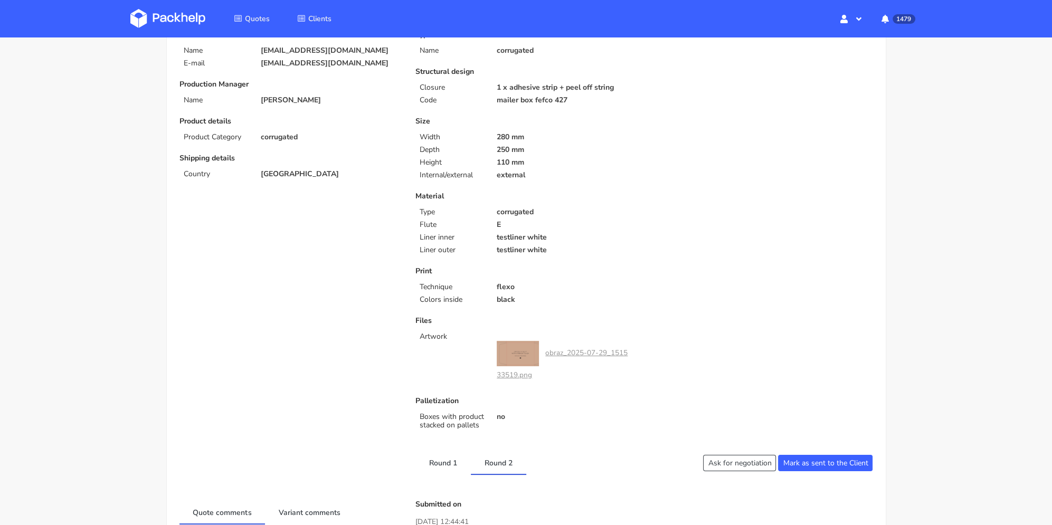
scroll to position [0, 0]
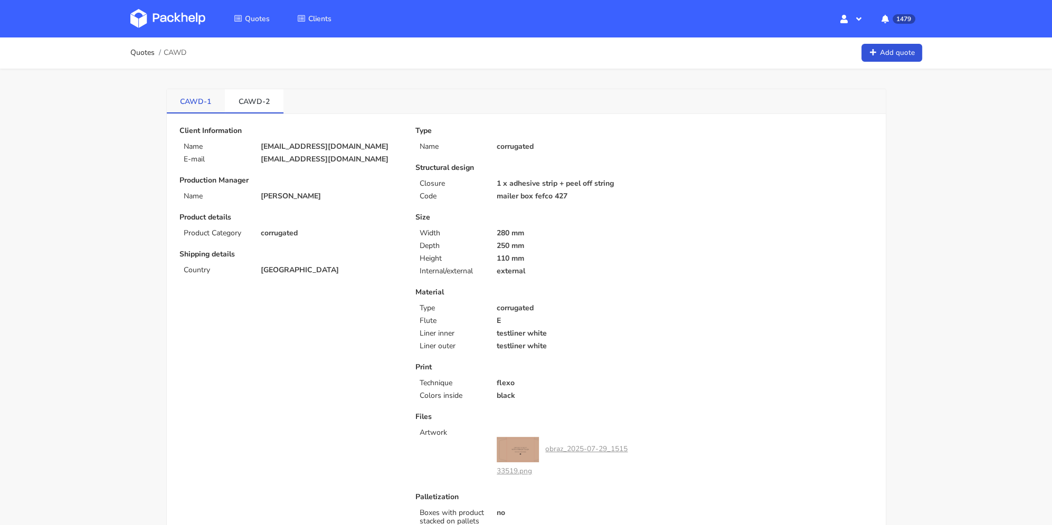
click at [211, 96] on link "CAWD-1" at bounding box center [196, 100] width 59 height 23
click at [267, 96] on link "CAWD-2" at bounding box center [254, 100] width 59 height 23
click at [263, 103] on link "CAWD-2" at bounding box center [254, 100] width 58 height 23
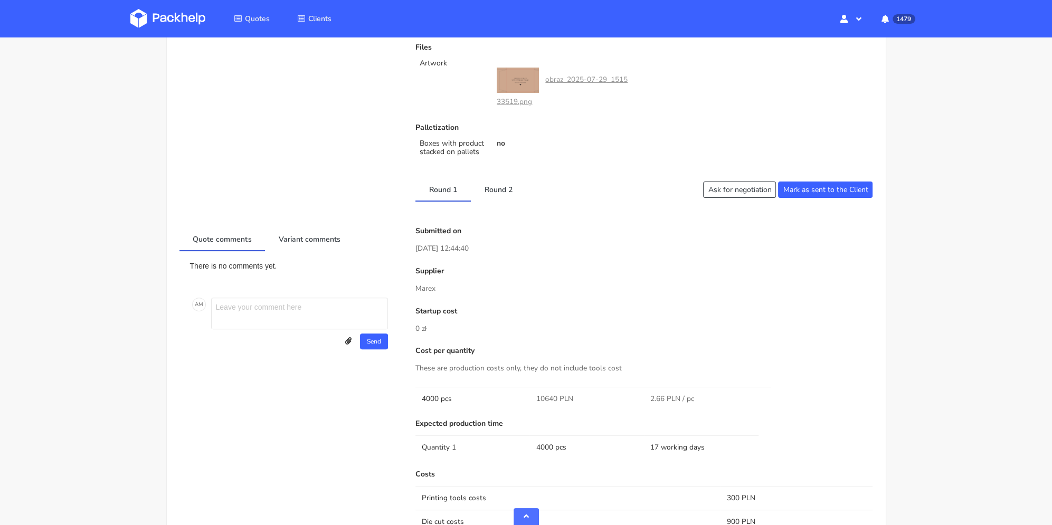
scroll to position [475, 0]
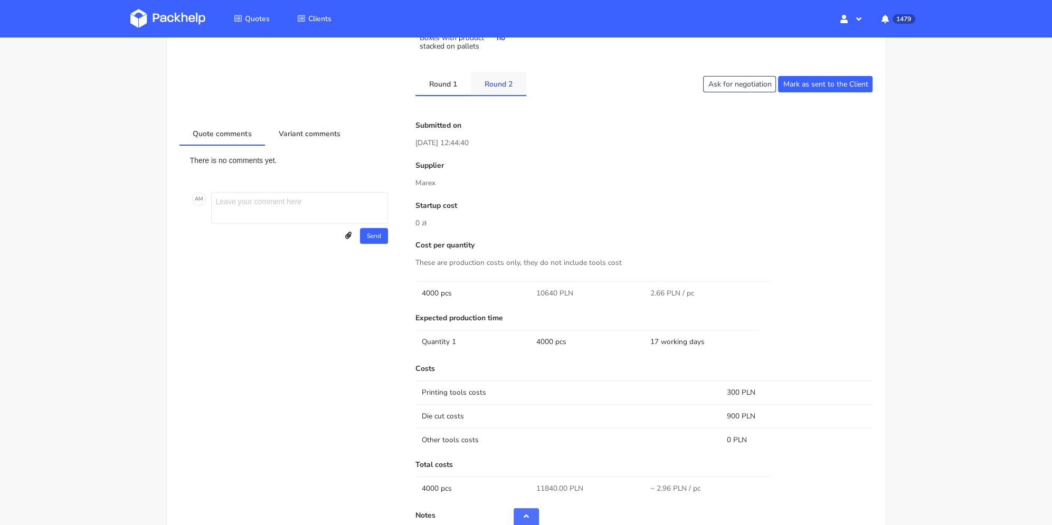
click at [498, 88] on link "Round 2" at bounding box center [498, 83] width 55 height 23
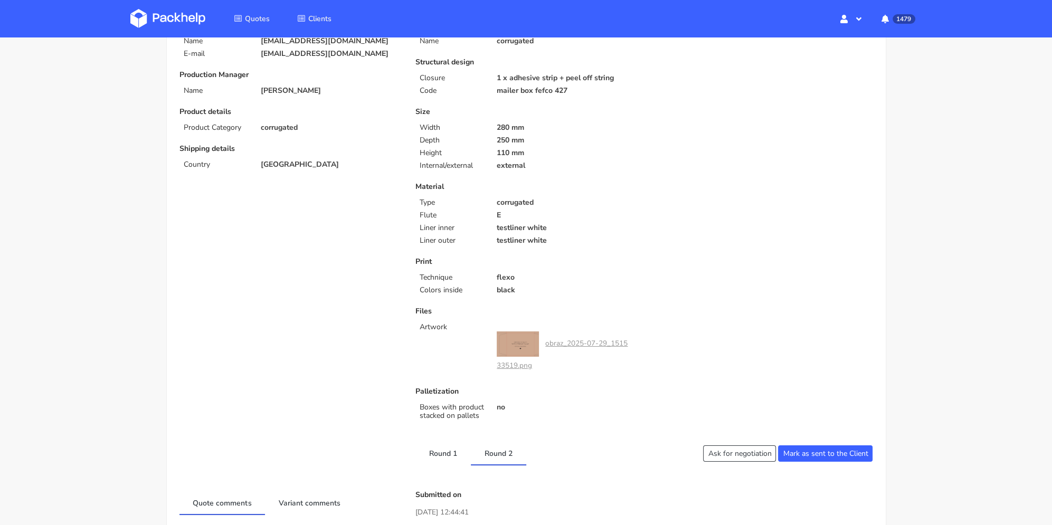
scroll to position [0, 0]
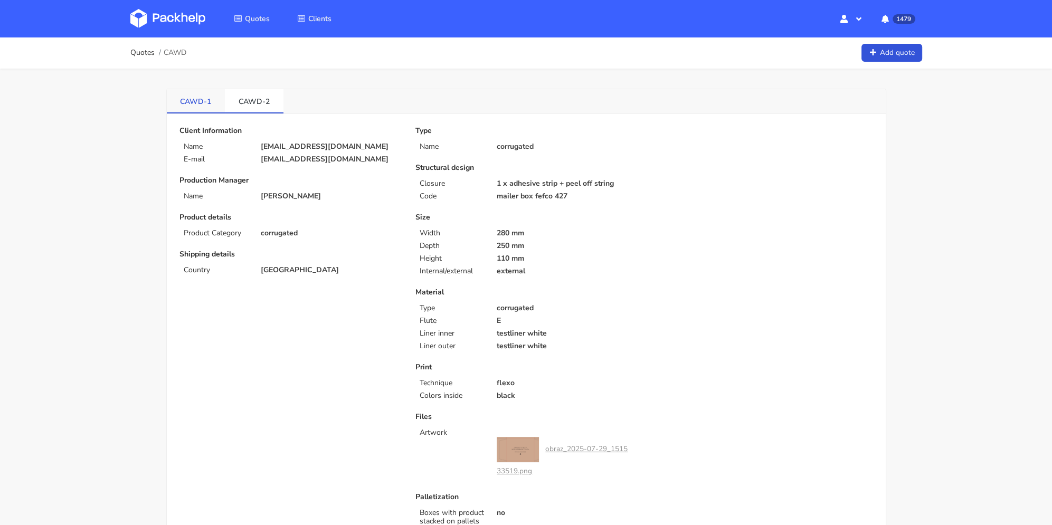
click at [212, 96] on link "CAWD-1" at bounding box center [196, 100] width 59 height 23
click at [271, 97] on link "CAWD-2" at bounding box center [254, 100] width 59 height 23
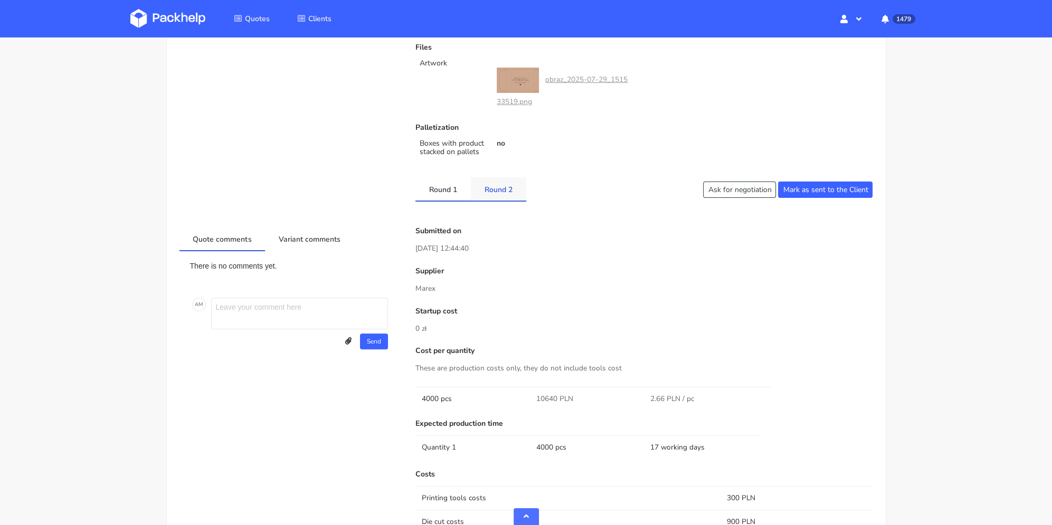
click at [508, 188] on link "Round 2" at bounding box center [498, 188] width 55 height 23
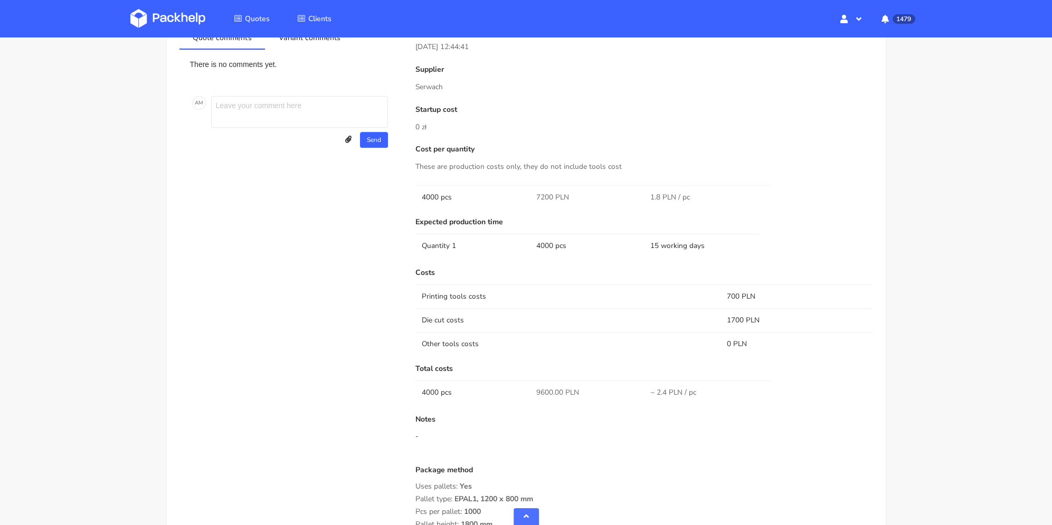
scroll to position [518, 0]
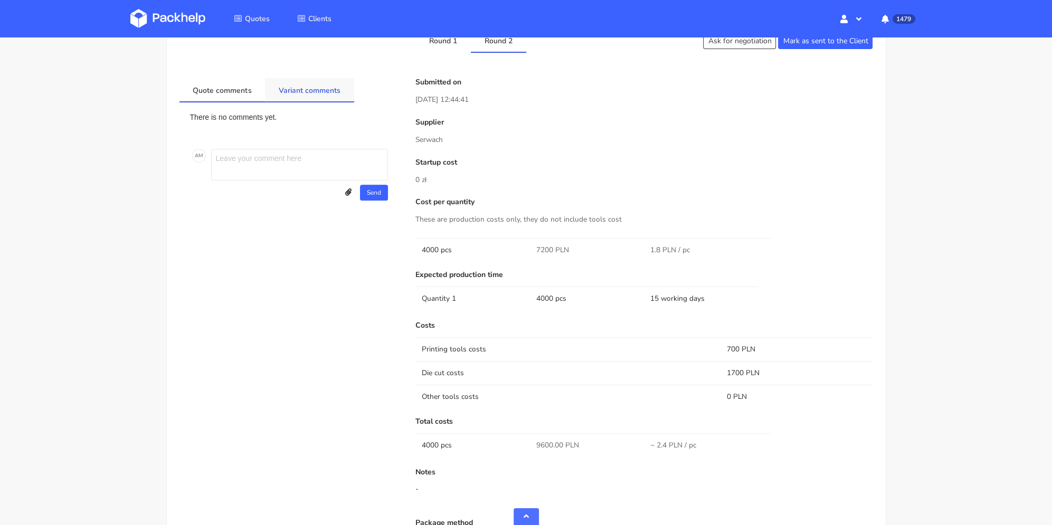
click at [306, 97] on link "Variant comments" at bounding box center [309, 89] width 89 height 23
click at [451, 48] on link "Round 1" at bounding box center [442, 39] width 55 height 23
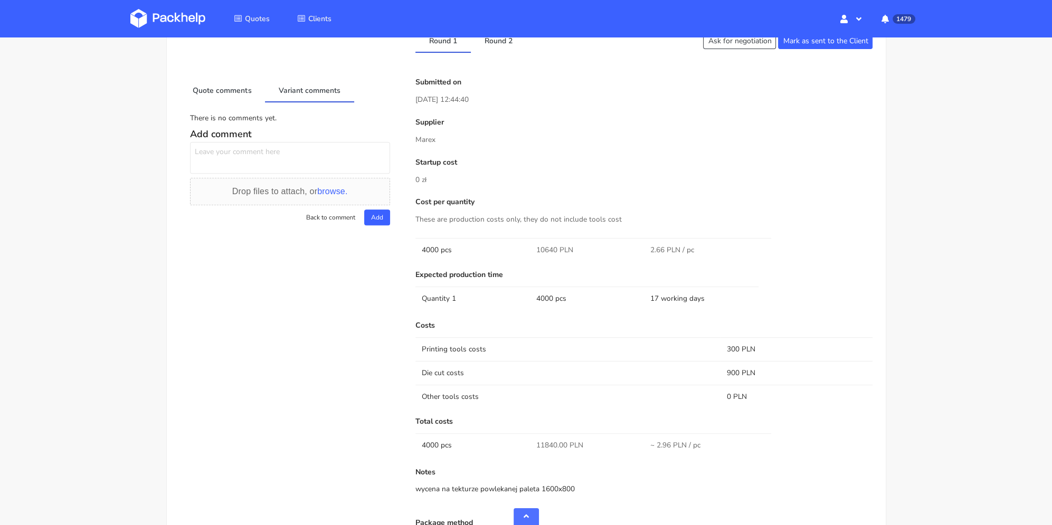
scroll to position [465, 0]
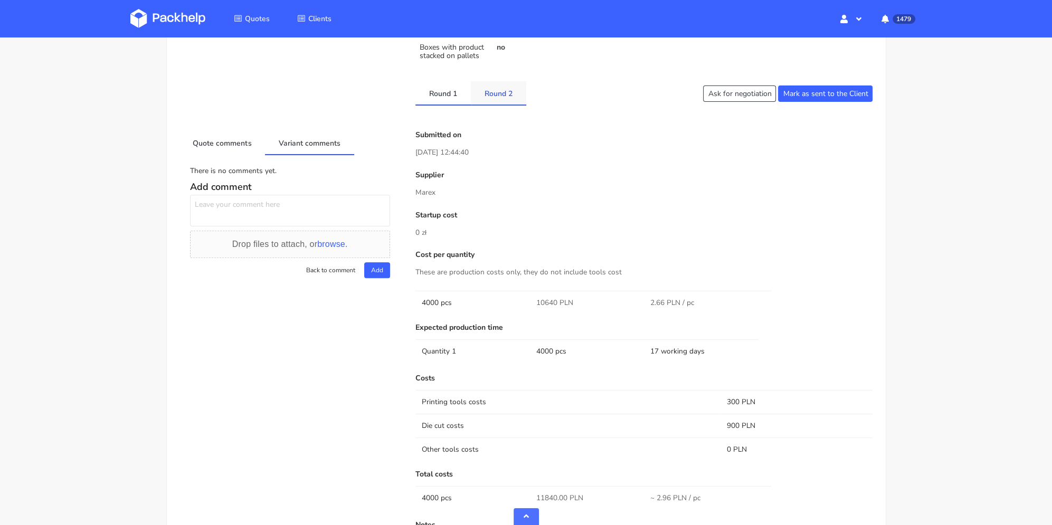
click at [501, 94] on link "Round 2" at bounding box center [498, 92] width 55 height 23
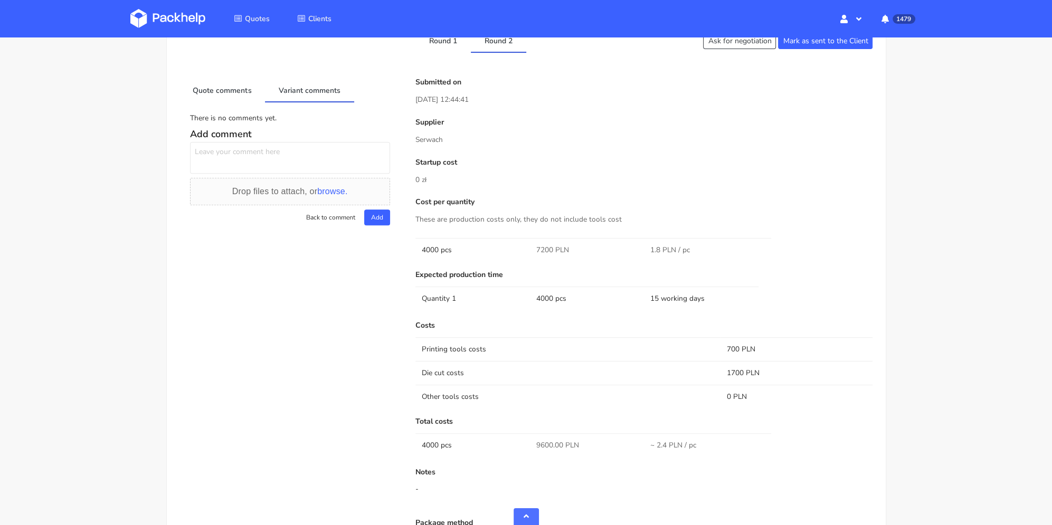
scroll to position [729, 0]
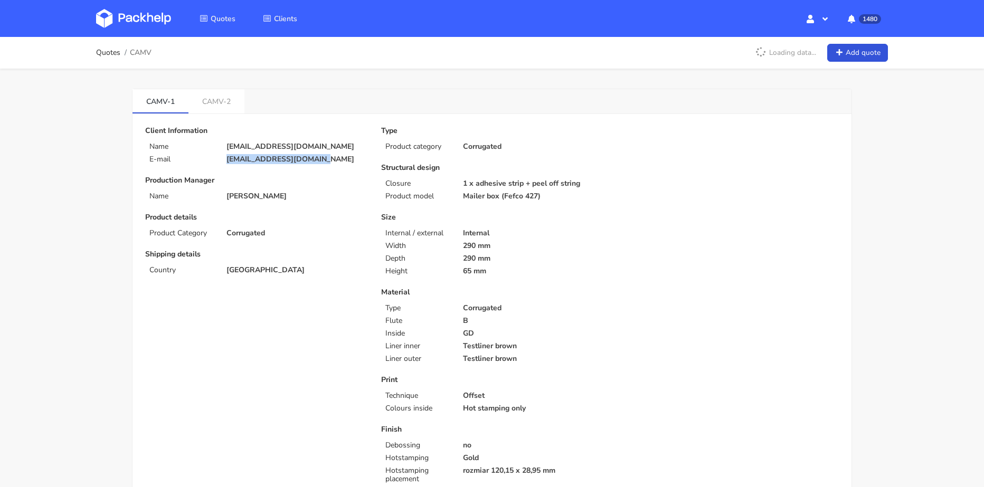
drag, startPoint x: 324, startPoint y: 159, endPoint x: 219, endPoint y: 154, distance: 105.2
click at [216, 156] on div "E-mail [EMAIL_ADDRESS][DOMAIN_NAME]" at bounding box center [256, 159] width 236 height 8
copy div "[EMAIL_ADDRESS][DOMAIN_NAME]"
click at [216, 102] on link "CAMV-2" at bounding box center [216, 100] width 56 height 23
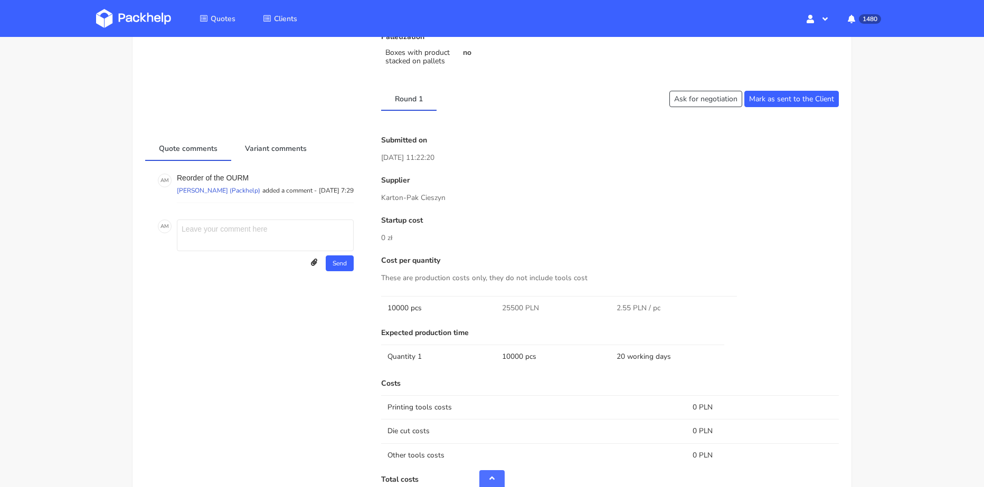
scroll to position [686, 0]
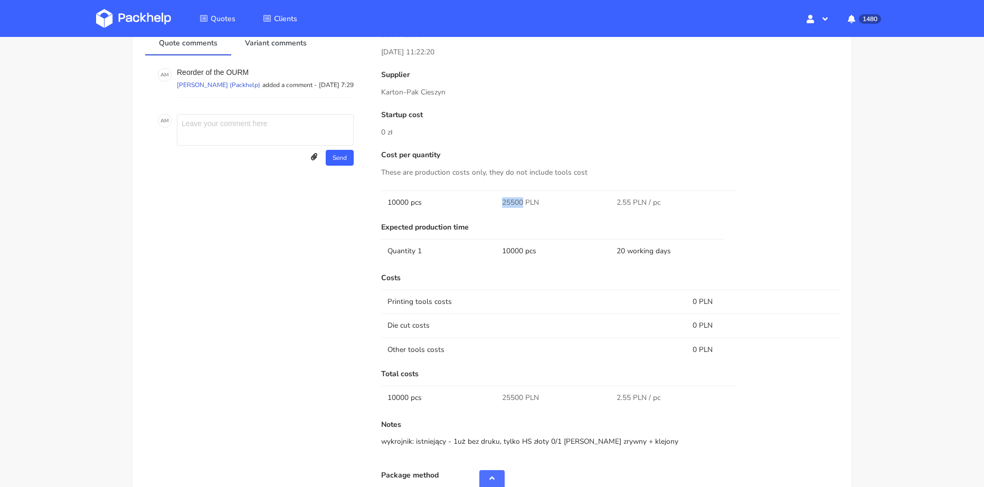
drag, startPoint x: 500, startPoint y: 210, endPoint x: 523, endPoint y: 209, distance: 22.7
click at [523, 209] on td "25500 PLN" at bounding box center [553, 203] width 115 height 24
copy span "25500"
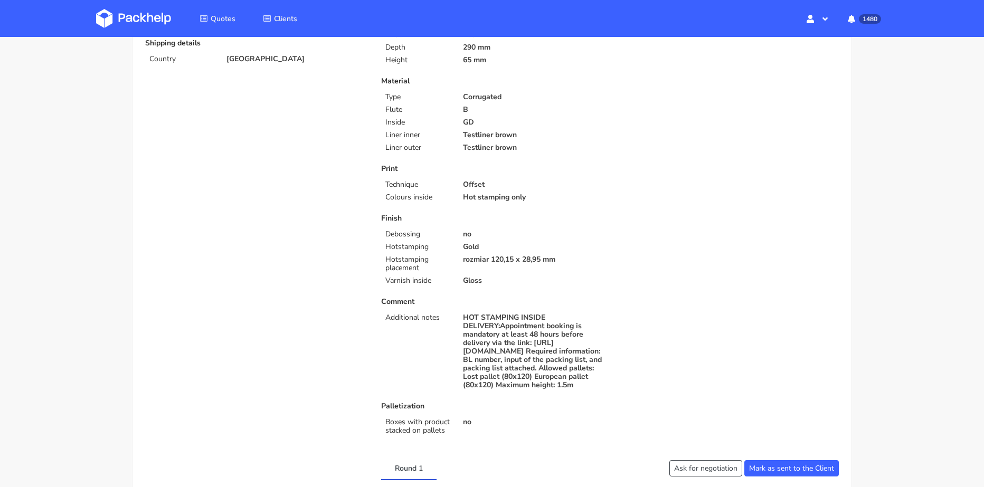
scroll to position [53, 0]
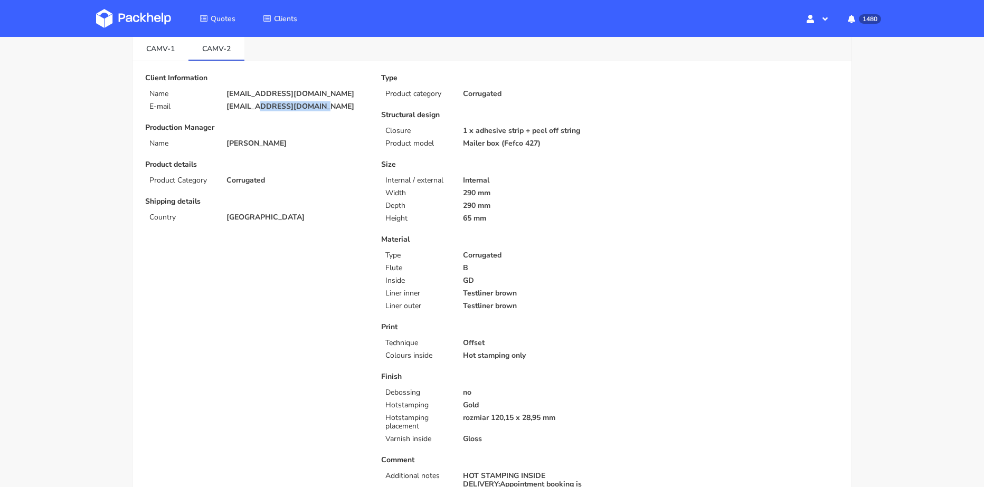
drag, startPoint x: 318, startPoint y: 107, endPoint x: 394, endPoint y: 0, distance: 131.4
click at [260, 107] on p "[EMAIL_ADDRESS][DOMAIN_NAME]" at bounding box center [296, 106] width 140 height 8
copy p "telierchoux.com"
click at [159, 44] on link "CAMV-1" at bounding box center [160, 47] width 56 height 23
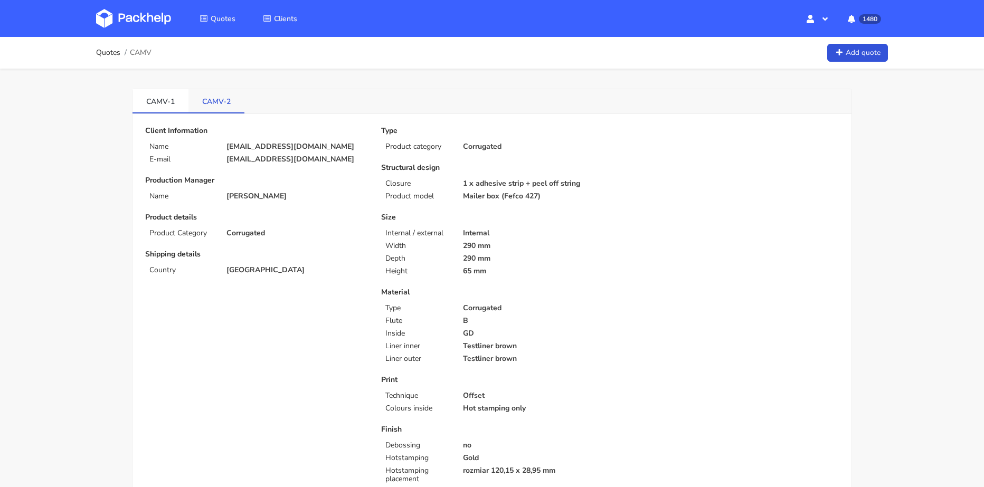
click at [208, 100] on link "CAMV-2" at bounding box center [216, 100] width 56 height 23
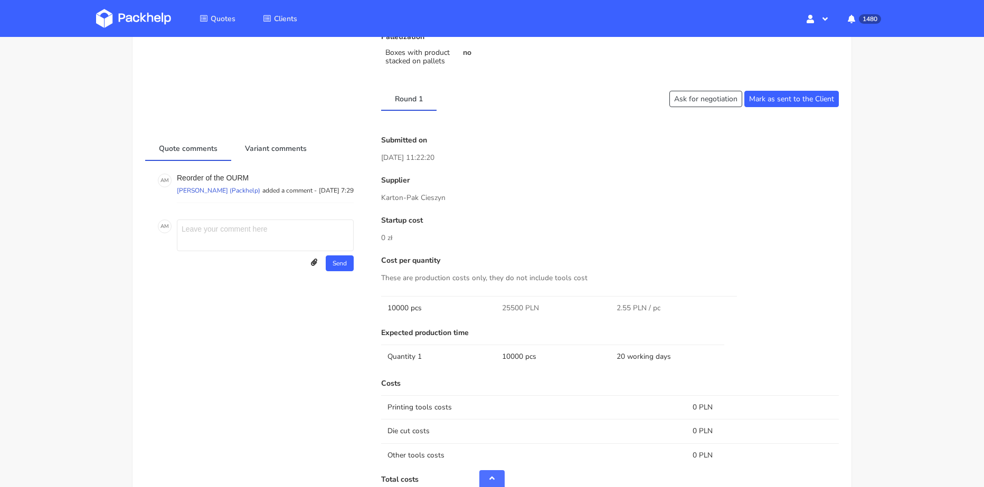
scroll to position [528, 0]
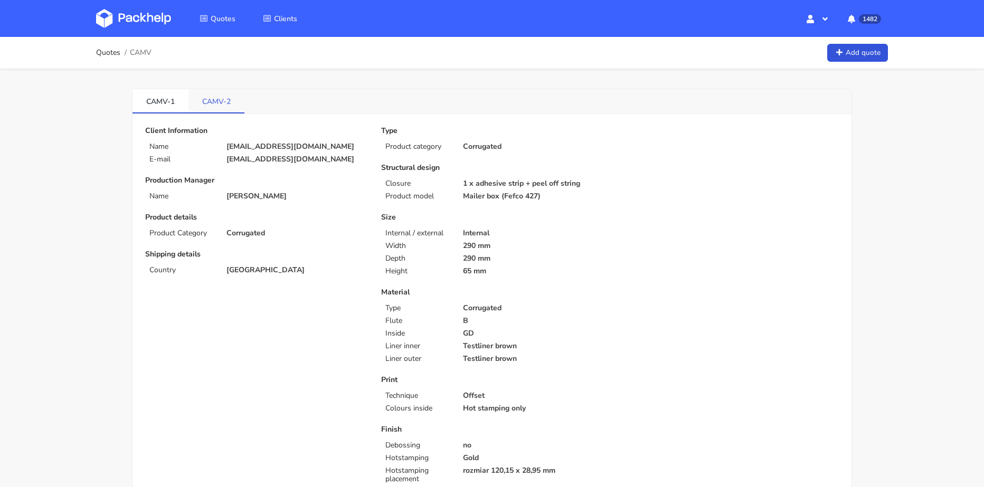
click at [199, 96] on link "CAMV-2" at bounding box center [216, 100] width 56 height 23
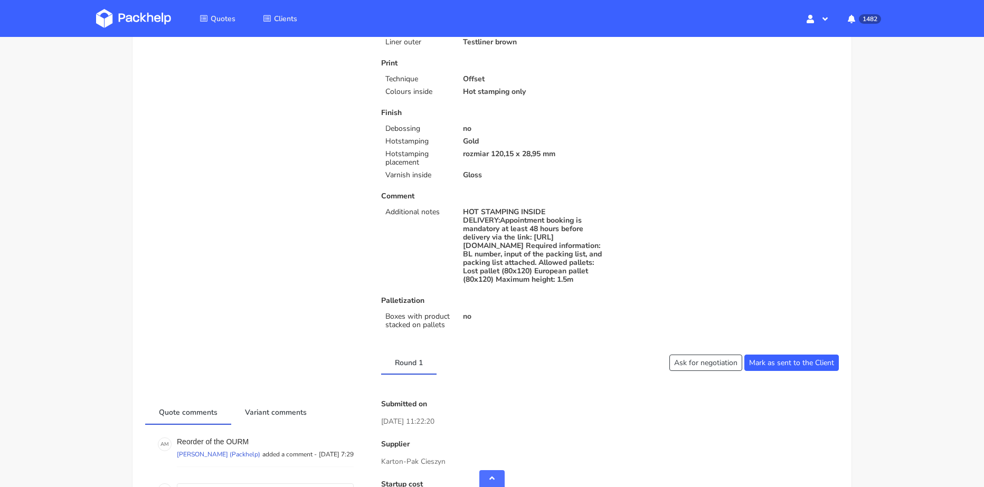
scroll to position [528, 0]
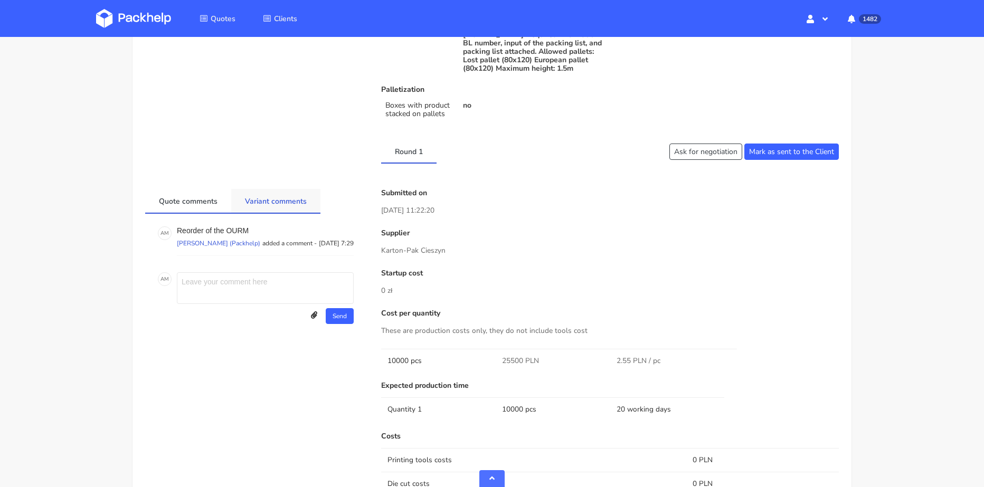
click at [256, 210] on link "Variant comments" at bounding box center [275, 200] width 89 height 23
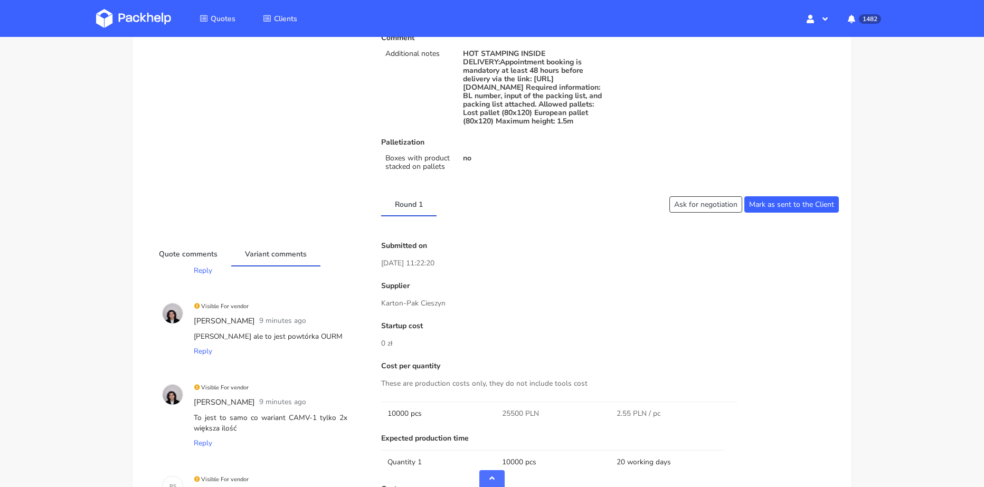
scroll to position [910, 0]
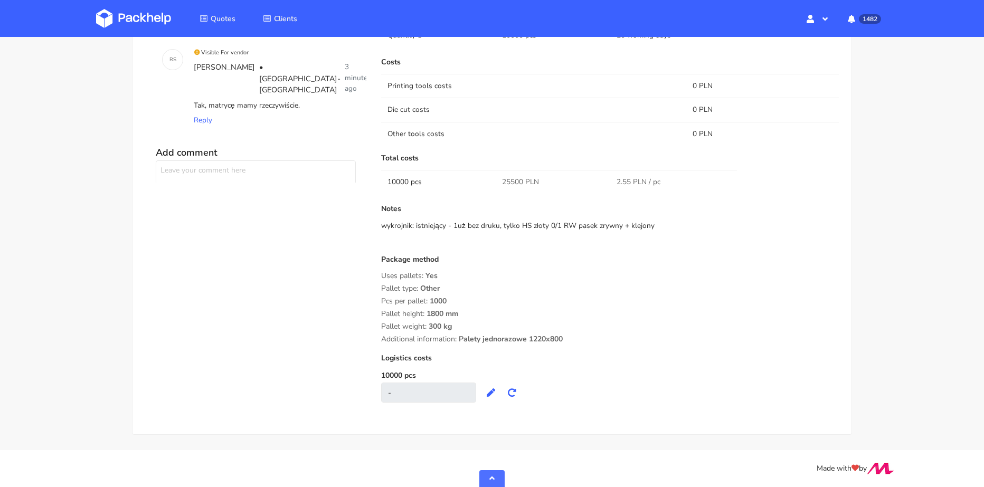
drag, startPoint x: 382, startPoint y: 300, endPoint x: 574, endPoint y: 335, distance: 195.1
click at [574, 335] on div "Submitted on 19 Aug 2025 11:22:20 Supplier Karton-Pak Cieszyn Startup cost 0 zł…" at bounding box center [610, 114] width 472 height 598
copy div "Pcs per pallet: 1000 Pallet height: 1800 mm Pallet weight: 300 kg Additional in…"
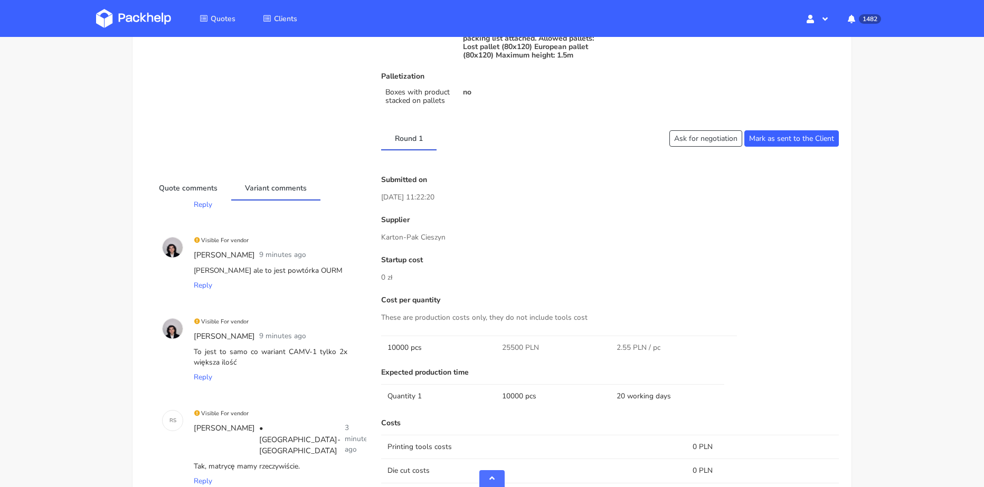
scroll to position [172, 0]
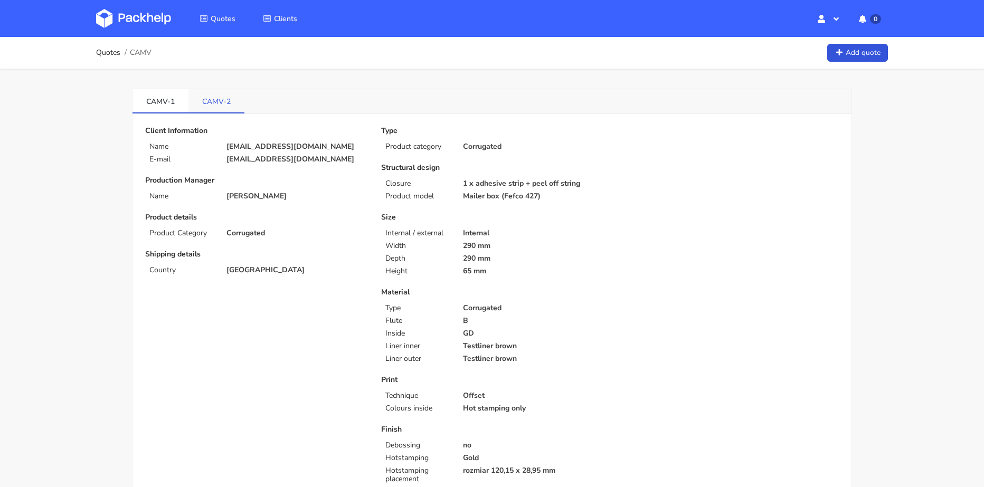
click at [229, 103] on link "CAMV-2" at bounding box center [216, 100] width 56 height 23
click at [159, 99] on link "CAMV-1" at bounding box center [160, 100] width 56 height 23
click at [213, 104] on link "CAMV-2" at bounding box center [216, 100] width 56 height 23
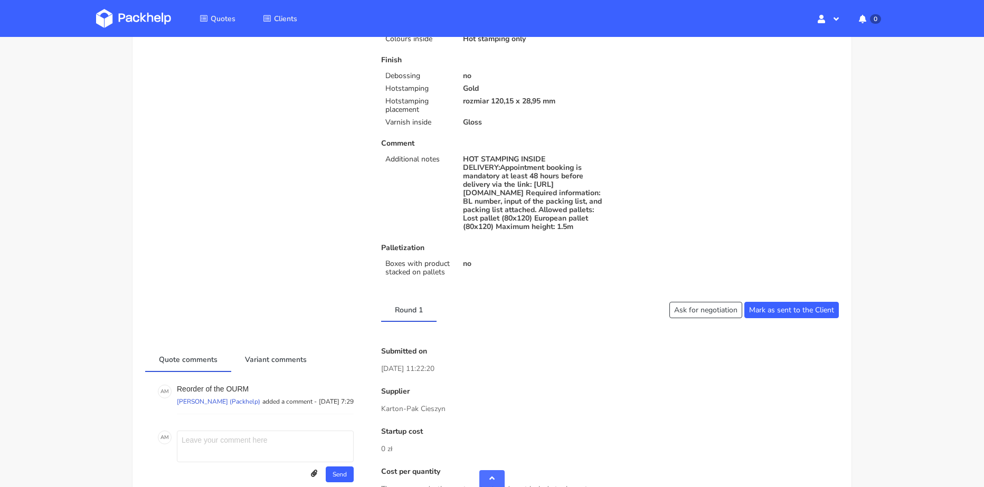
scroll to position [581, 0]
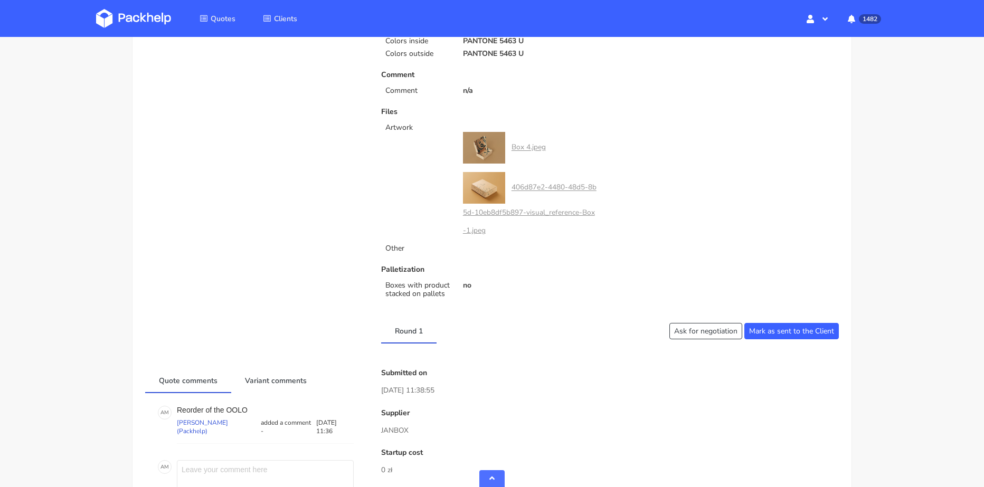
scroll to position [475, 0]
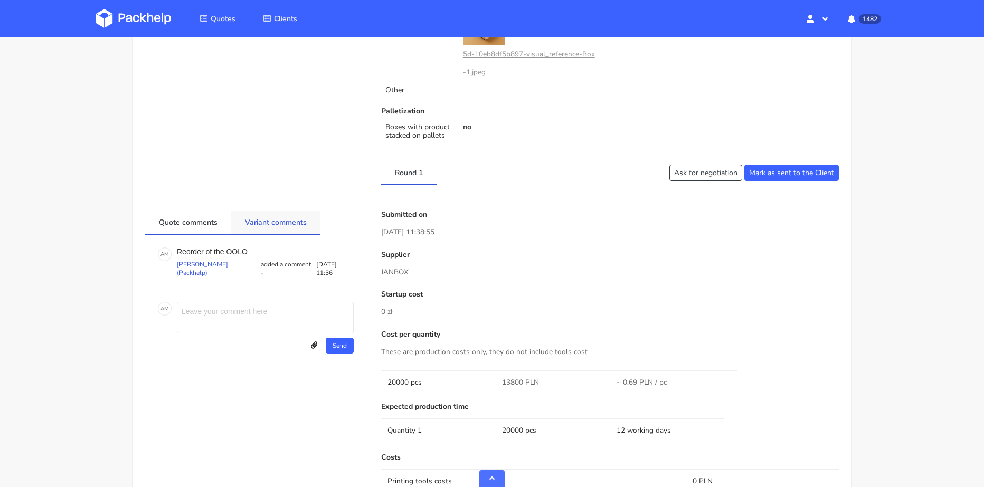
click at [258, 226] on link "Variant comments" at bounding box center [275, 222] width 89 height 23
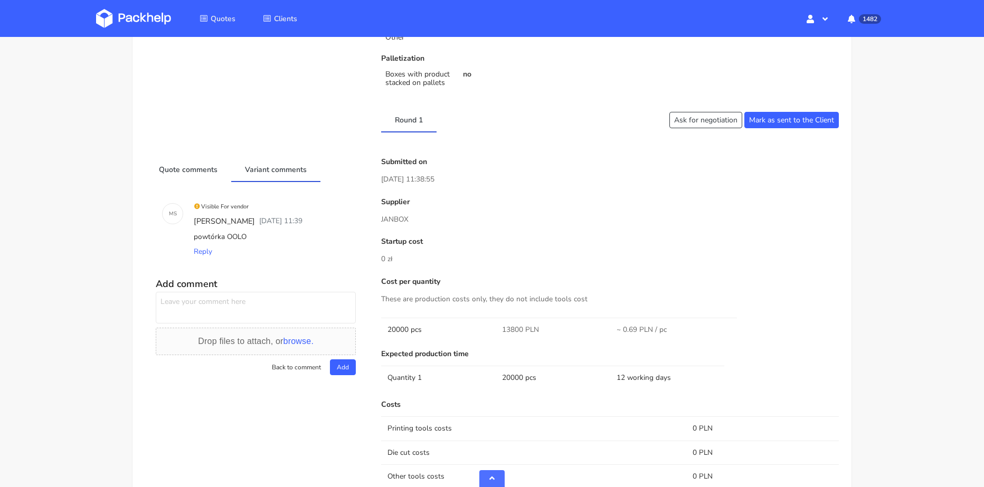
scroll to position [581, 0]
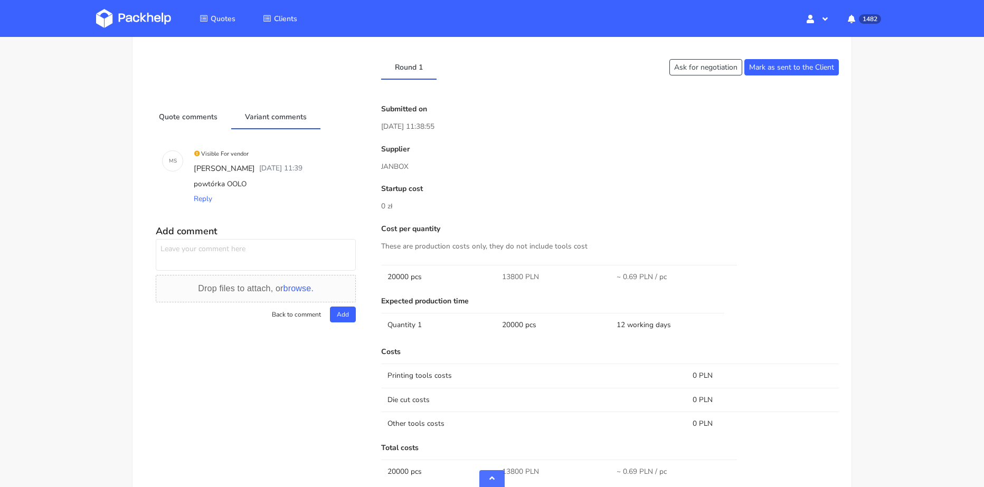
click at [248, 249] on textarea at bounding box center [256, 255] width 200 height 32
type textarea "Czy utrzymamy ceny do 15.09?"
click at [337, 311] on button "Add" at bounding box center [343, 315] width 26 height 16
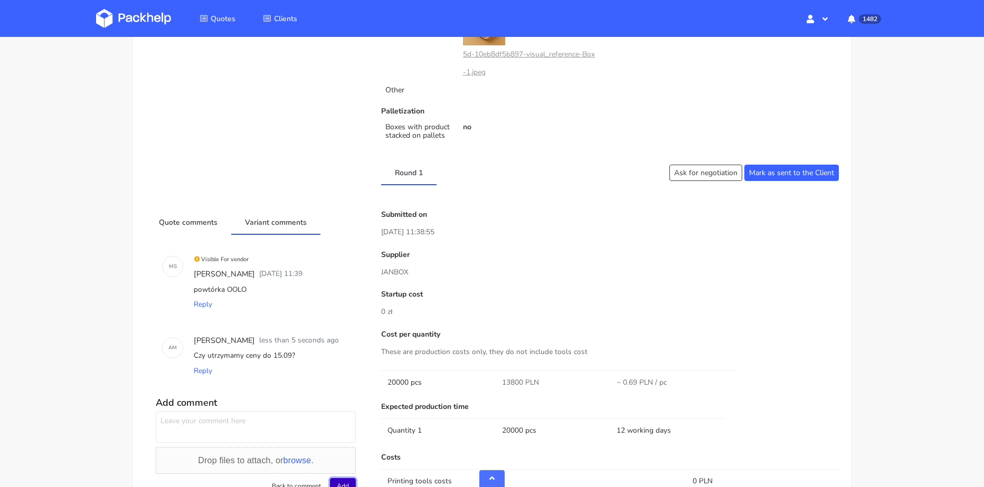
scroll to position [264, 0]
